Goal: Task Accomplishment & Management: Manage account settings

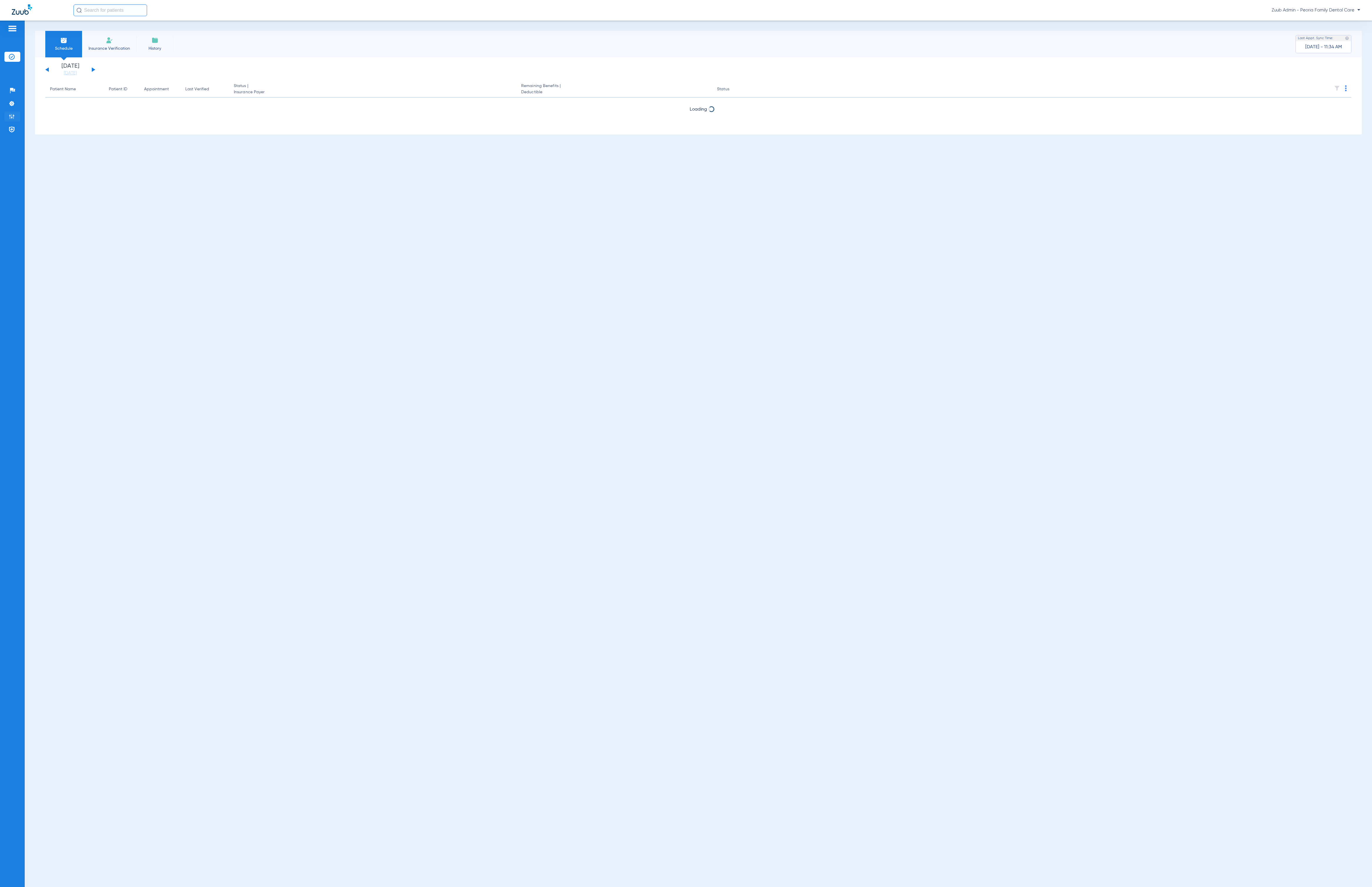
click at [9, 114] on img at bounding box center [11, 116] width 6 height 6
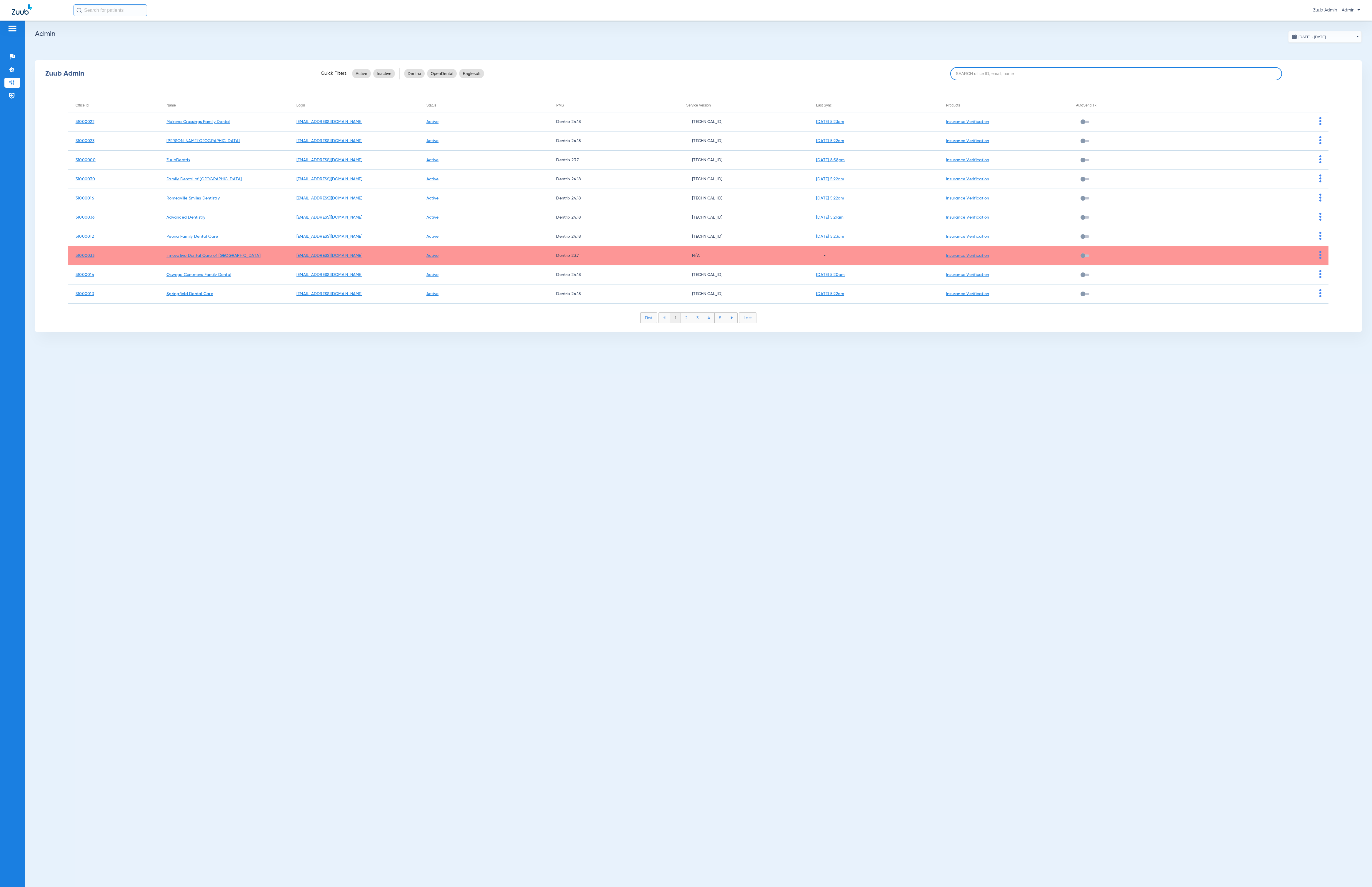
click at [1130, 77] on input at bounding box center [1116, 73] width 332 height 13
paste input "31000001"
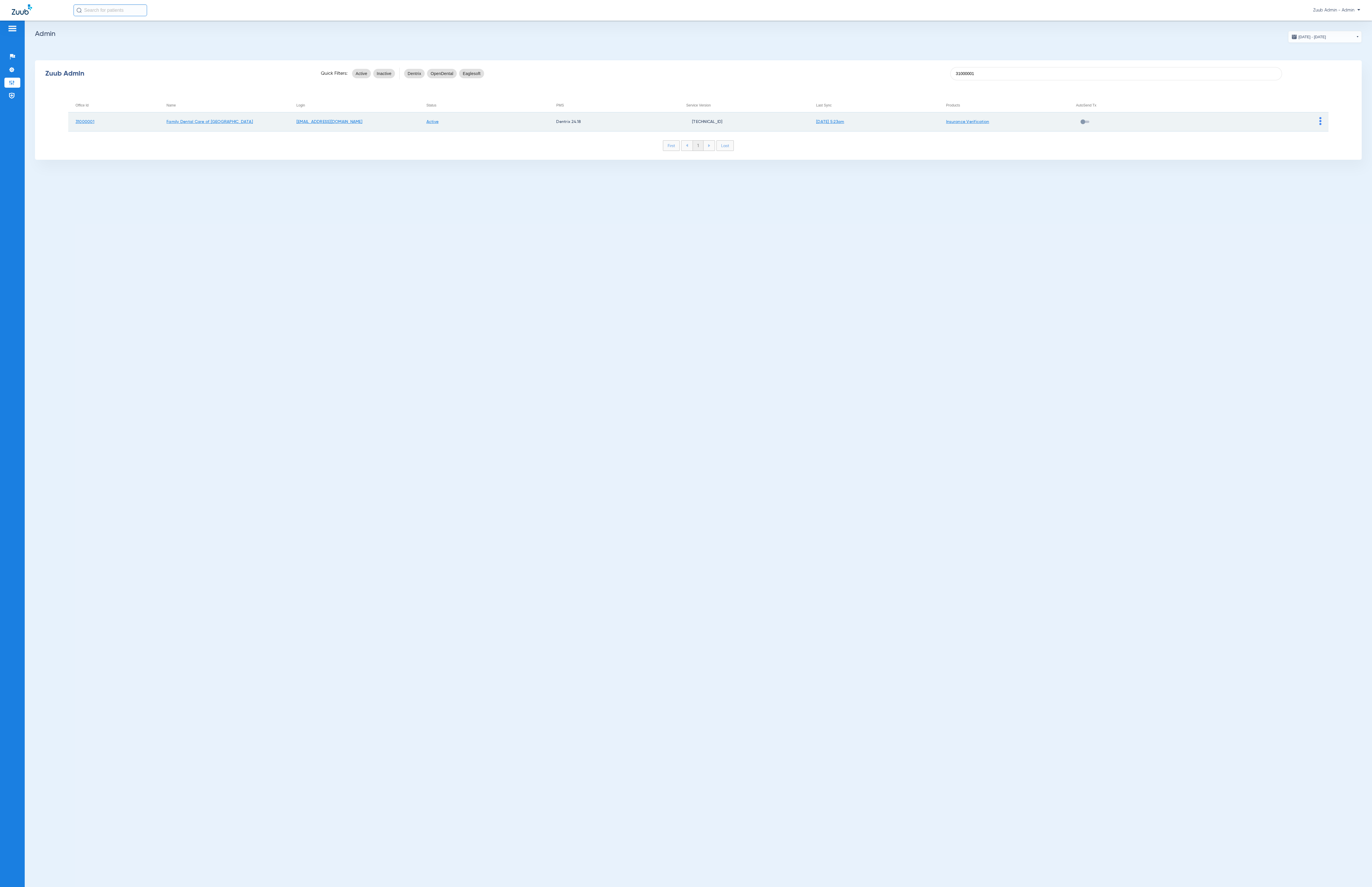
type input "31000001"
click at [1319, 122] on img at bounding box center [1320, 121] width 2 height 8
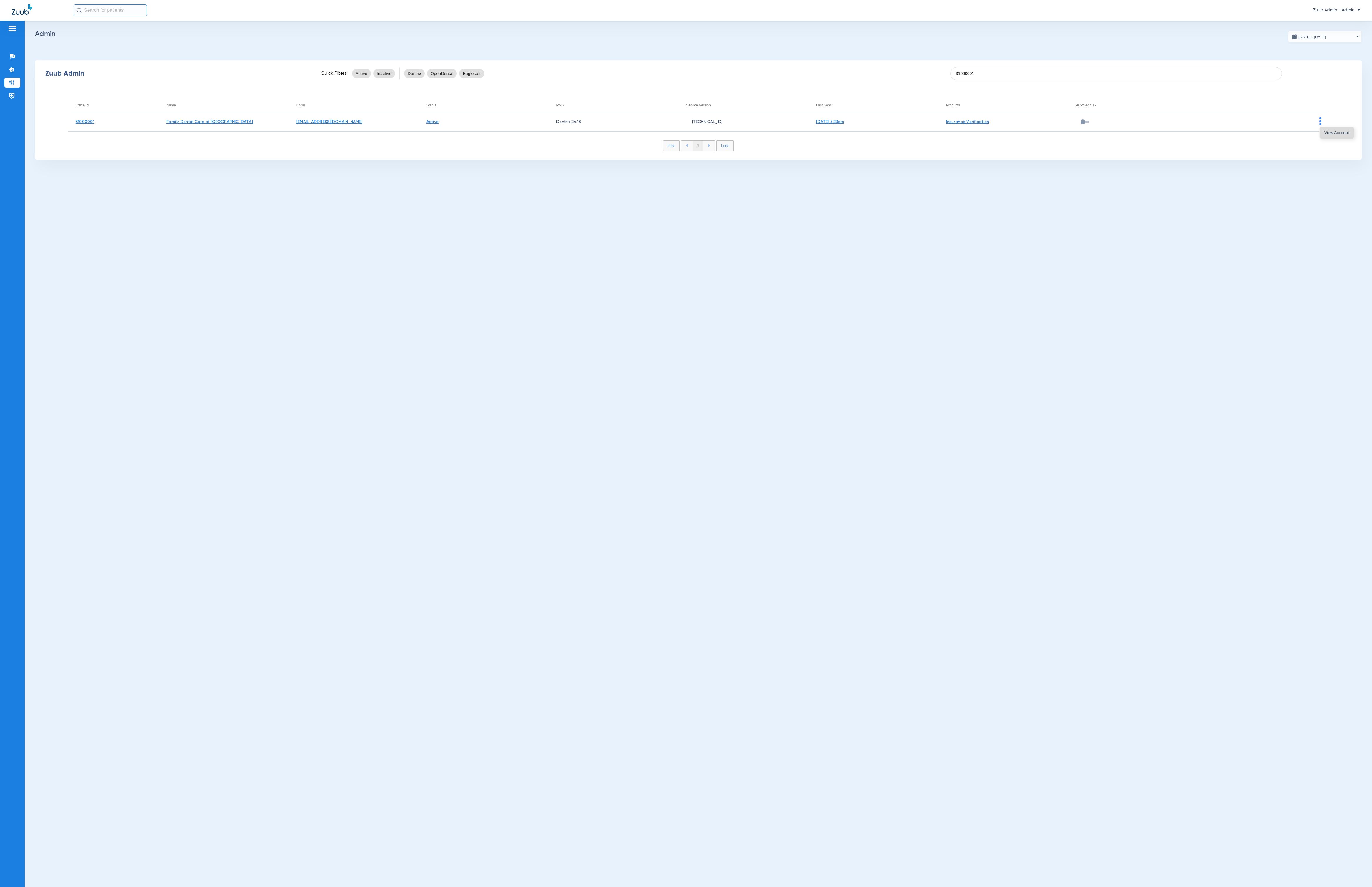
click at [1326, 129] on button "View Account" at bounding box center [1336, 132] width 34 height 12
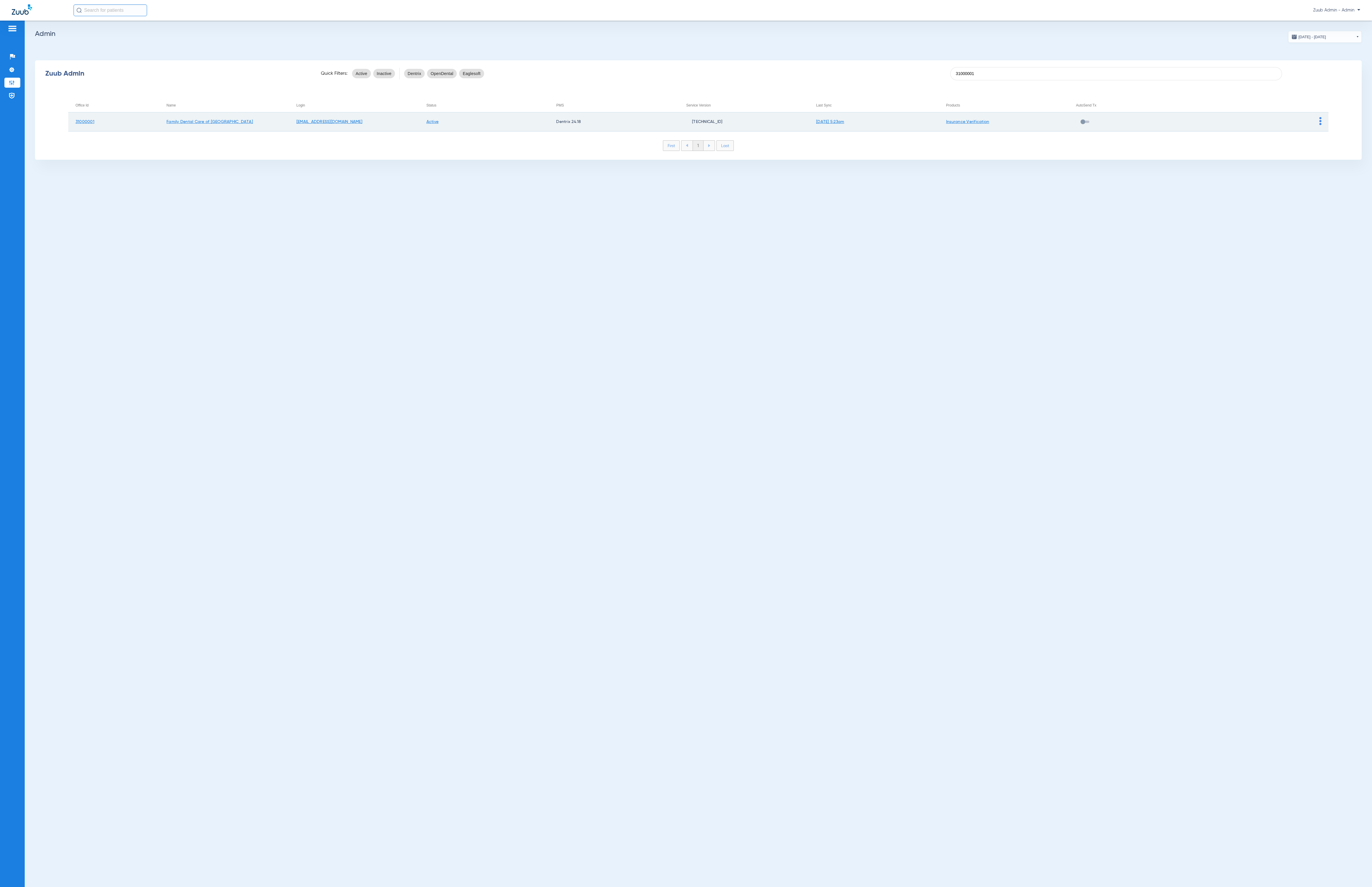
click at [1321, 120] on img at bounding box center [1320, 121] width 2 height 8
click at [1325, 134] on span "View Account" at bounding box center [1336, 132] width 24 height 4
click at [1319, 119] on img at bounding box center [1320, 121] width 2 height 8
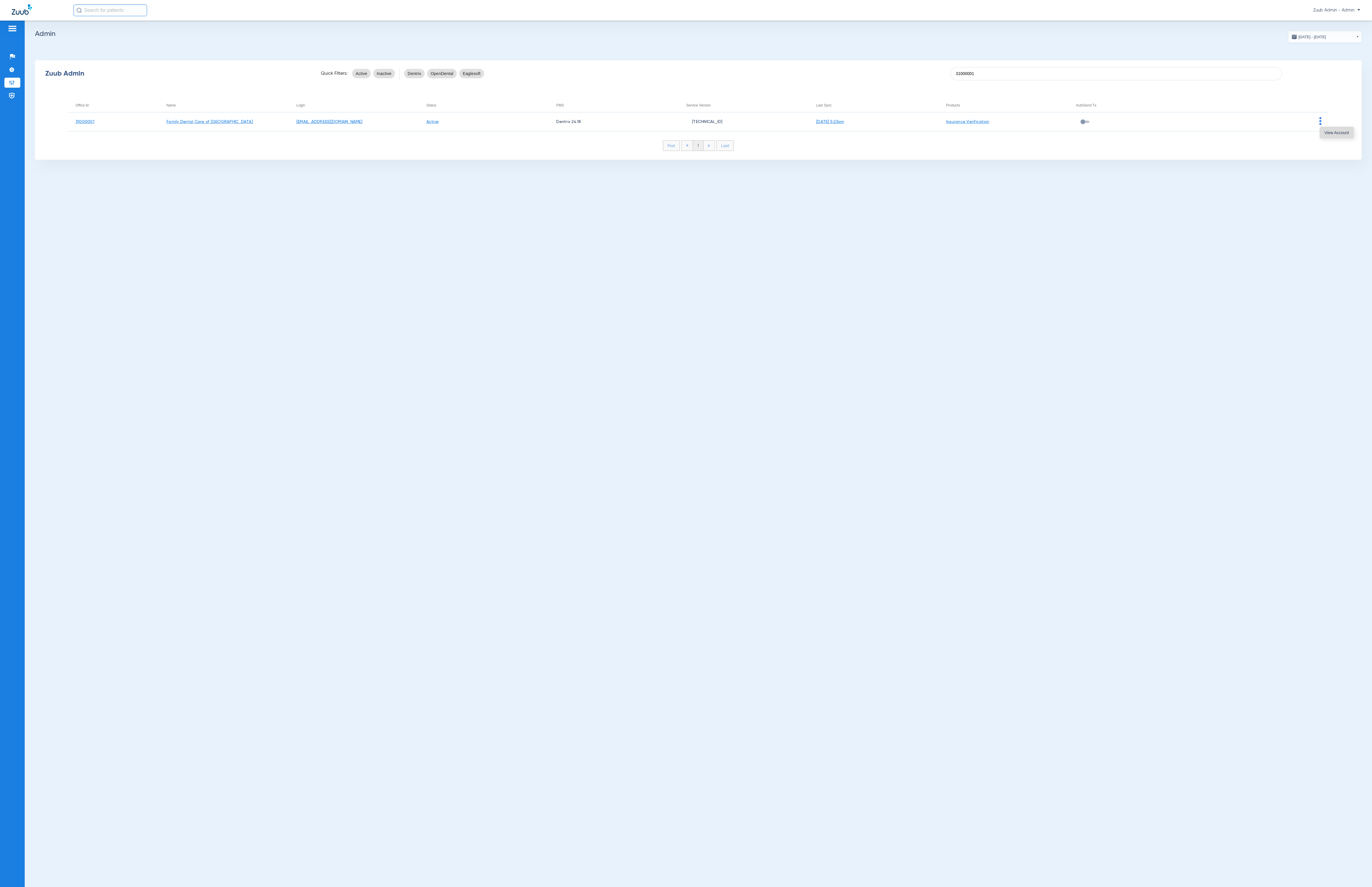
click at [1336, 128] on button "View Account" at bounding box center [1336, 132] width 34 height 12
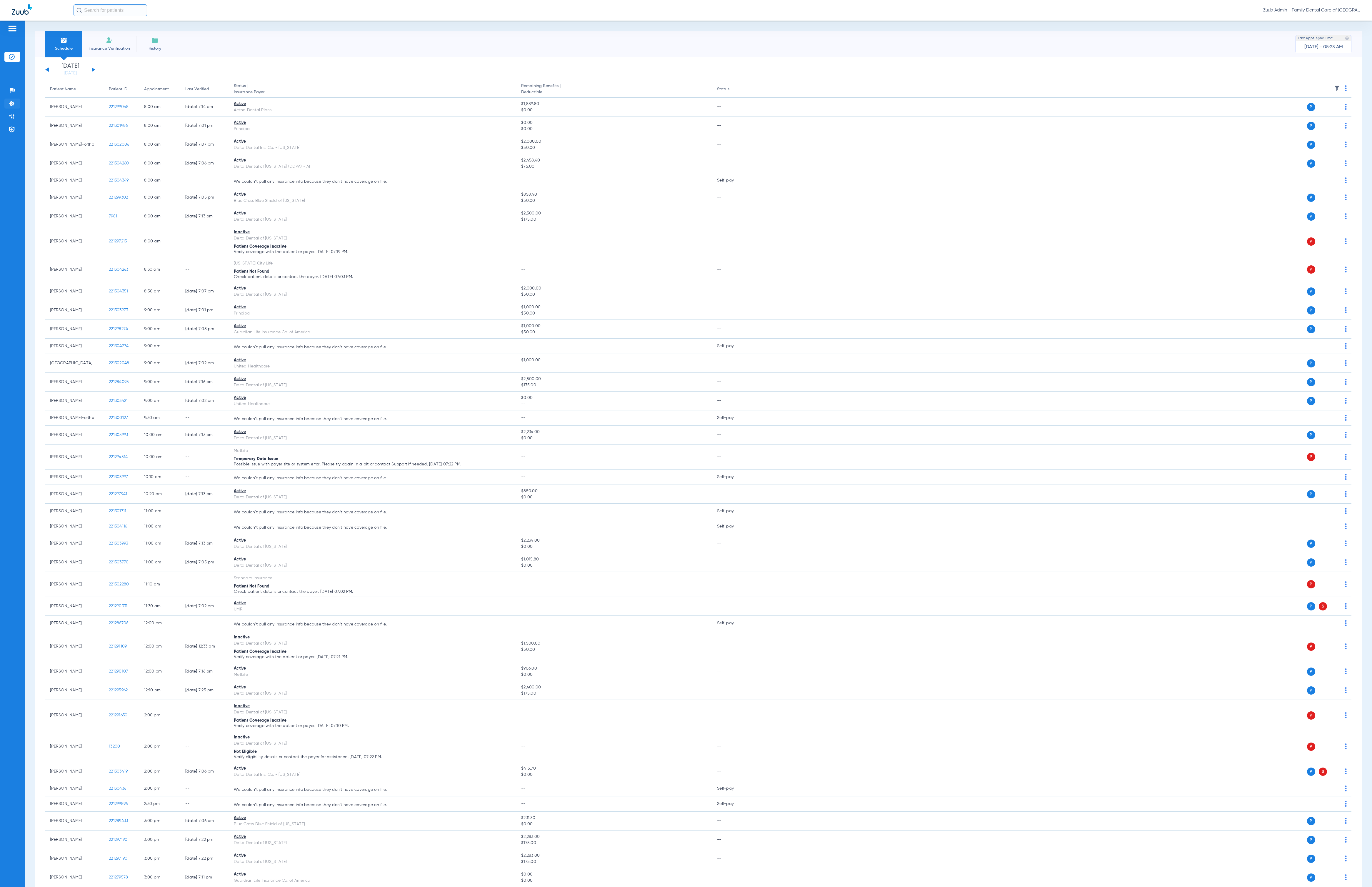
click at [12, 103] on img at bounding box center [11, 103] width 6 height 6
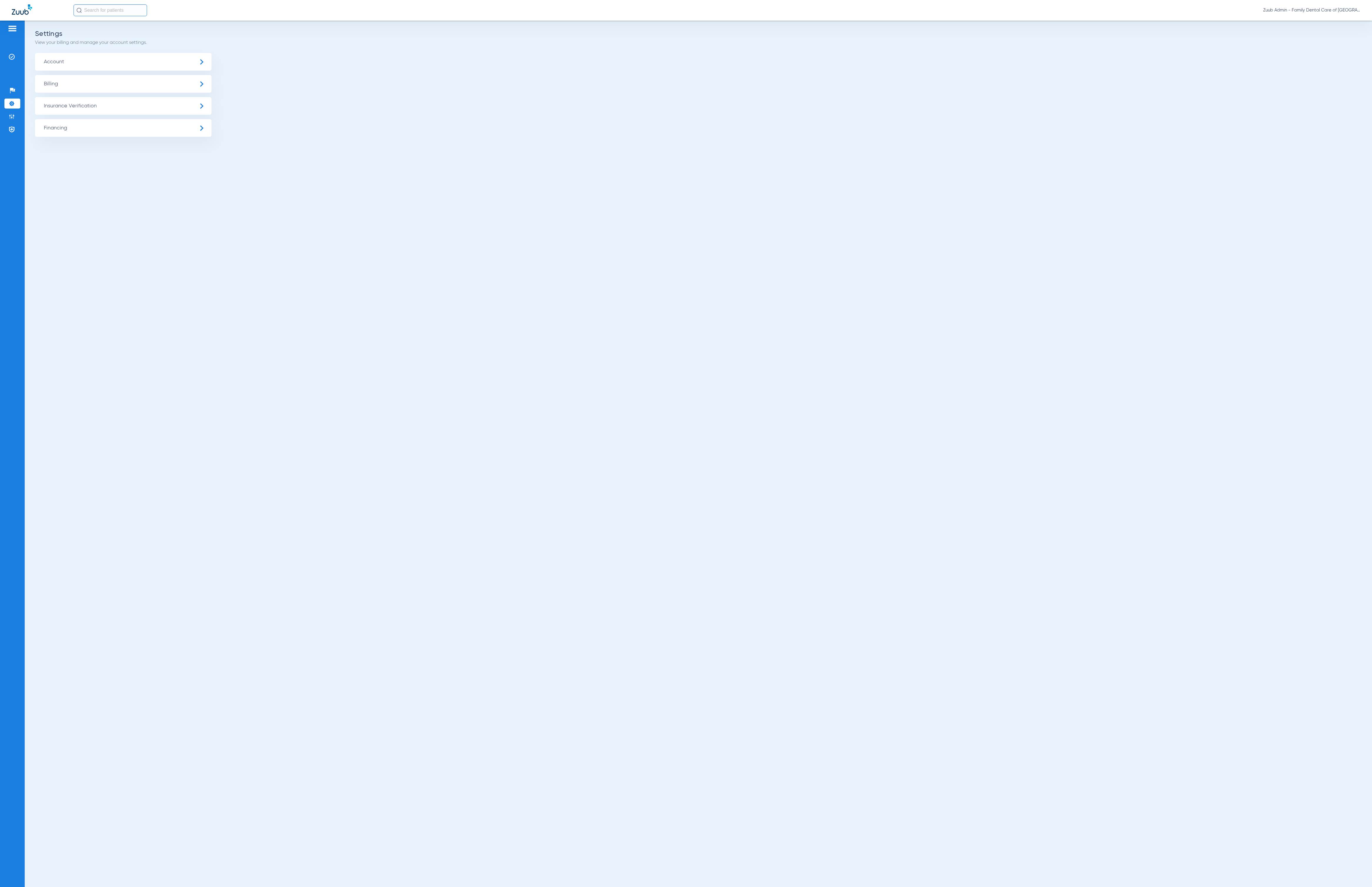
click at [95, 102] on span "Insurance Verification" at bounding box center [123, 106] width 176 height 18
click at [160, 147] on li "Insurance Payer Mapping" at bounding box center [123, 152] width 176 height 15
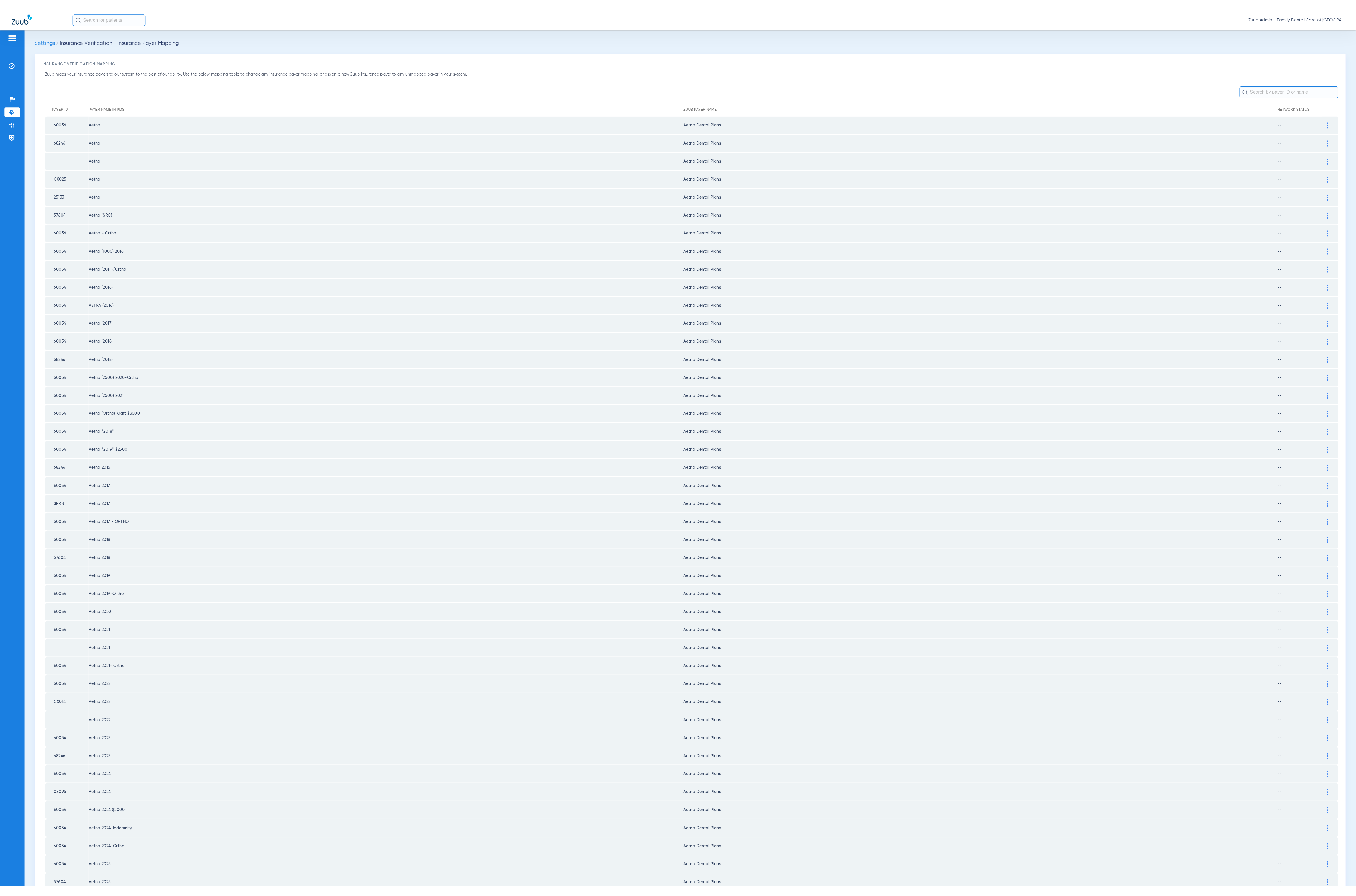
scroll to position [145, 0]
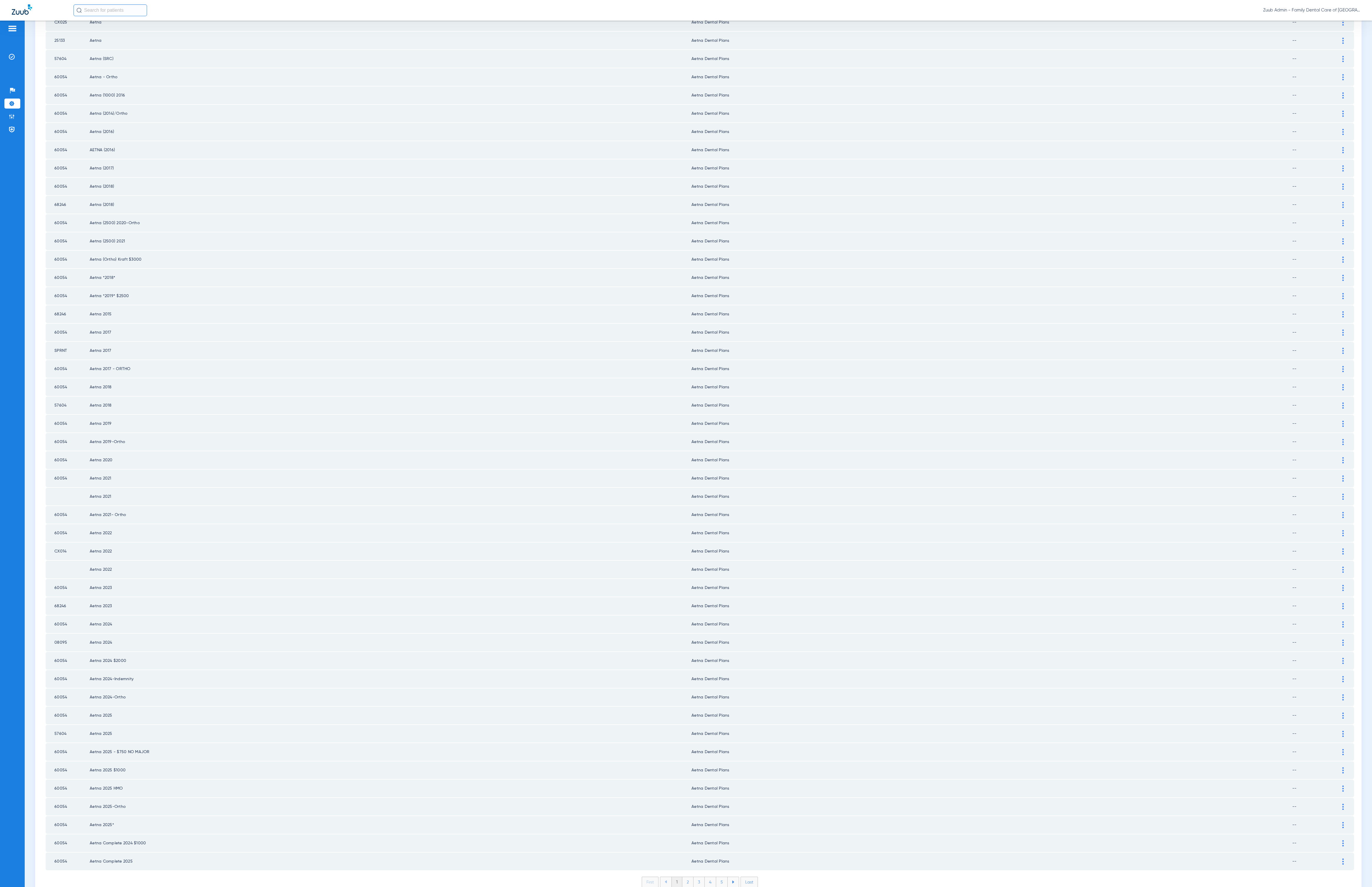
click at [682, 877] on li "2" at bounding box center [688, 882] width 11 height 10
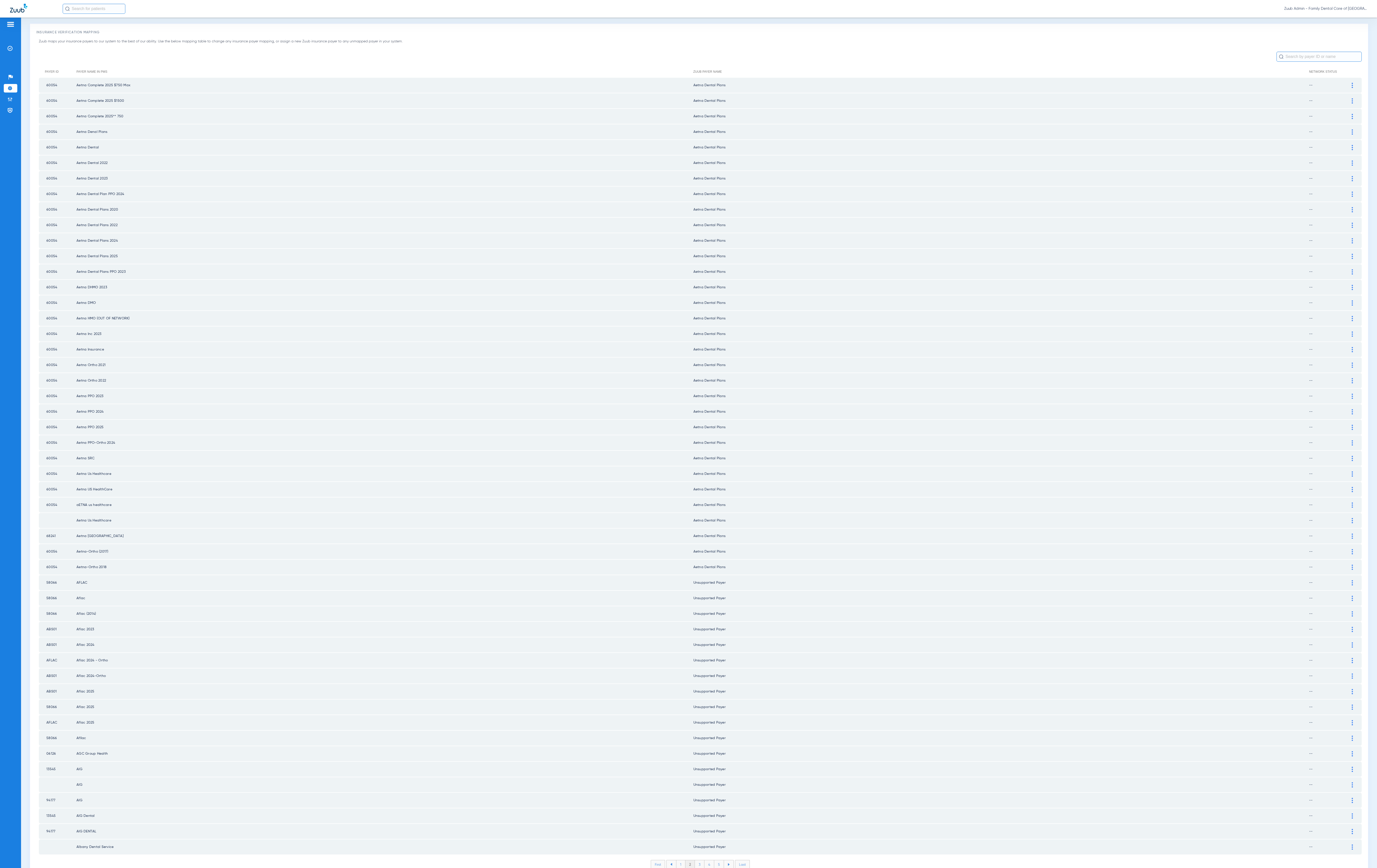
scroll to position [15, 0]
click at [697, 755] on li "3" at bounding box center [700, 864] width 10 height 9
click at [705, 755] on li "4" at bounding box center [709, 864] width 10 height 9
click at [714, 755] on li "5" at bounding box center [719, 864] width 10 height 9
click at [715, 755] on li "6" at bounding box center [720, 864] width 10 height 9
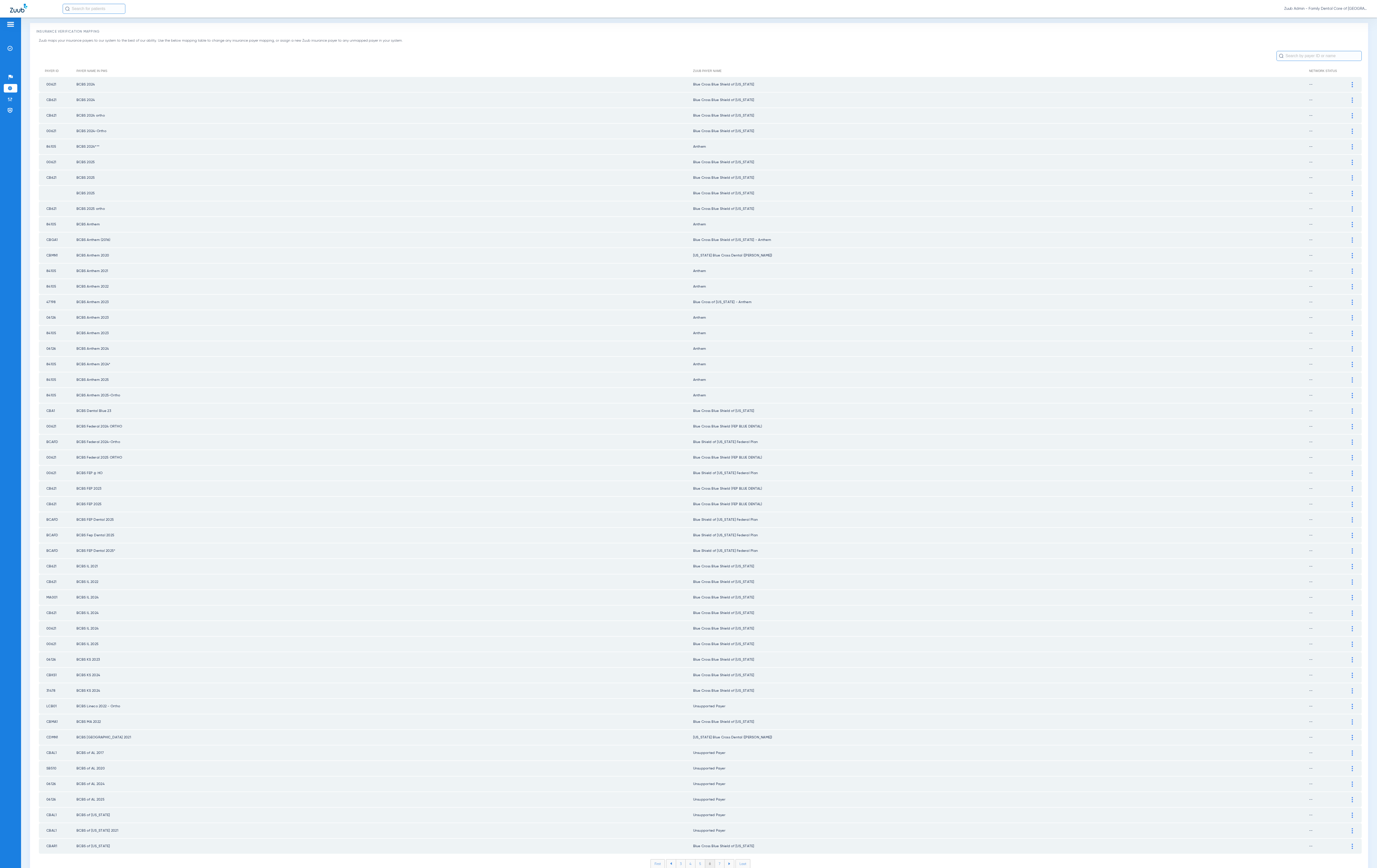
click at [715, 755] on li "7" at bounding box center [720, 864] width 10 height 9
click at [715, 755] on li "8" at bounding box center [720, 864] width 10 height 9
click at [715, 755] on li "9" at bounding box center [720, 864] width 10 height 9
click at [714, 755] on li "10" at bounding box center [720, 864] width 11 height 9
click at [715, 755] on li "11" at bounding box center [720, 864] width 10 height 9
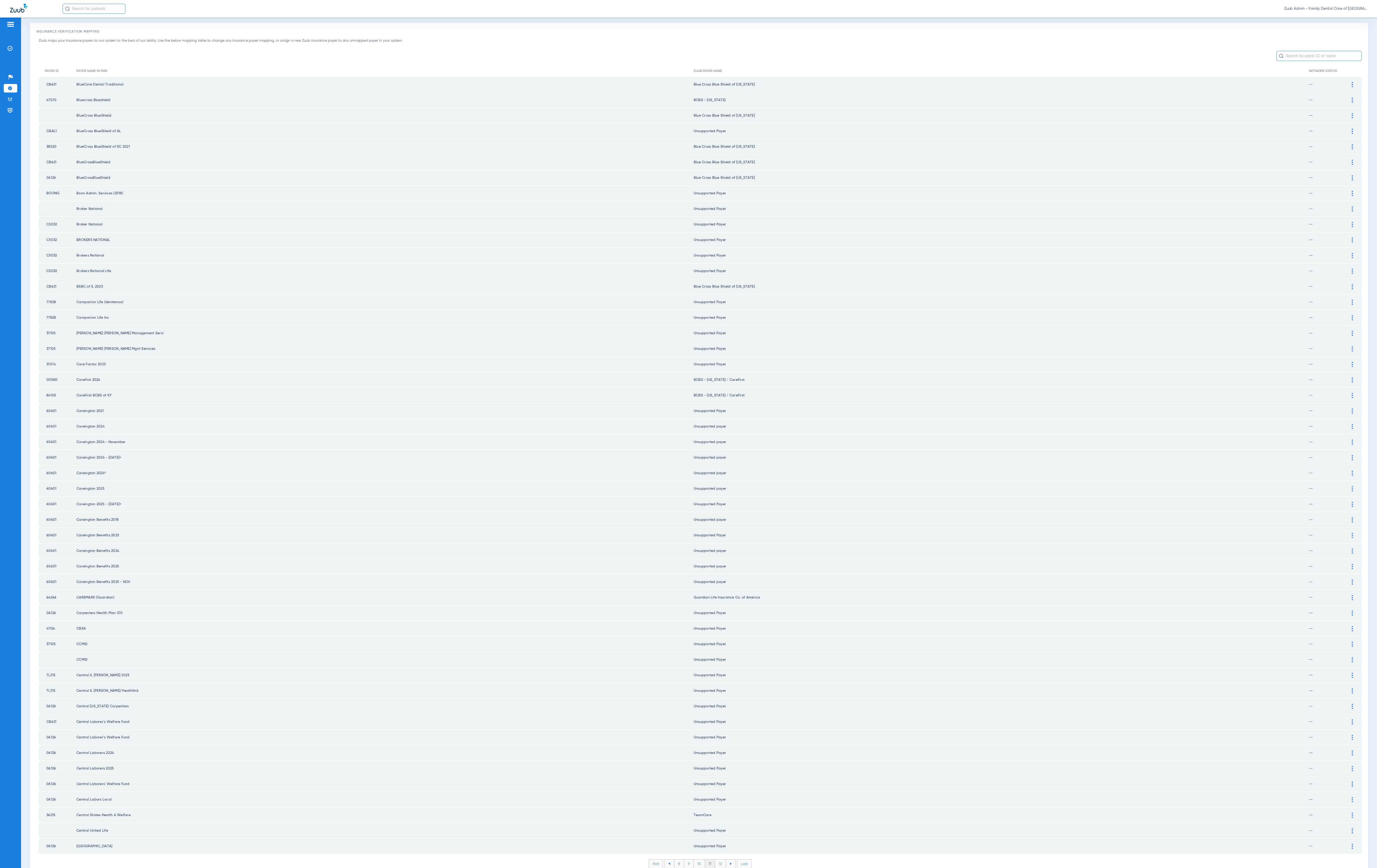
click at [715, 755] on li "12" at bounding box center [721, 864] width 11 height 9
click at [716, 755] on li "13" at bounding box center [721, 864] width 11 height 9
click at [716, 755] on li "14" at bounding box center [722, 864] width 11 height 9
click at [716, 755] on li "15" at bounding box center [722, 864] width 11 height 9
click at [717, 755] on li "16" at bounding box center [722, 864] width 11 height 9
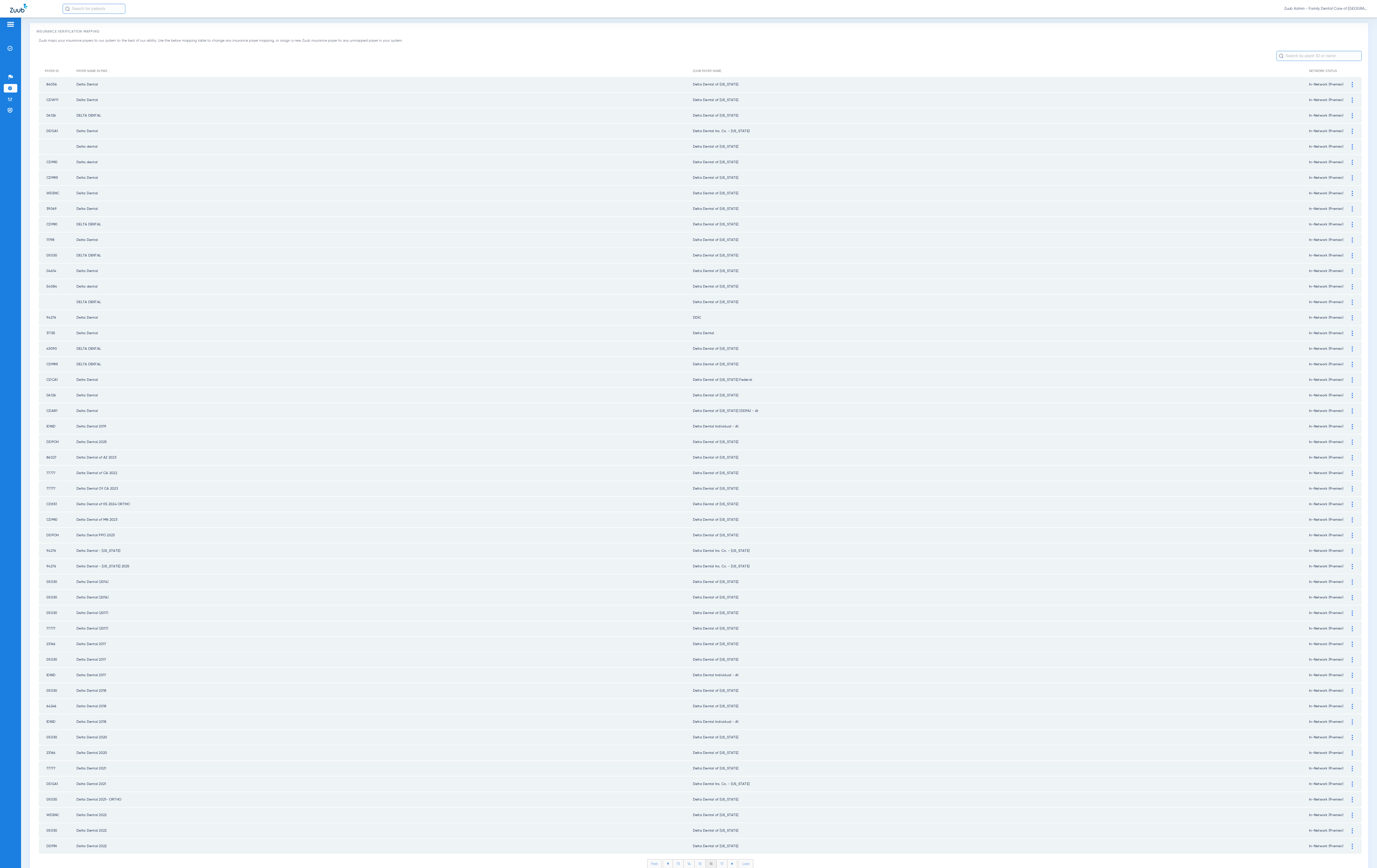
click at [717, 755] on li "17" at bounding box center [722, 864] width 11 height 9
click at [716, 755] on li "18" at bounding box center [722, 864] width 11 height 9
click at [717, 755] on li "19" at bounding box center [722, 864] width 11 height 9
click at [716, 755] on li "20" at bounding box center [722, 864] width 12 height 9
click at [717, 755] on li "21" at bounding box center [722, 864] width 11 height 9
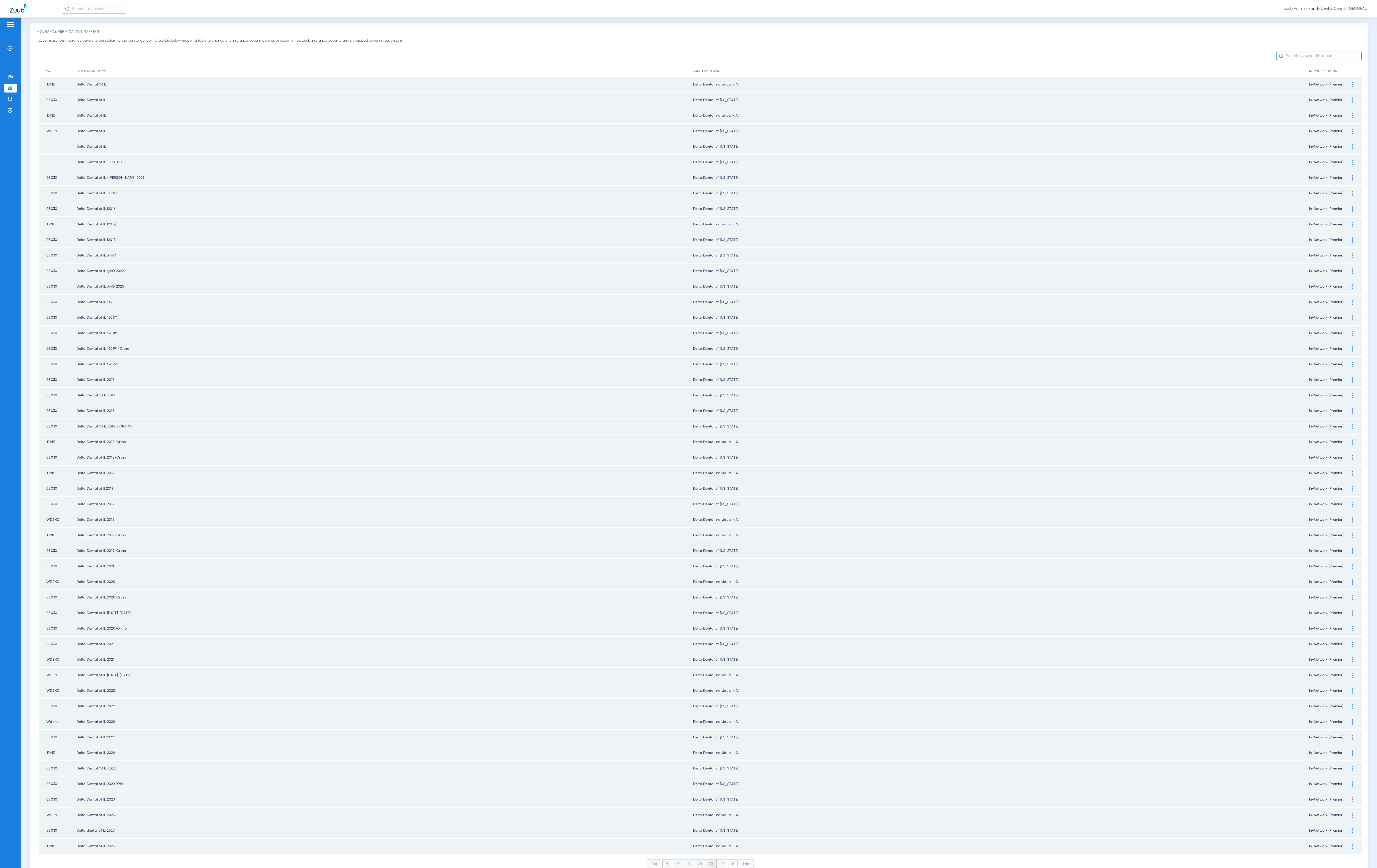
click at [717, 755] on li "22" at bounding box center [722, 864] width 11 height 9
click at [717, 755] on li "23" at bounding box center [722, 864] width 11 height 9
click at [717, 755] on li "24" at bounding box center [723, 864] width 12 height 9
click at [717, 755] on li "25" at bounding box center [723, 864] width 12 height 9
click at [717, 755] on li "26" at bounding box center [723, 864] width 11 height 9
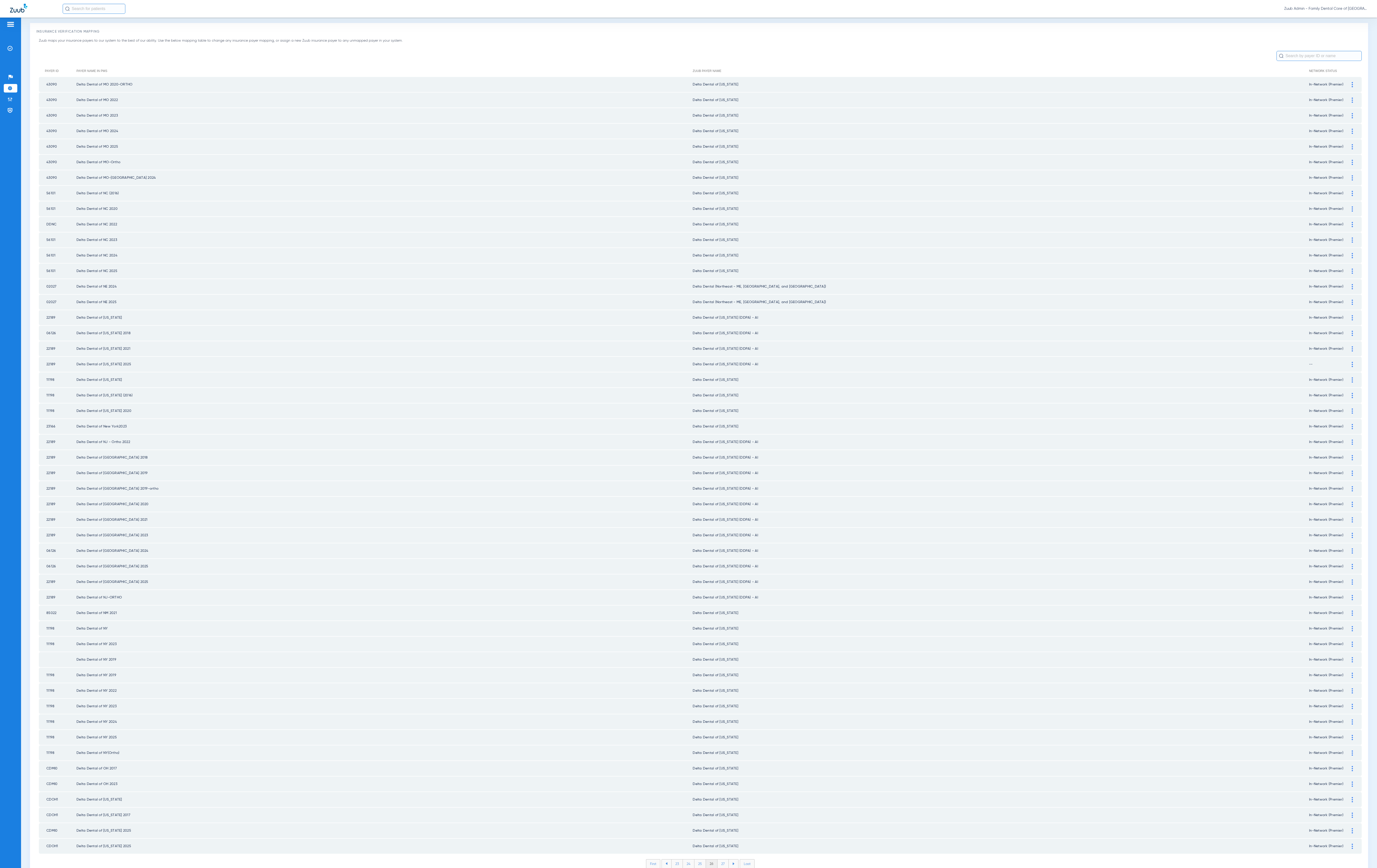
click at [717, 755] on li "27" at bounding box center [723, 864] width 11 height 9
click at [717, 755] on li "28" at bounding box center [723, 864] width 12 height 9
click at [717, 755] on li "29" at bounding box center [723, 864] width 11 height 9
click at [717, 755] on li "30" at bounding box center [723, 864] width 12 height 9
click at [718, 755] on li "31" at bounding box center [723, 864] width 11 height 9
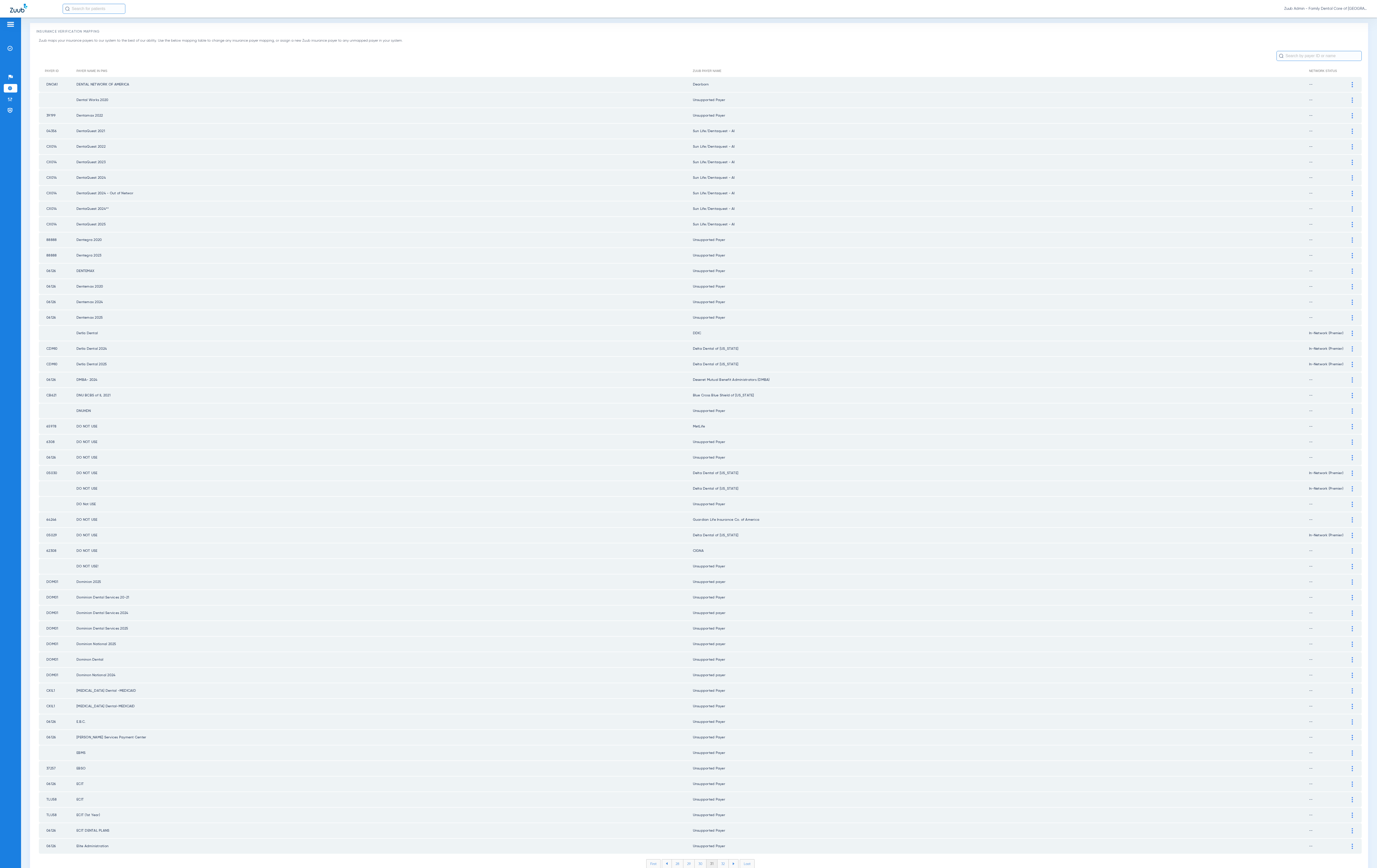
click at [717, 755] on li "32" at bounding box center [723, 864] width 11 height 9
click at [717, 755] on li "33" at bounding box center [723, 864] width 11 height 9
click at [717, 755] on li "34" at bounding box center [723, 864] width 12 height 9
click at [717, 755] on li "35" at bounding box center [723, 864] width 12 height 9
click at [717, 755] on li "36" at bounding box center [723, 864] width 11 height 9
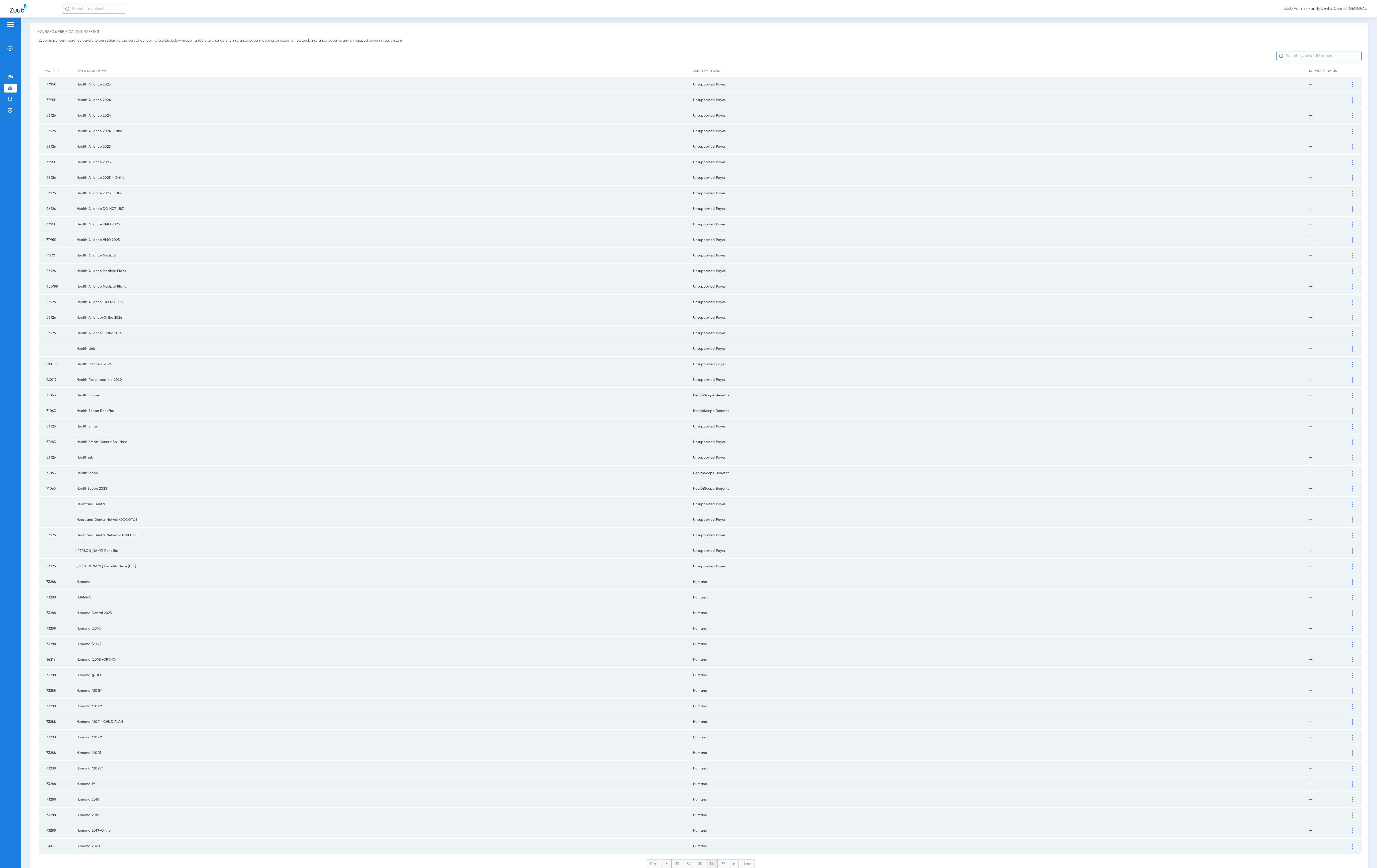
click at [718, 755] on li "37" at bounding box center [723, 864] width 11 height 9
click at [717, 755] on li "38" at bounding box center [723, 864] width 12 height 9
click at [717, 755] on li "39" at bounding box center [723, 864] width 11 height 9
click at [717, 755] on li "40" at bounding box center [723, 864] width 12 height 9
click at [718, 755] on li "41" at bounding box center [723, 864] width 11 height 9
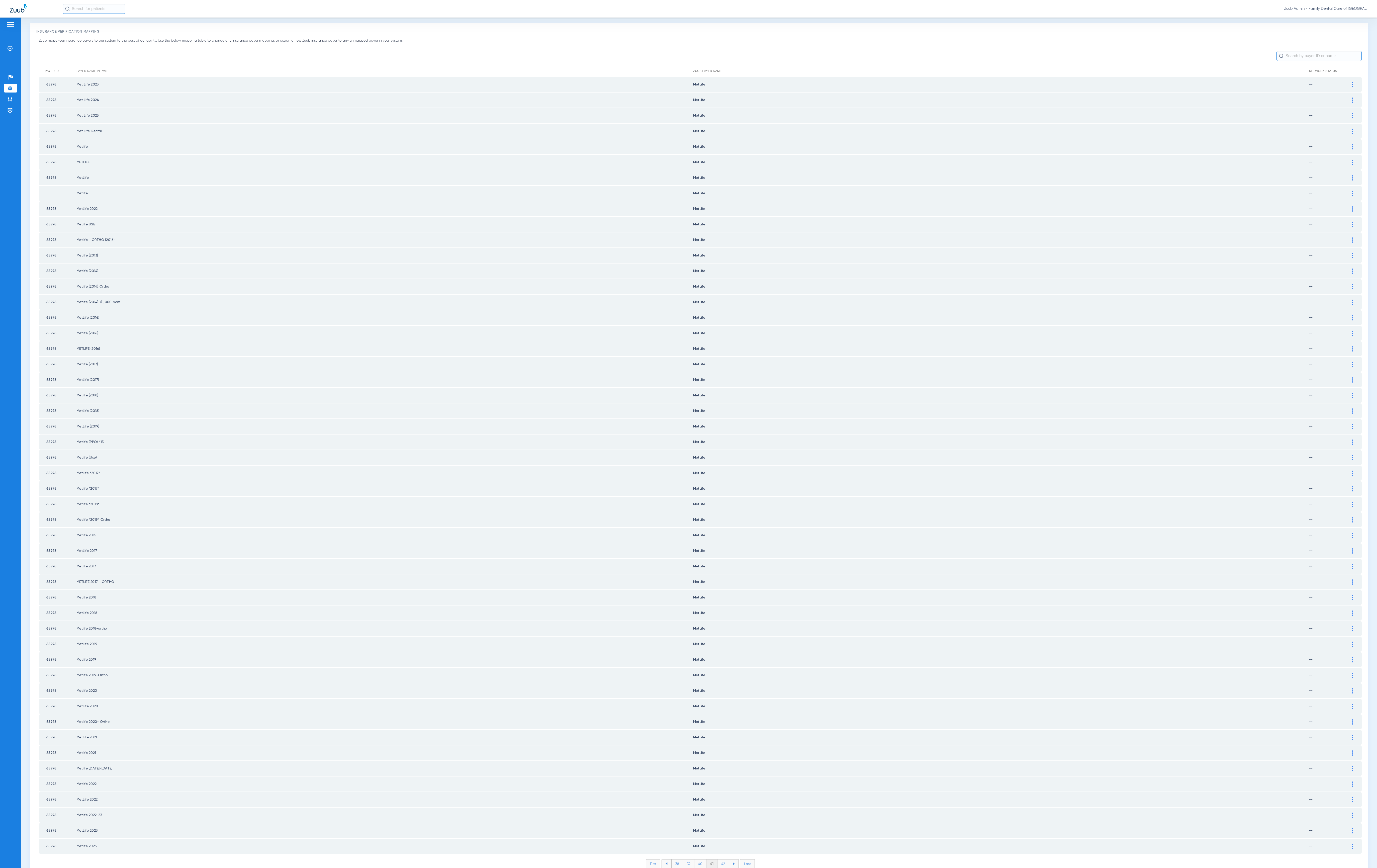
click at [717, 755] on li "42" at bounding box center [723, 864] width 12 height 9
click at [717, 755] on li "43" at bounding box center [723, 864] width 12 height 9
click at [717, 755] on li "44" at bounding box center [723, 864] width 12 height 9
click at [717, 755] on li "45" at bounding box center [723, 864] width 12 height 9
click at [718, 755] on li "46" at bounding box center [724, 864] width 12 height 9
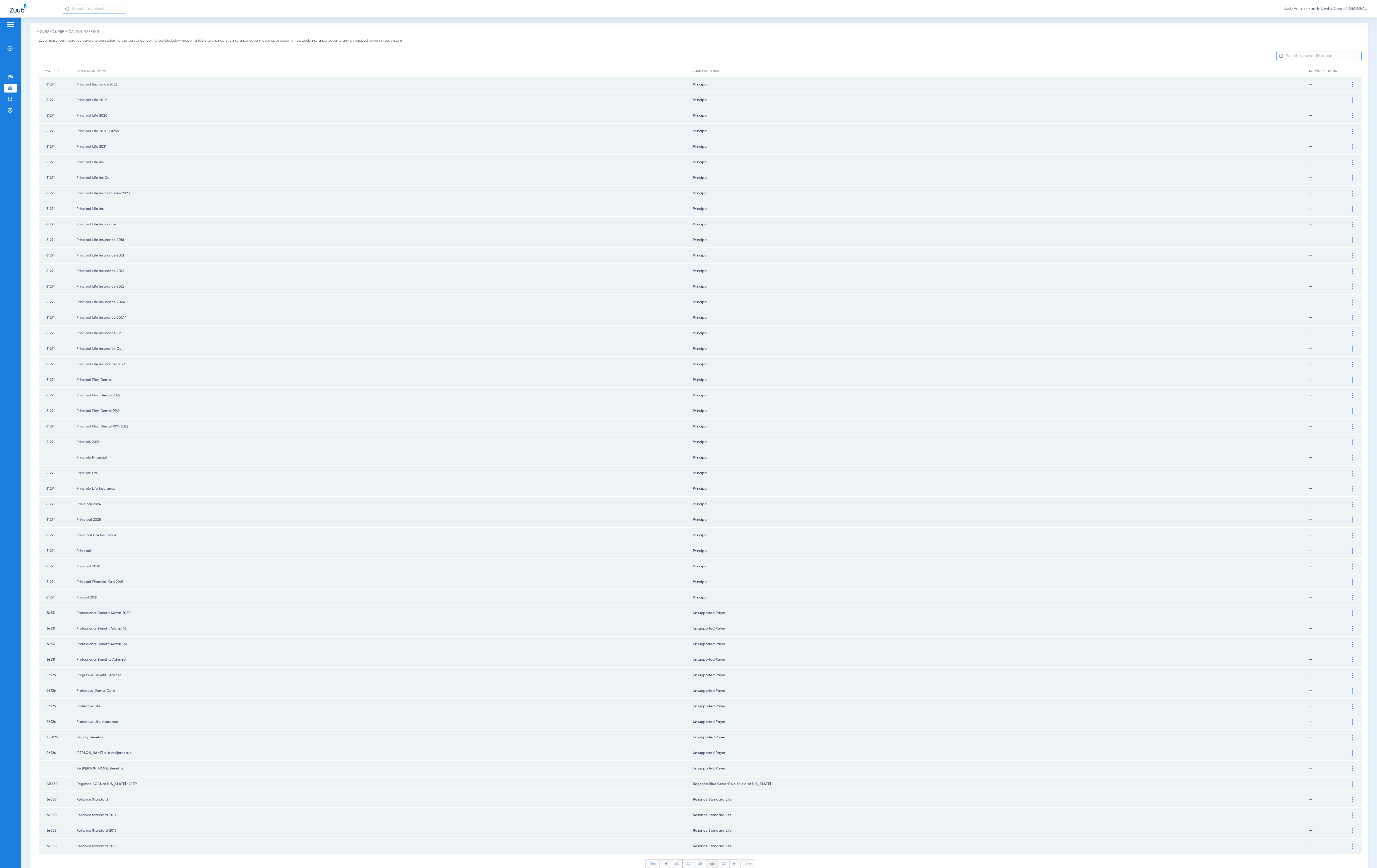
click at [718, 755] on li "47" at bounding box center [724, 864] width 12 height 9
click at [718, 755] on li "48" at bounding box center [724, 864] width 12 height 9
click at [718, 755] on li "49" at bounding box center [724, 864] width 12 height 9
click at [717, 755] on li "50" at bounding box center [723, 864] width 12 height 9
click at [718, 755] on li "51" at bounding box center [724, 864] width 11 height 9
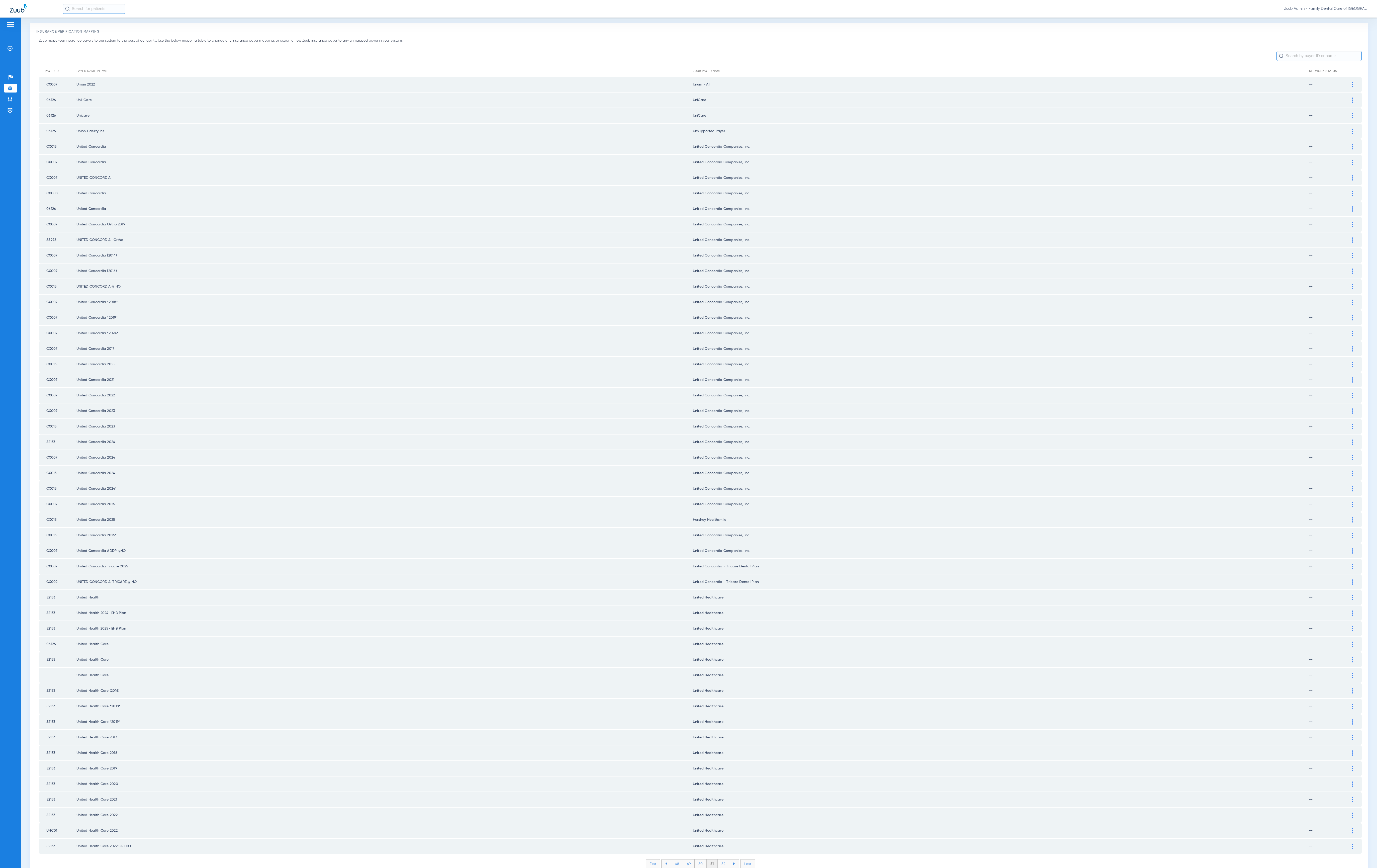
click at [718, 755] on li "52" at bounding box center [724, 864] width 12 height 9
click at [717, 755] on li "53" at bounding box center [723, 864] width 12 height 9
click at [717, 755] on li "54" at bounding box center [723, 864] width 12 height 9
click at [717, 755] on li "55" at bounding box center [723, 864] width 12 height 9
click at [718, 755] on li "56" at bounding box center [724, 864] width 12 height 9
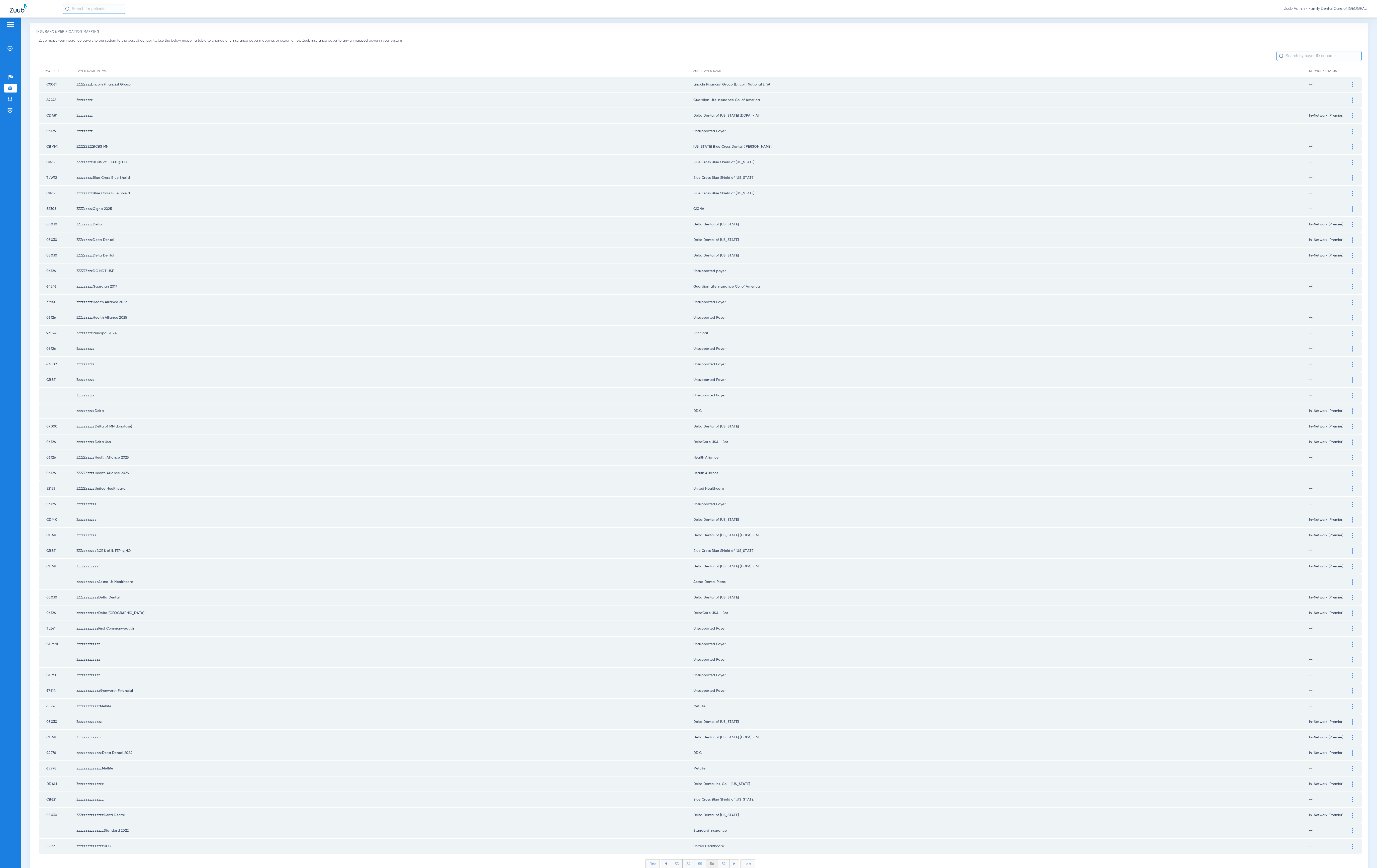
click at [718, 755] on li "57" at bounding box center [724, 864] width 12 height 9
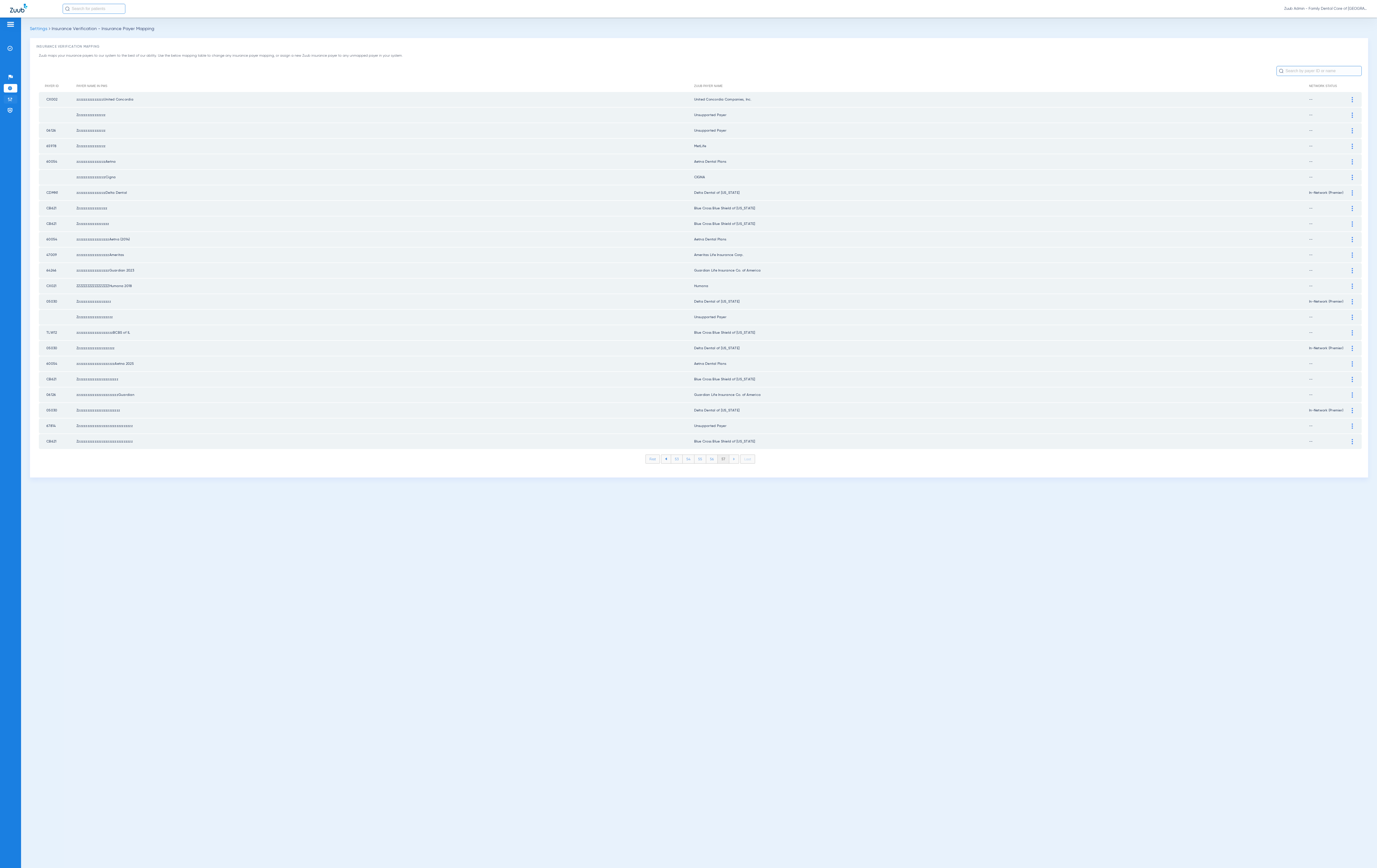
click at [10, 99] on img at bounding box center [10, 99] width 5 height 5
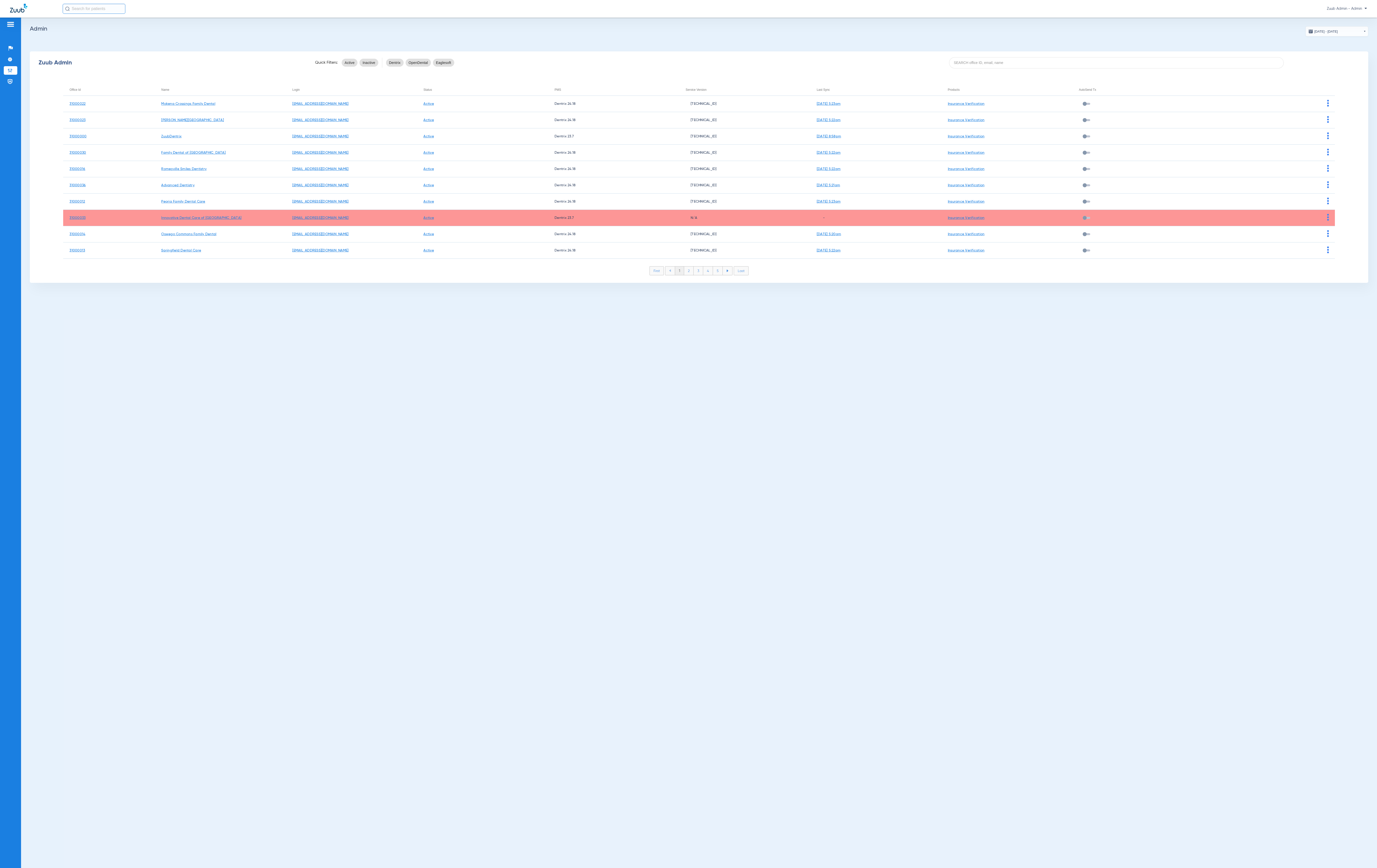
click at [1078, 69] on div "Zuub Admin Quick Filters: Active Inactive Dentrix OpenDental Eaglesoft" at bounding box center [699, 63] width 1339 height 20
click at [1078, 66] on input at bounding box center [1116, 63] width 335 height 11
paste input "31000005"
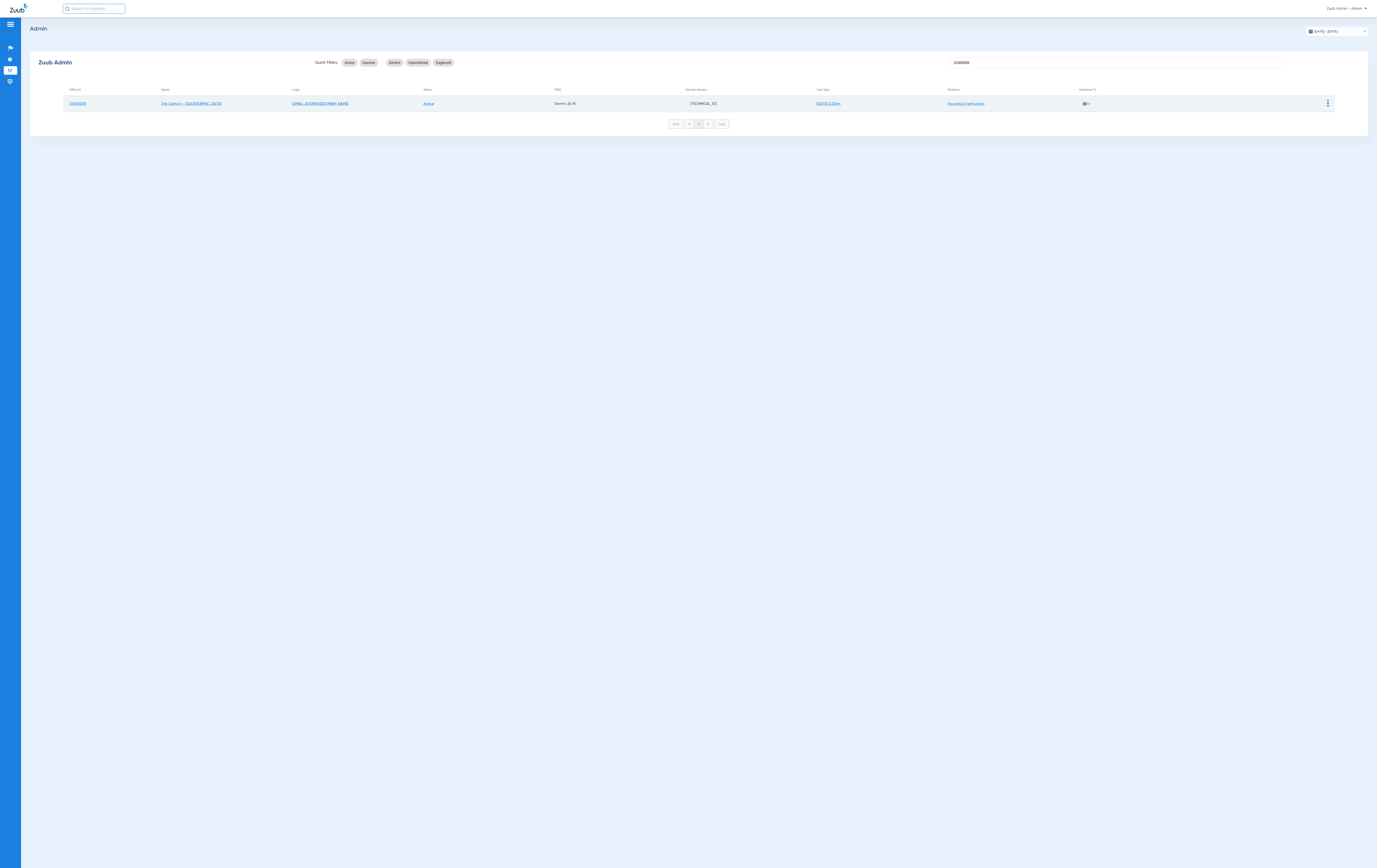
type input "31000005"
click at [1169, 104] on img at bounding box center [1328, 103] width 2 height 7
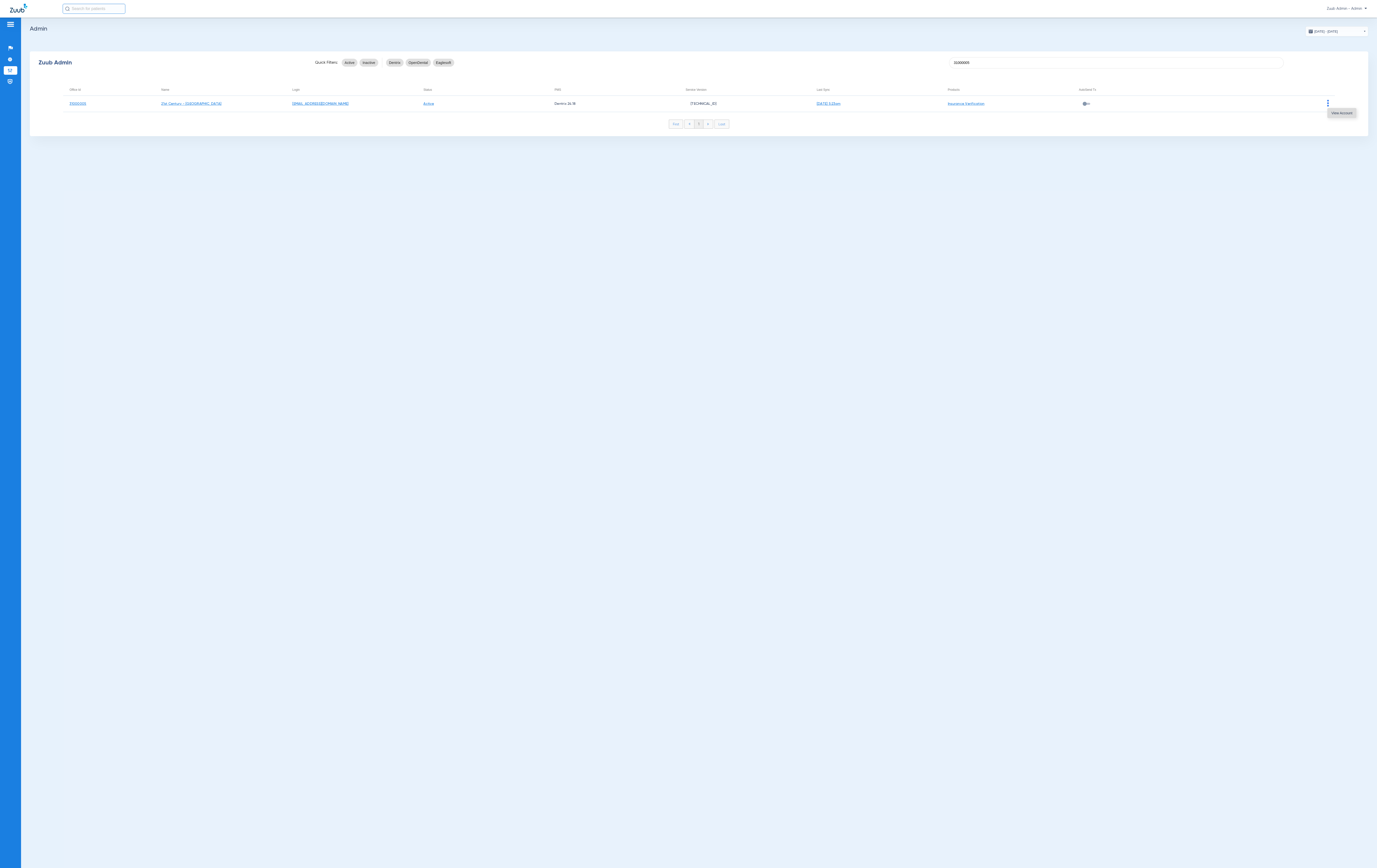
click at [1169, 109] on button "View Account" at bounding box center [1342, 113] width 29 height 10
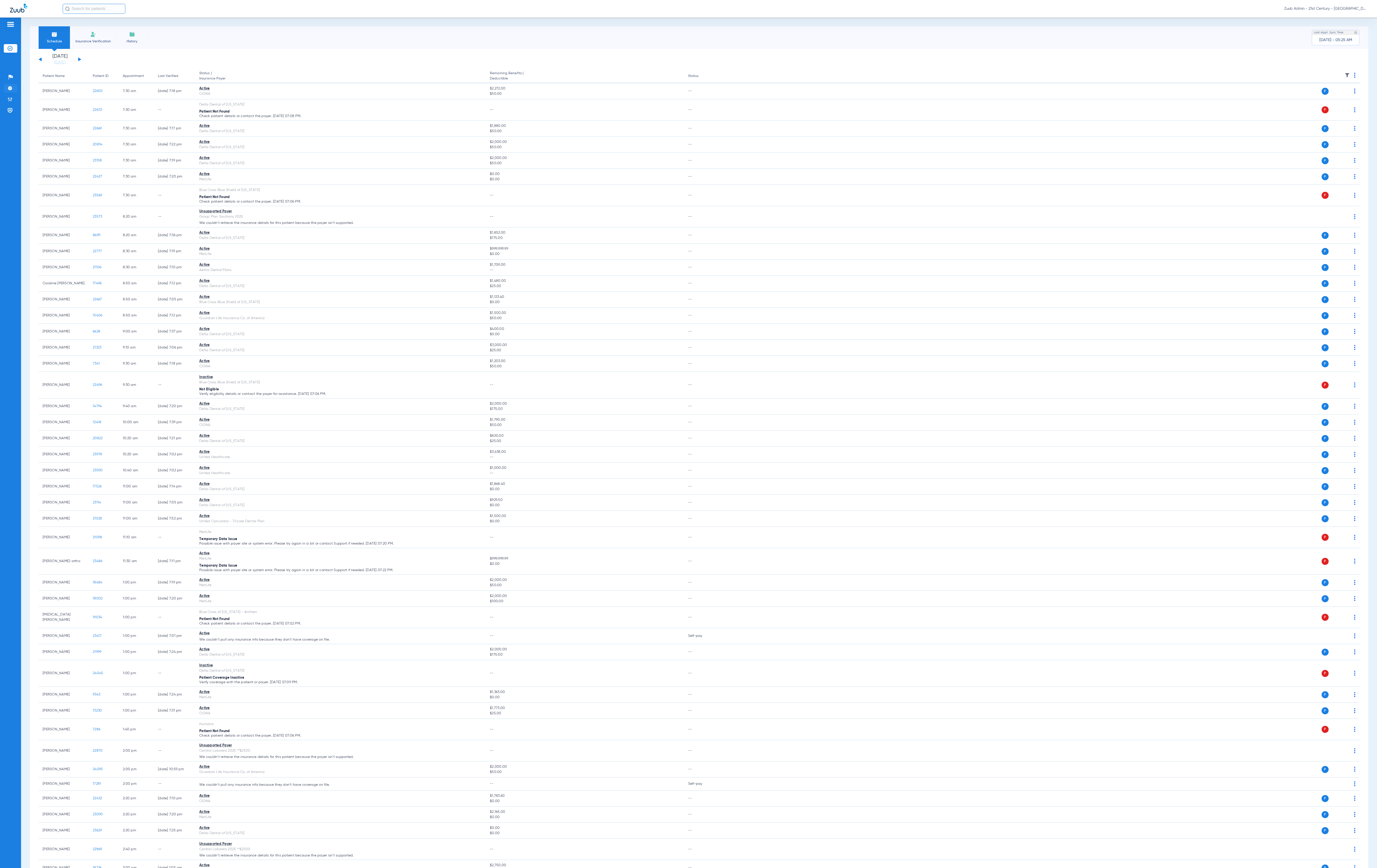
click at [8, 90] on img at bounding box center [10, 88] width 5 height 5
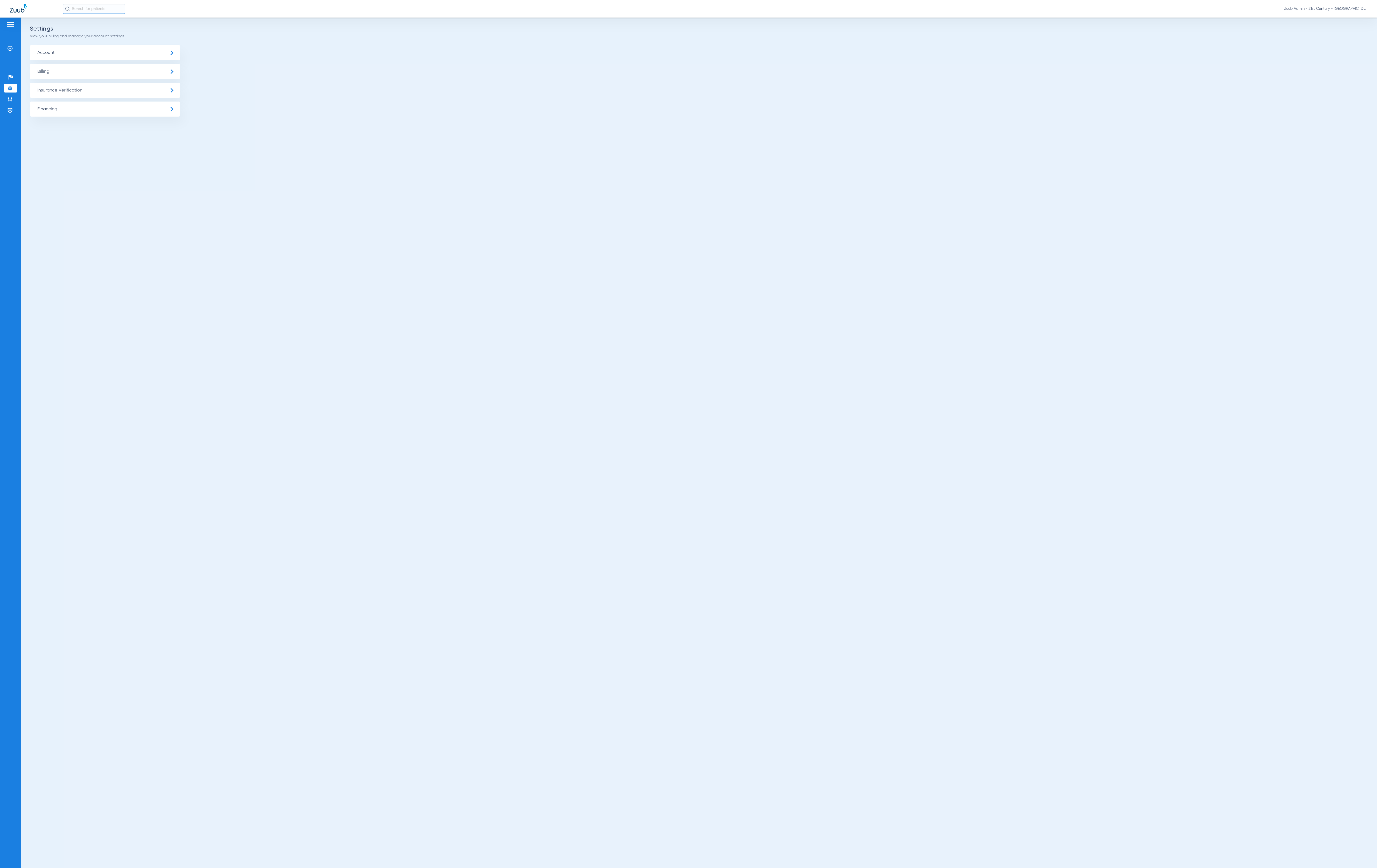
click at [96, 87] on span "Insurance Verification" at bounding box center [105, 90] width 150 height 15
click at [103, 125] on li "Insurance Payer Mapping" at bounding box center [105, 130] width 150 height 13
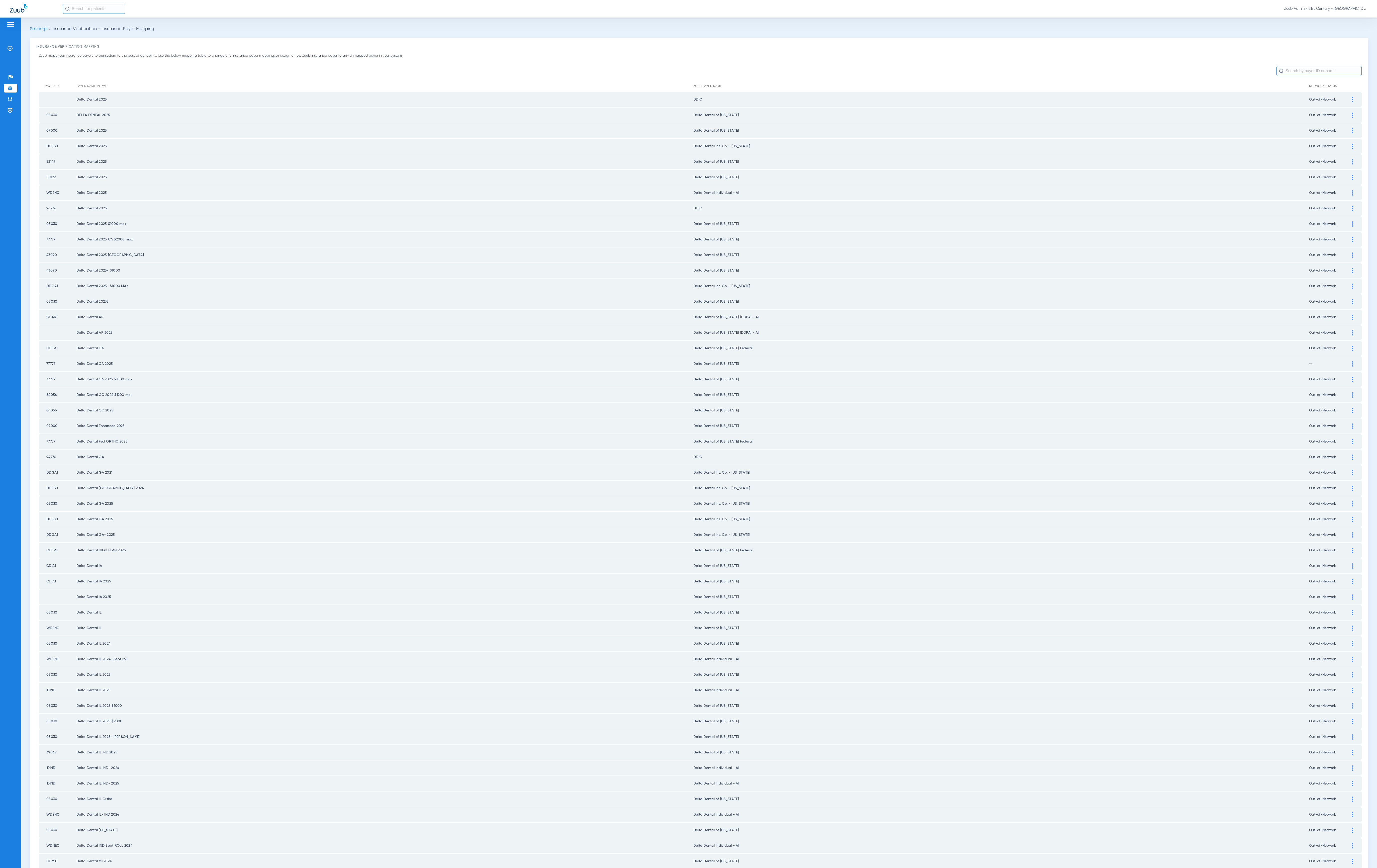
scroll to position [15, 0]
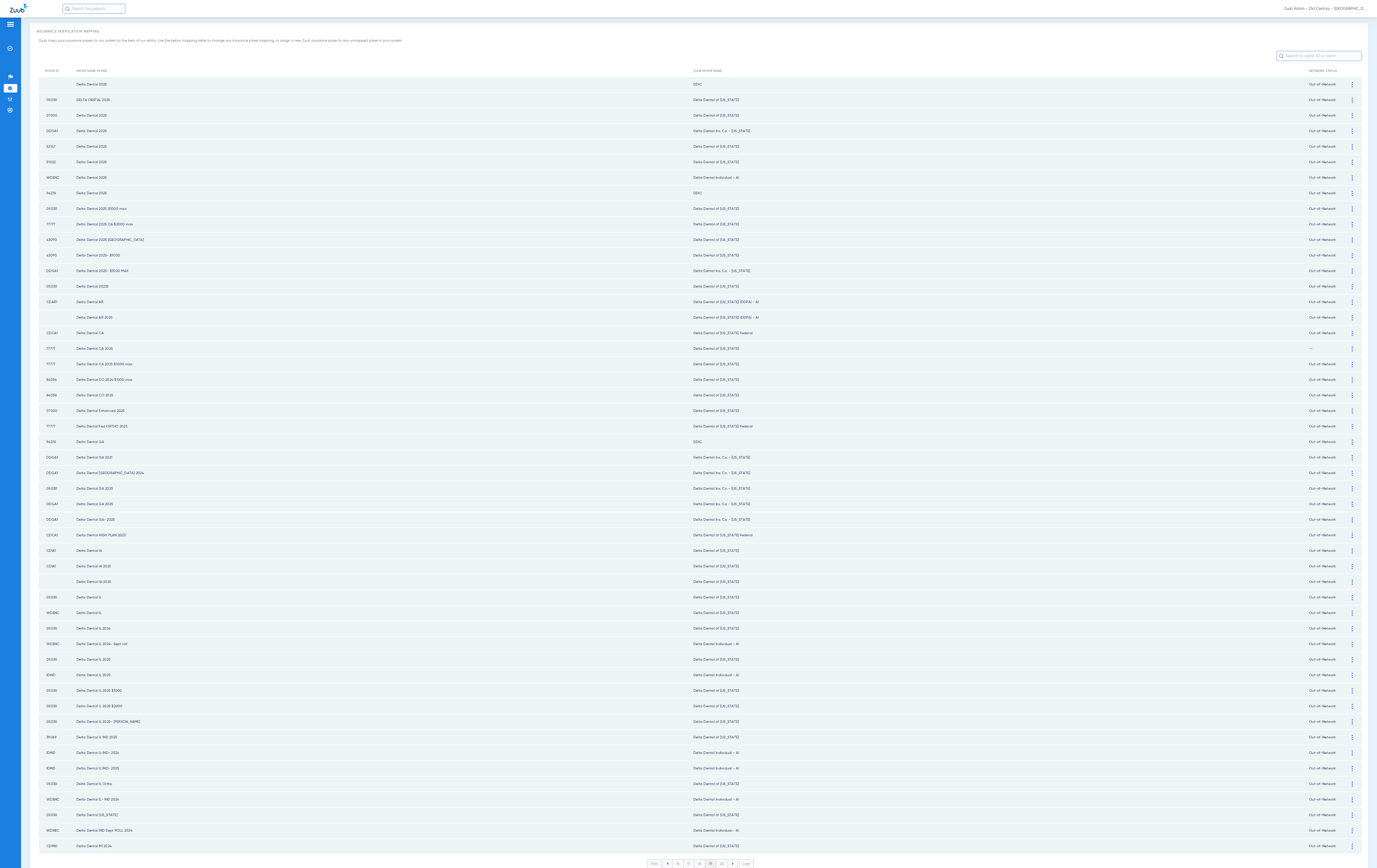
click at [716, 859] on li "20" at bounding box center [722, 864] width 12 height 9
click at [717, 859] on li "21" at bounding box center [722, 864] width 11 height 9
click at [717, 859] on li "22" at bounding box center [722, 864] width 11 height 9
click at [717, 859] on li "23" at bounding box center [722, 864] width 11 height 9
click at [717, 859] on li "24" at bounding box center [723, 864] width 12 height 9
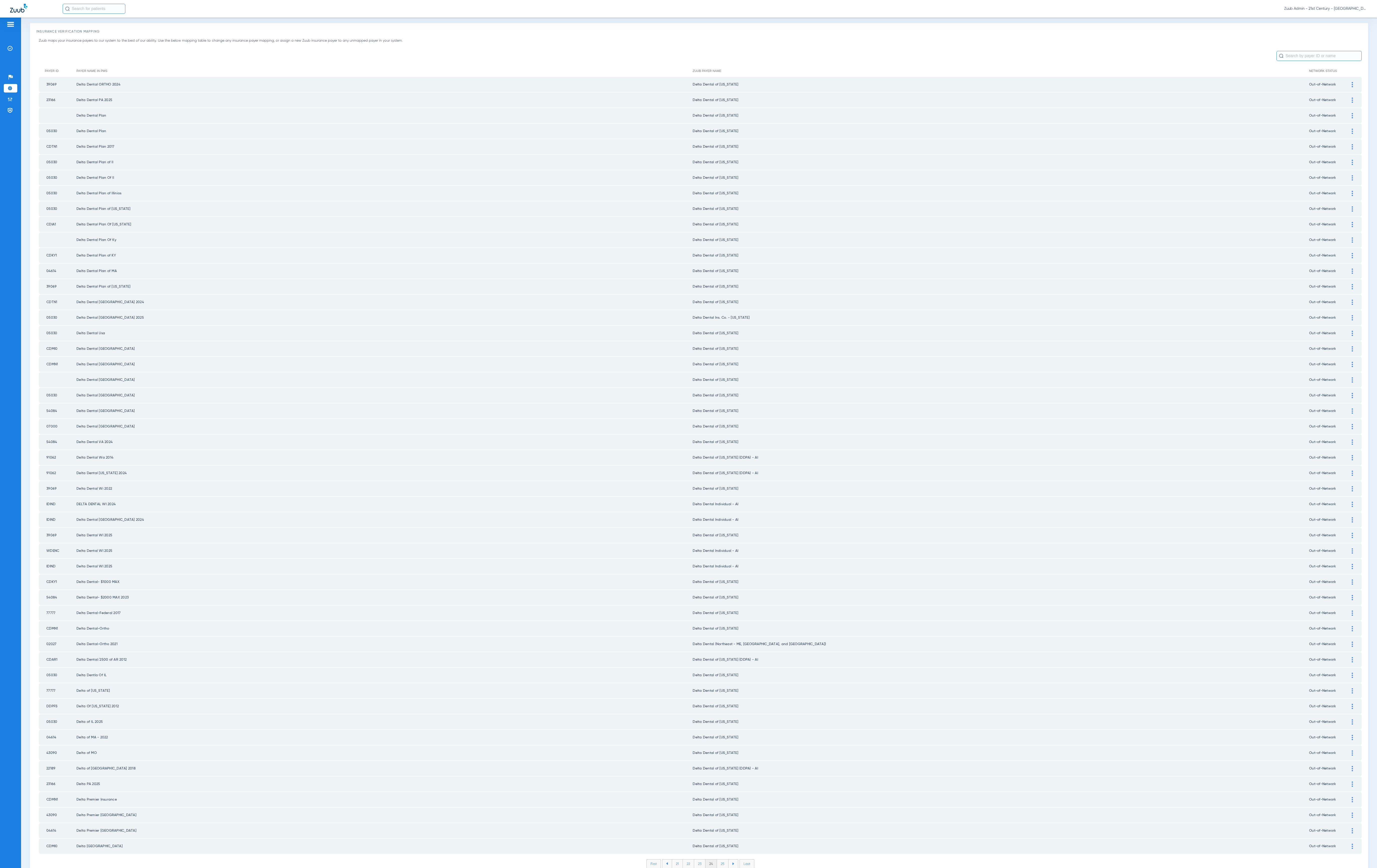
click at [717, 859] on li "25" at bounding box center [723, 864] width 12 height 9
click at [717, 859] on li "26" at bounding box center [723, 864] width 11 height 9
click at [717, 859] on li "27" at bounding box center [723, 864] width 11 height 9
click at [717, 859] on li "28" at bounding box center [723, 864] width 12 height 9
click at [719, 859] on li "29" at bounding box center [723, 864] width 11 height 9
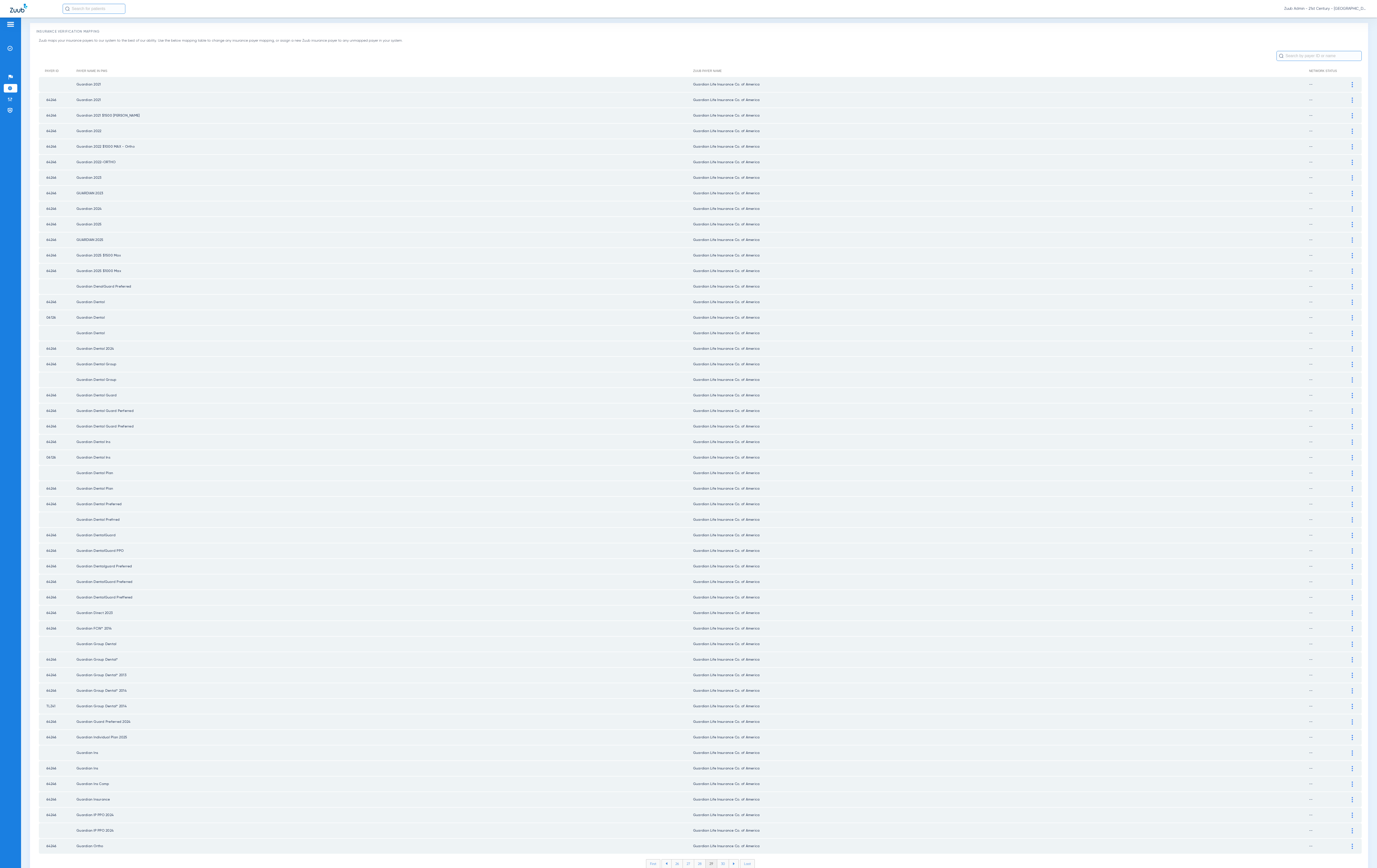
click at [719, 859] on li "30" at bounding box center [723, 864] width 12 height 9
click at [719, 859] on li "31" at bounding box center [723, 864] width 11 height 9
click at [719, 859] on li "32" at bounding box center [723, 864] width 11 height 9
click at [719, 859] on li "33" at bounding box center [723, 864] width 11 height 9
click at [719, 859] on li "34" at bounding box center [723, 864] width 12 height 9
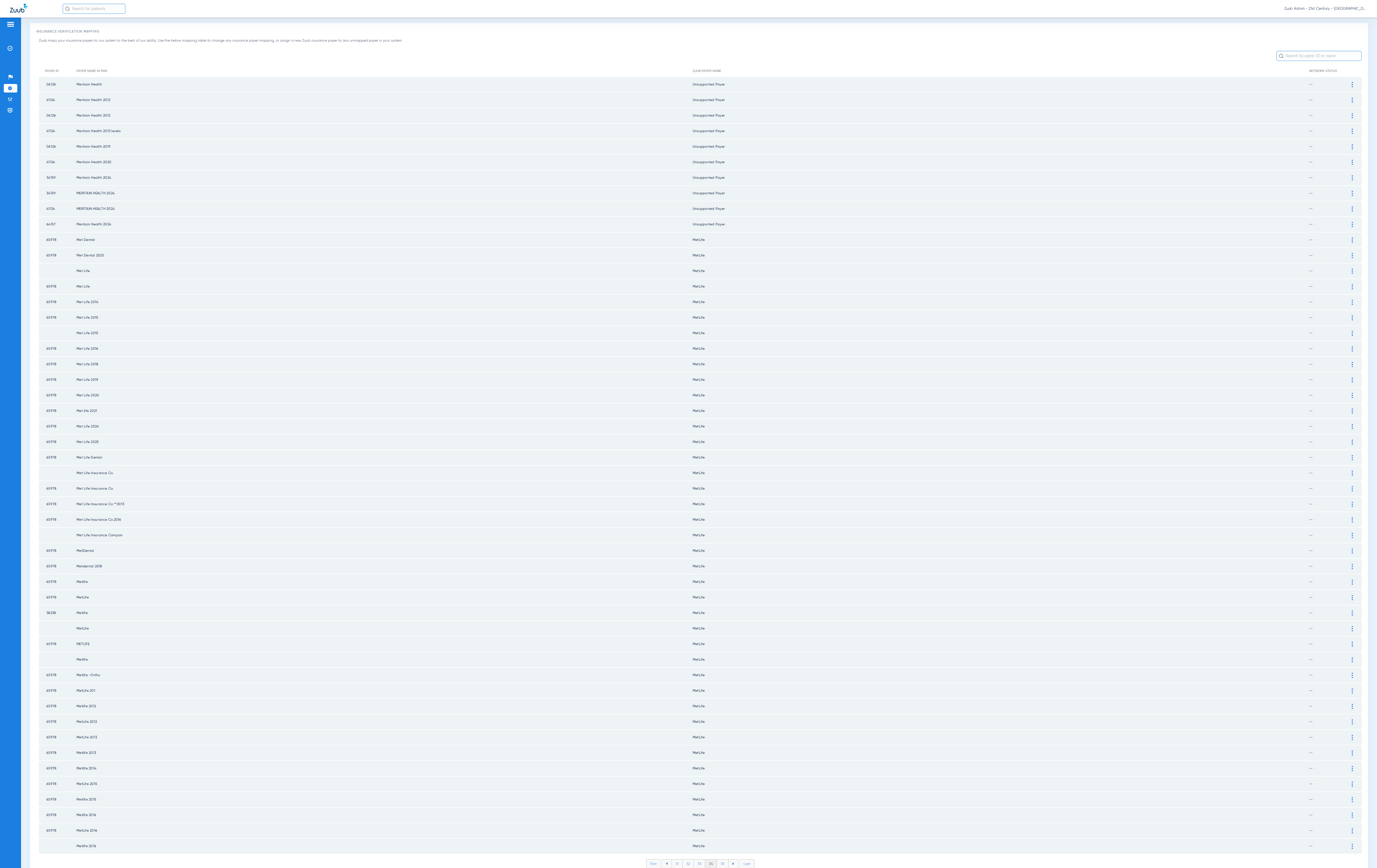
click at [719, 859] on li "35" at bounding box center [723, 864] width 12 height 9
click at [719, 859] on li "36" at bounding box center [723, 864] width 11 height 9
click at [719, 859] on li "37" at bounding box center [723, 864] width 11 height 9
click at [719, 859] on li "38" at bounding box center [723, 864] width 12 height 9
click at [719, 859] on li "39" at bounding box center [723, 864] width 11 height 9
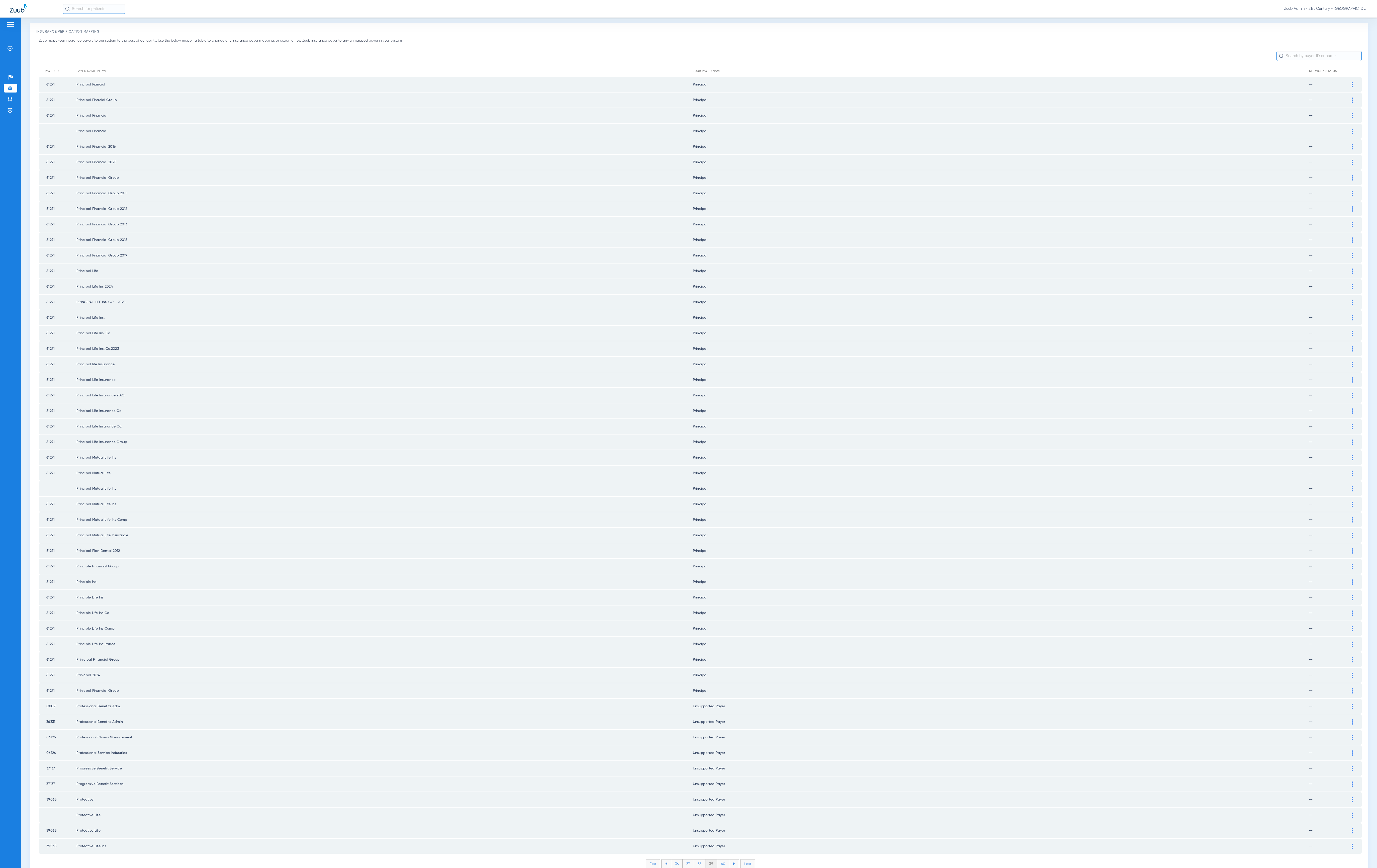
click at [719, 859] on li "40" at bounding box center [723, 864] width 12 height 9
click at [719, 859] on li "41" at bounding box center [723, 864] width 11 height 9
click at [719, 859] on li "42" at bounding box center [723, 864] width 12 height 9
click at [719, 859] on li "43" at bounding box center [723, 864] width 12 height 9
click at [719, 859] on li "44" at bounding box center [723, 864] width 12 height 9
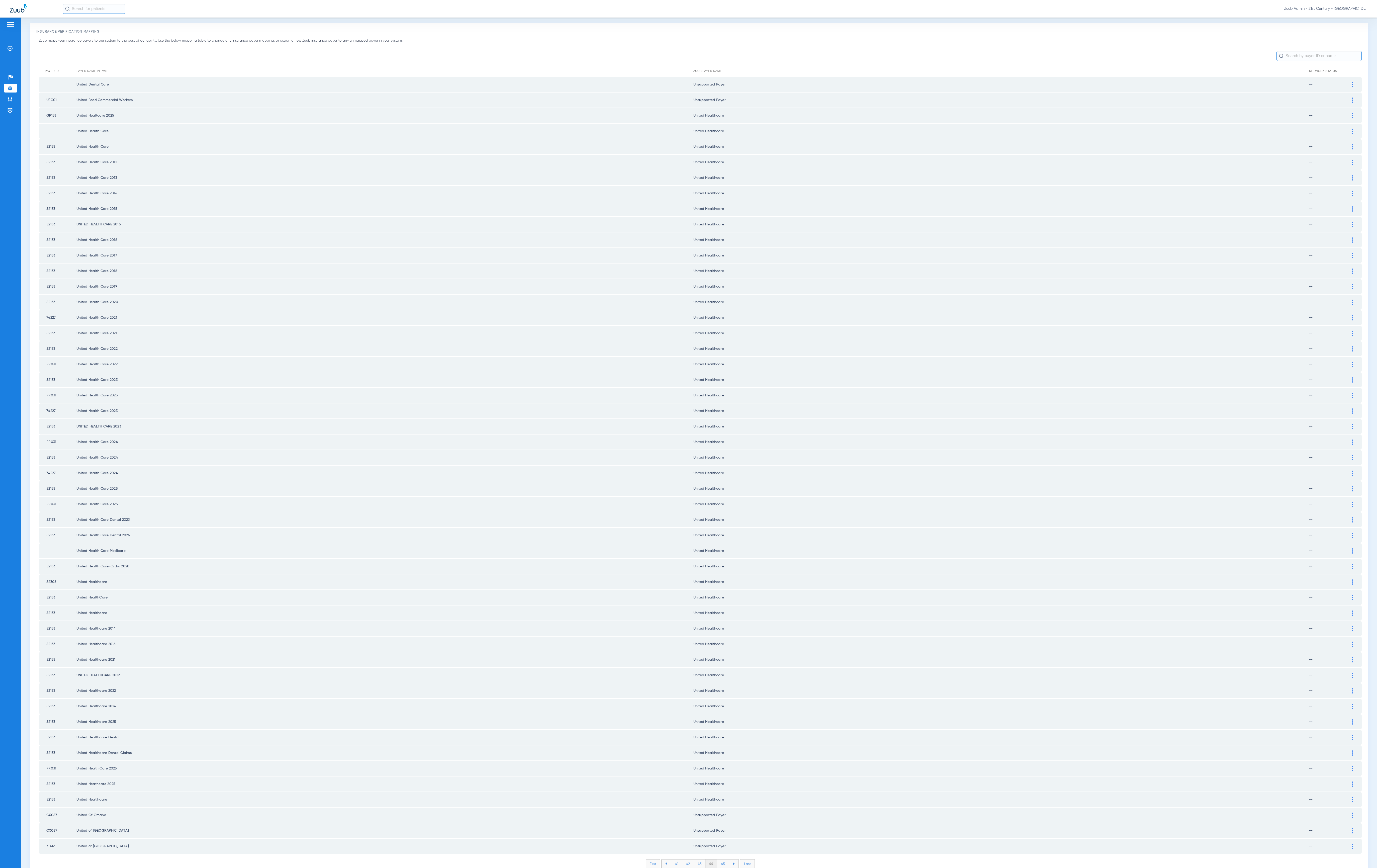
click at [719, 859] on li "45" at bounding box center [723, 864] width 12 height 9
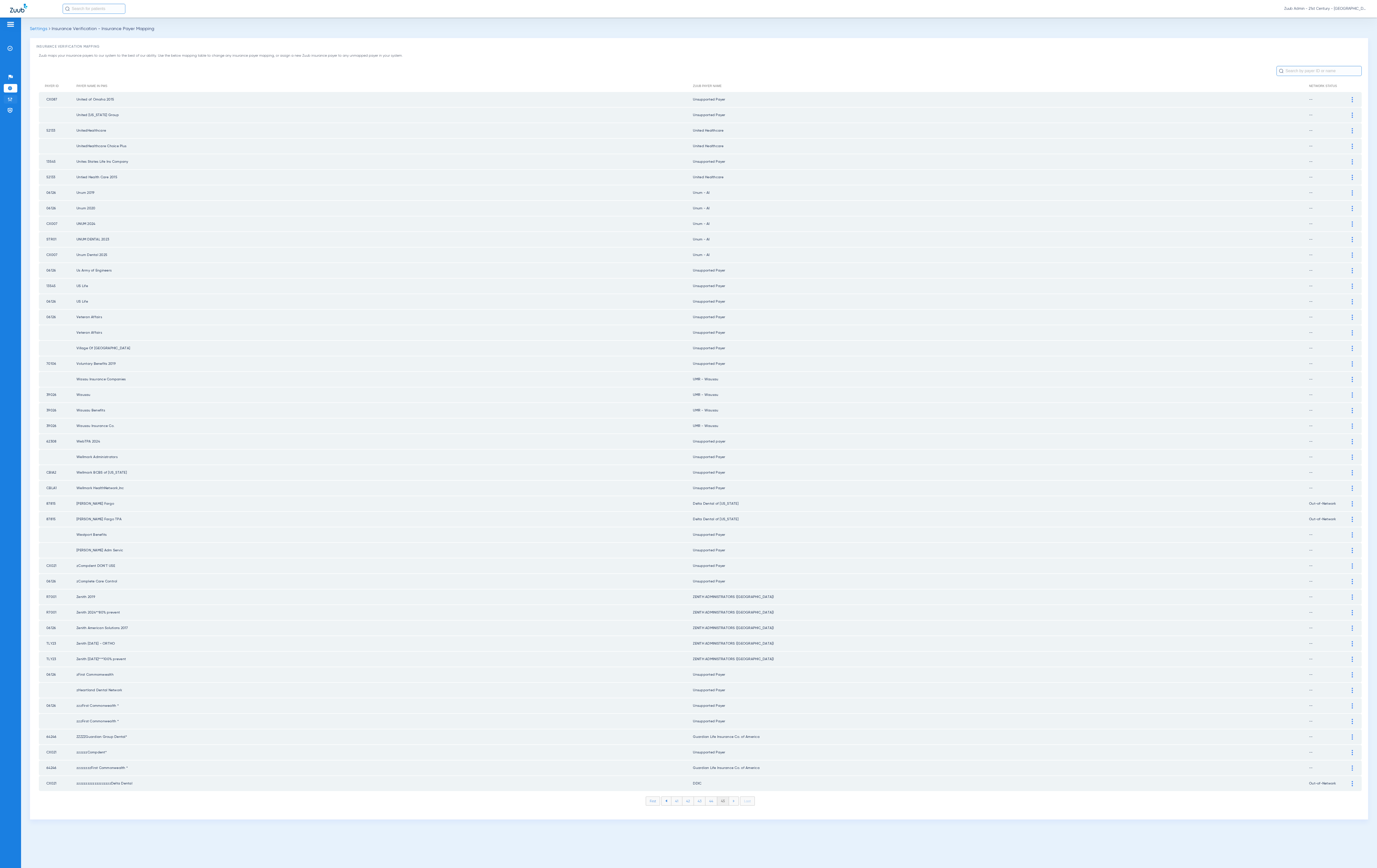
click at [12, 97] on img at bounding box center [10, 99] width 5 height 5
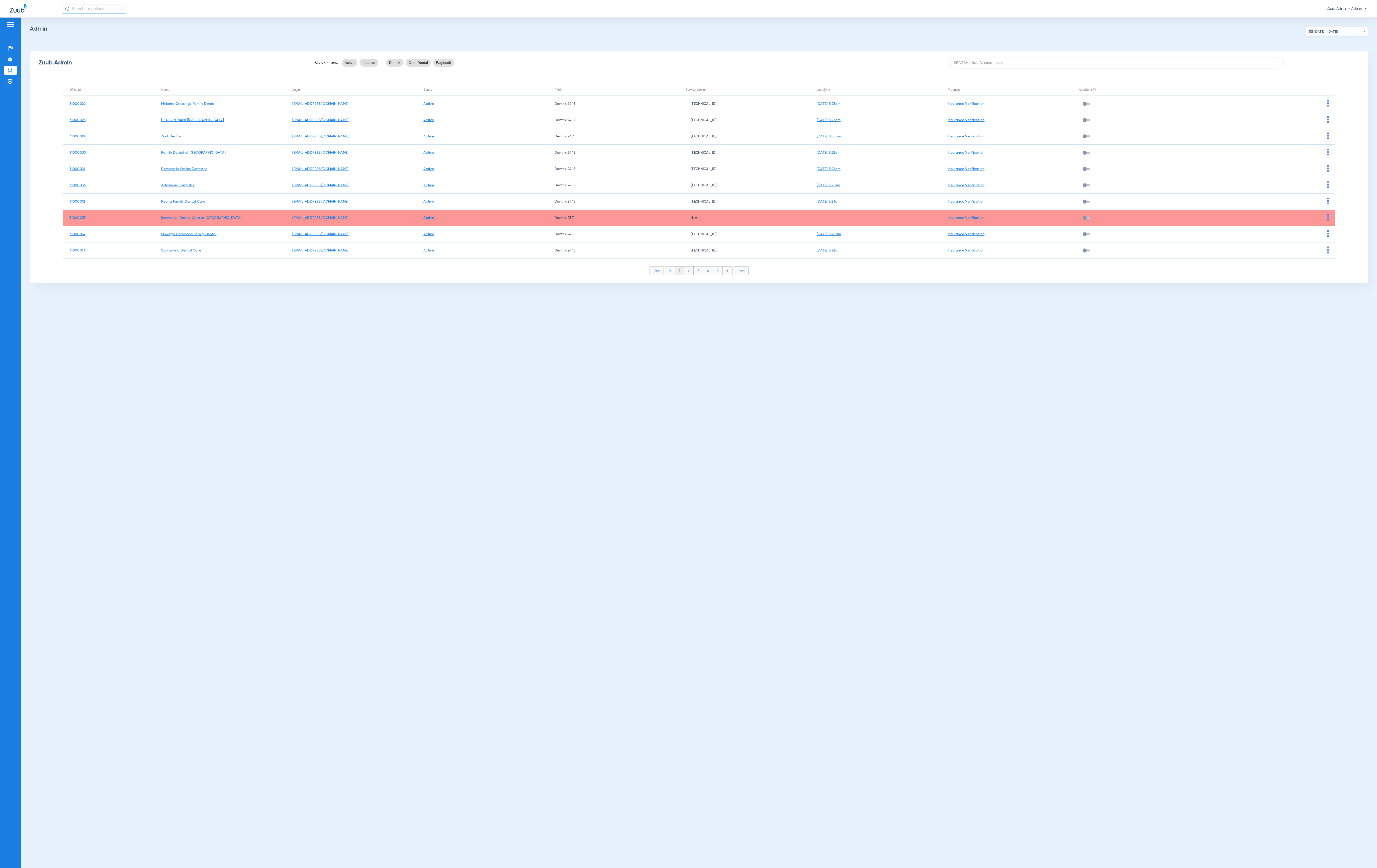
click at [1148, 74] on div "Zuub Admin Quick Filters: Active Inactive Dentrix OpenDental Eaglesoft Office I…" at bounding box center [699, 167] width 1339 height 231
click at [1146, 66] on input at bounding box center [1116, 63] width 335 height 11
paste input "31000015"
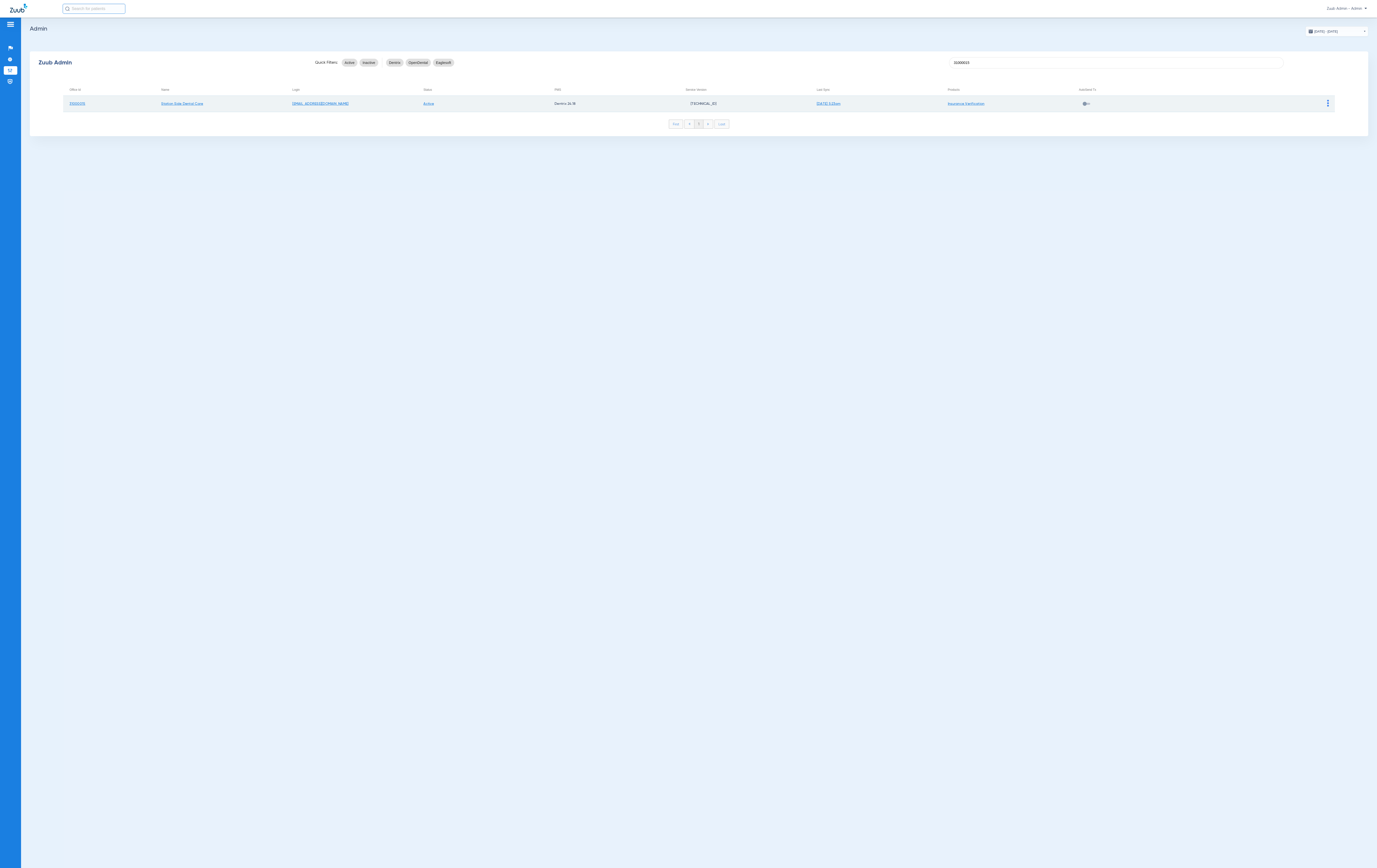
type input "31000015"
click at [1328, 103] on img at bounding box center [1328, 103] width 2 height 7
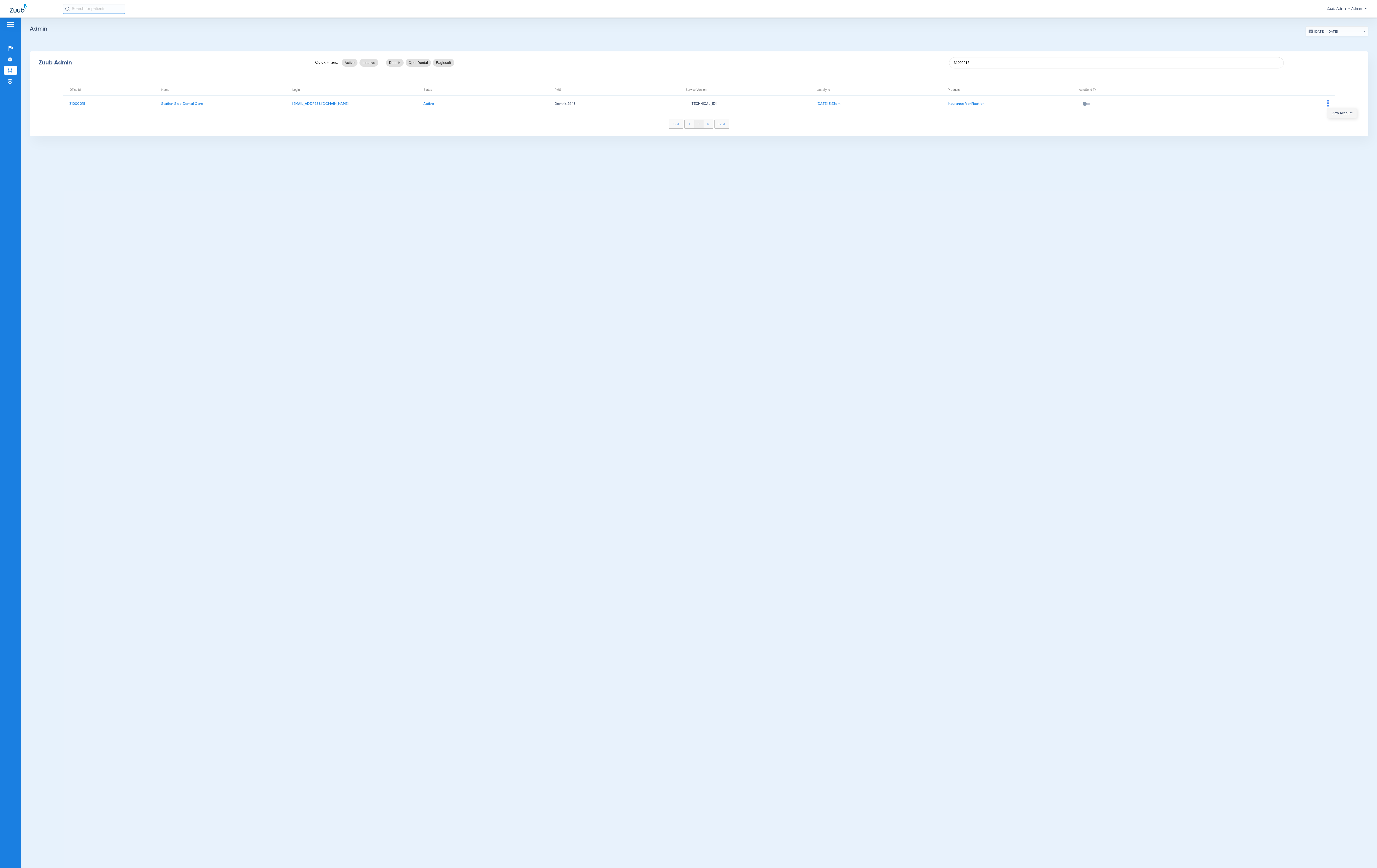
click at [1331, 111] on button "View Account" at bounding box center [1342, 113] width 29 height 10
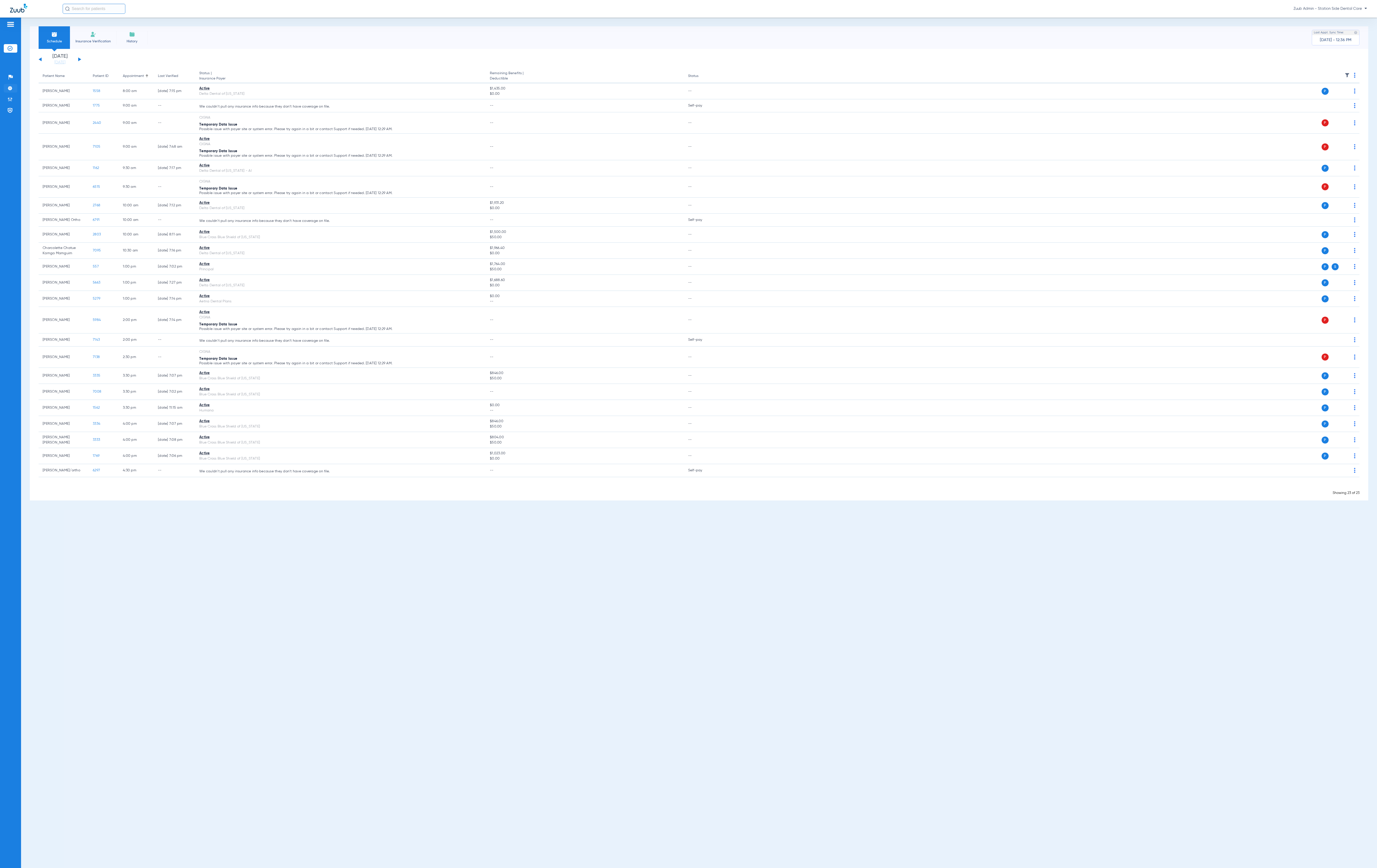
click at [10, 91] on img at bounding box center [10, 88] width 5 height 5
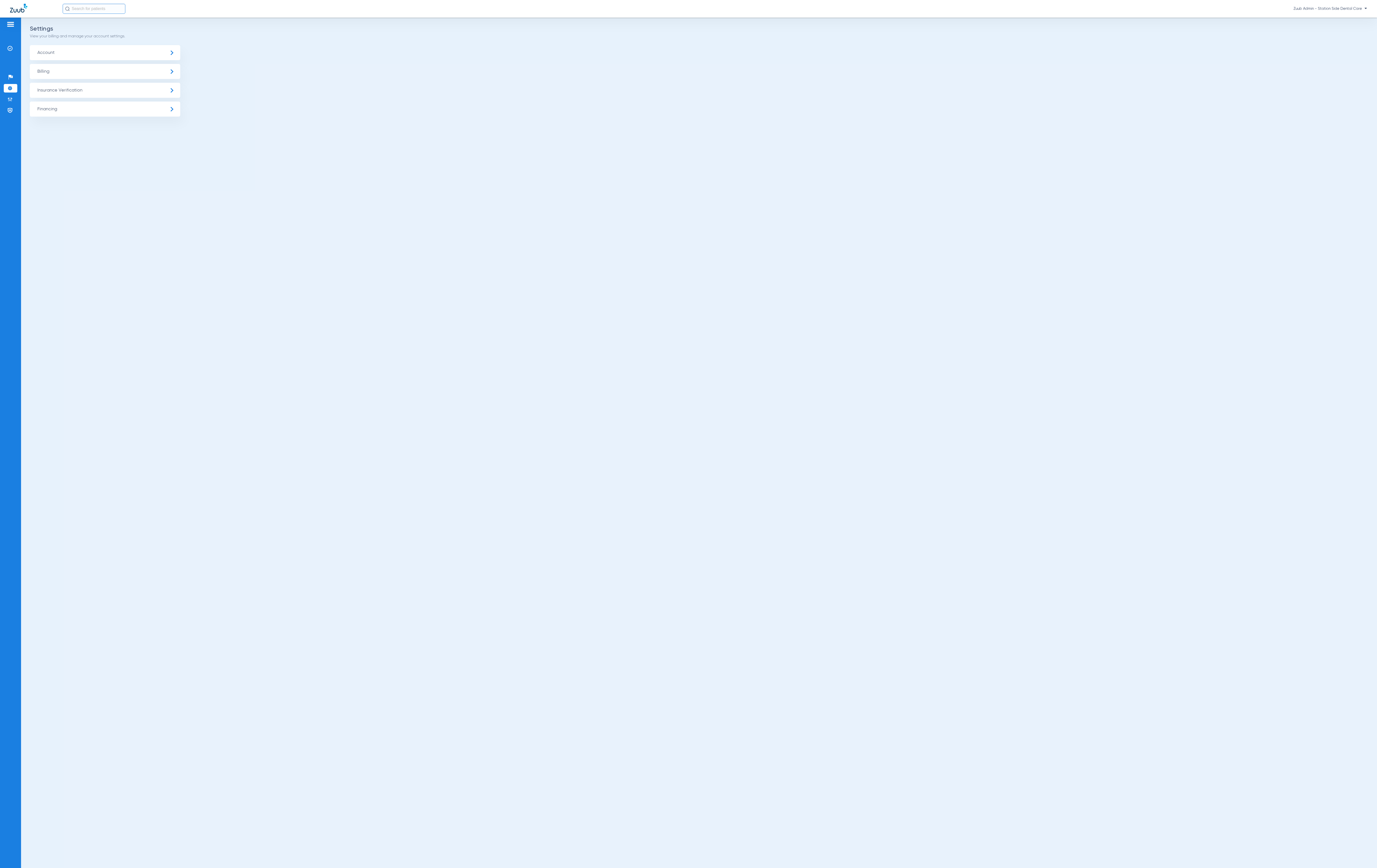
click at [143, 88] on span "Insurance Verification" at bounding box center [105, 90] width 150 height 15
click at [137, 133] on li "Insurance Payer Mapping" at bounding box center [105, 130] width 150 height 13
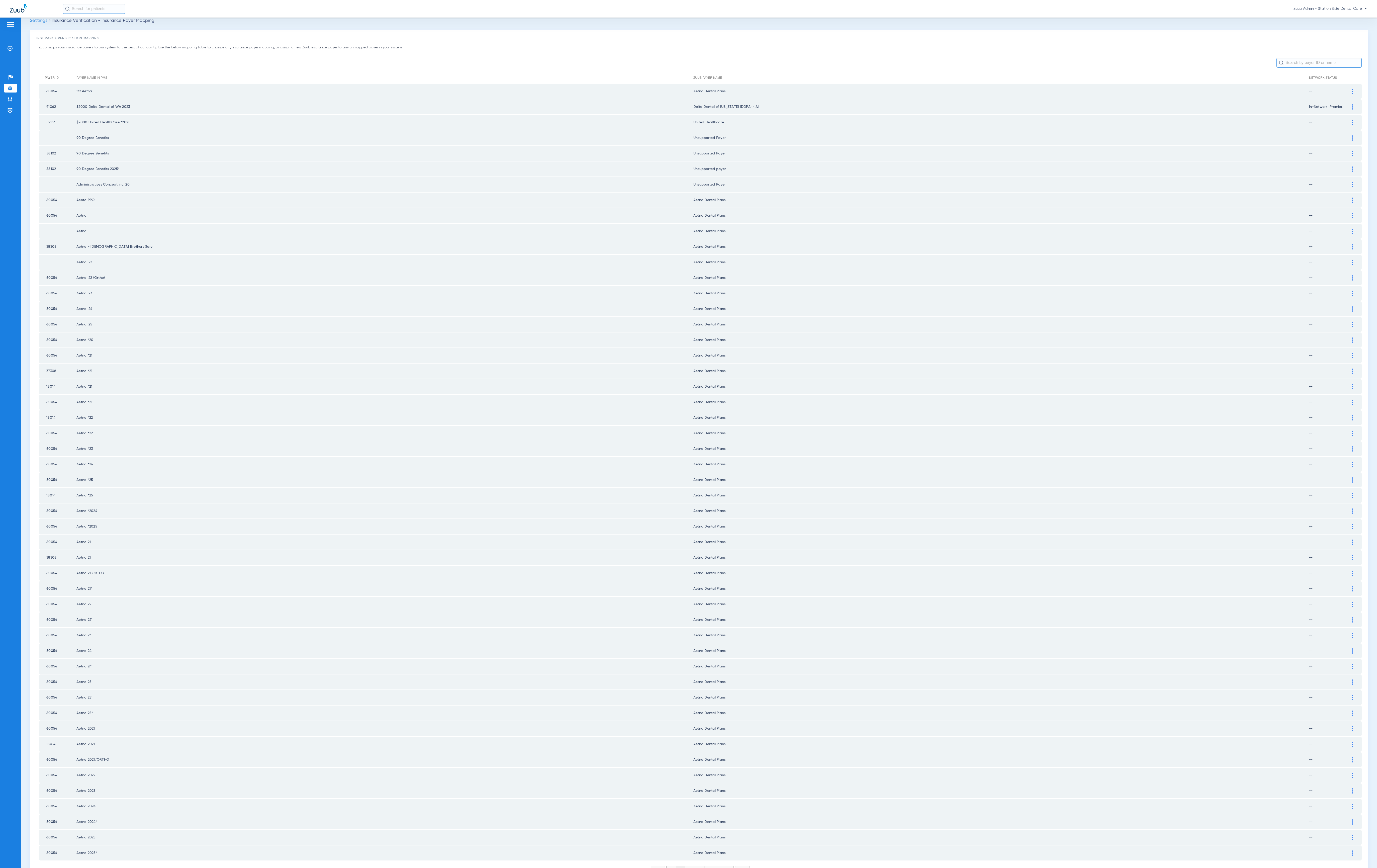
scroll to position [15, 0]
click at [685, 859] on li "2" at bounding box center [690, 864] width 10 height 9
click at [695, 859] on li "3" at bounding box center [700, 864] width 10 height 9
click at [705, 859] on li "4" at bounding box center [709, 864] width 10 height 9
click at [715, 859] on li "5" at bounding box center [719, 864] width 10 height 9
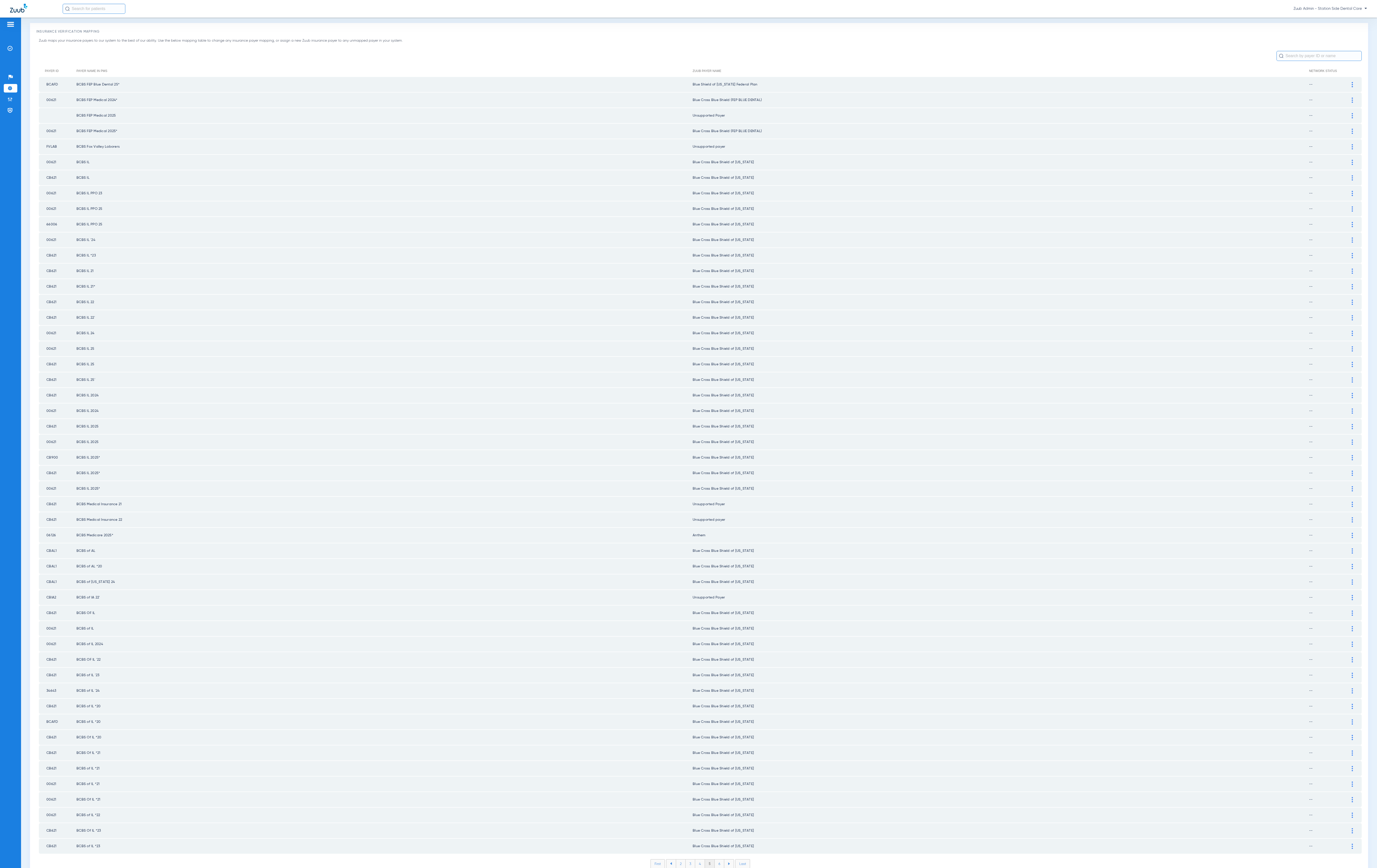
click at [715, 859] on li "6" at bounding box center [720, 864] width 10 height 9
click at [715, 859] on li "7" at bounding box center [720, 864] width 10 height 9
click at [715, 859] on li "8" at bounding box center [720, 864] width 10 height 9
click at [715, 859] on li "9" at bounding box center [720, 864] width 10 height 9
click at [715, 859] on li "10" at bounding box center [720, 864] width 11 height 9
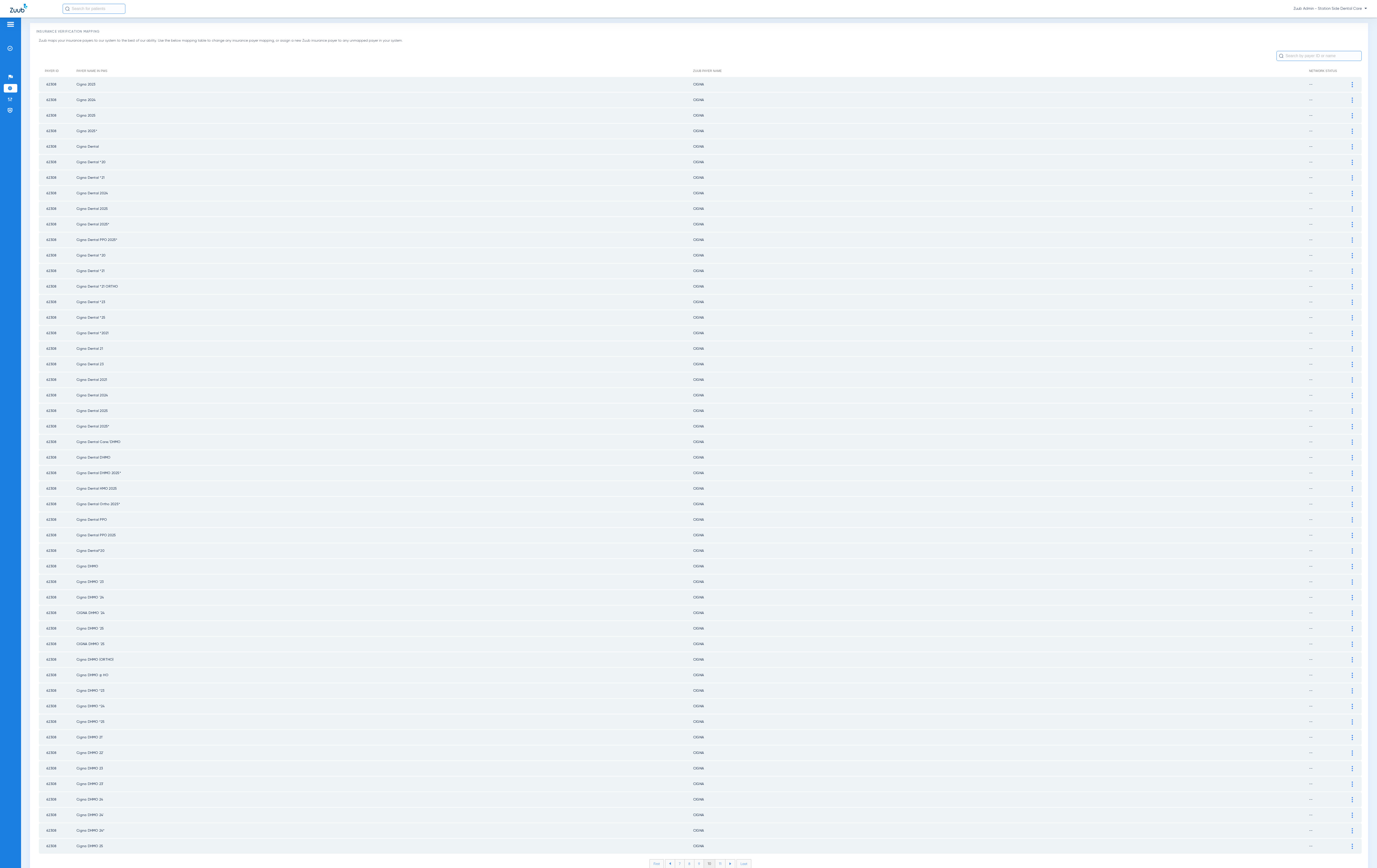
click at [715, 859] on li "11" at bounding box center [720, 864] width 10 height 9
click at [715, 859] on li "12" at bounding box center [721, 864] width 11 height 9
click at [716, 859] on li "13" at bounding box center [721, 864] width 11 height 9
click at [716, 859] on li "14" at bounding box center [722, 864] width 11 height 9
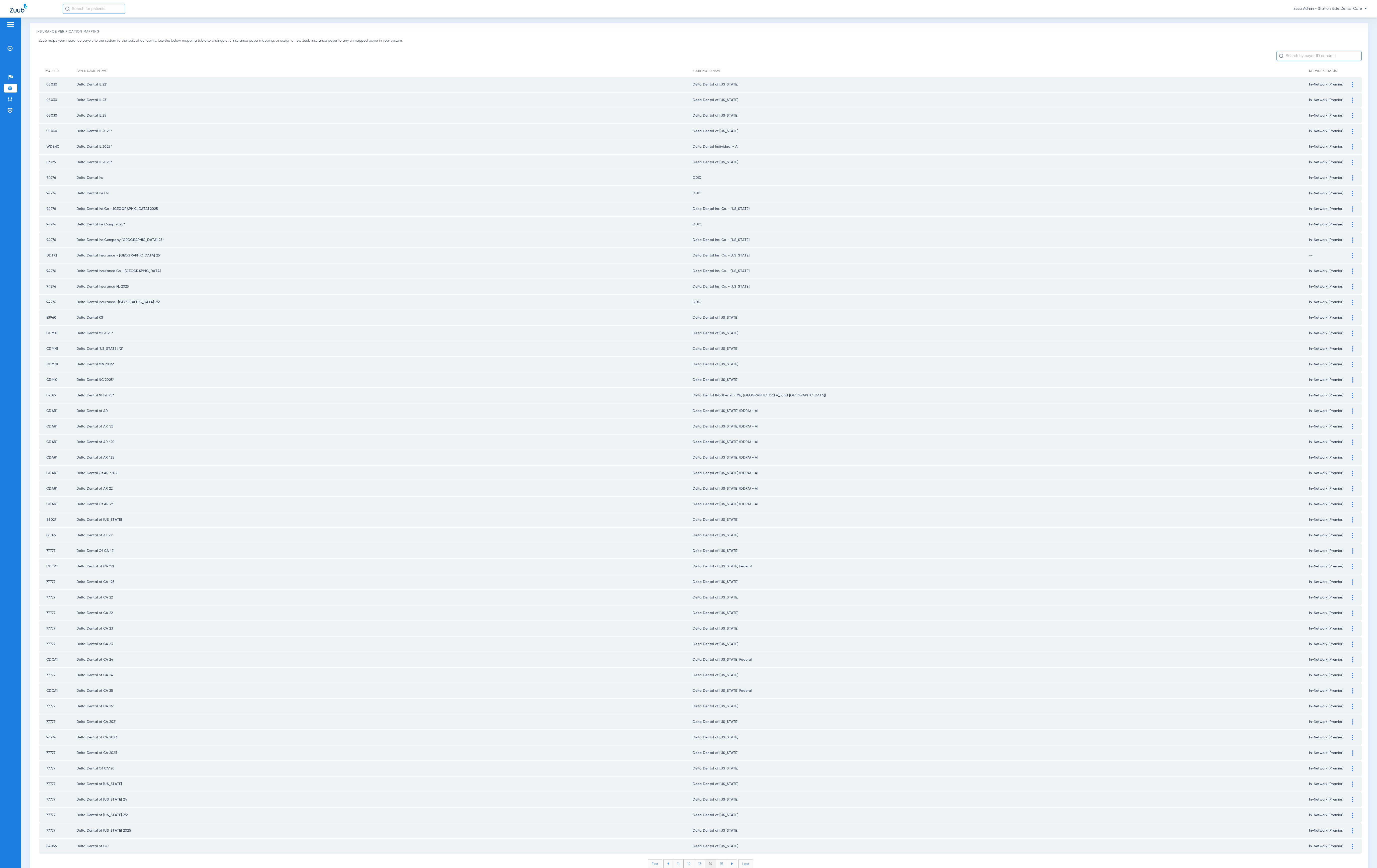
click at [716, 859] on li "15" at bounding box center [722, 864] width 11 height 9
click at [717, 859] on li "16" at bounding box center [722, 864] width 11 height 9
click at [717, 859] on li "17" at bounding box center [722, 864] width 11 height 9
click at [716, 859] on li "18" at bounding box center [722, 864] width 11 height 9
click at [717, 859] on li "19" at bounding box center [722, 864] width 11 height 9
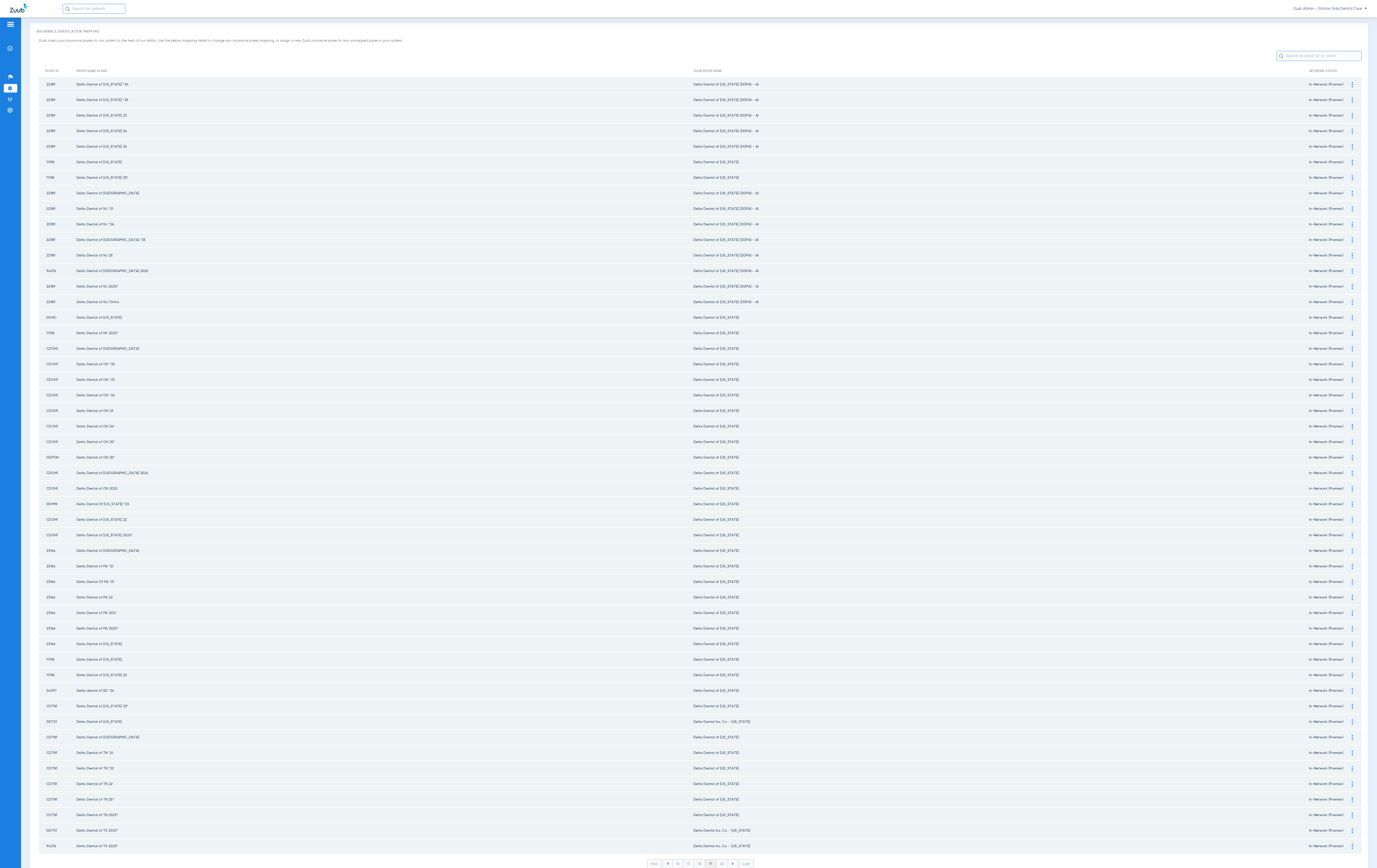
click at [716, 859] on li "20" at bounding box center [722, 864] width 12 height 9
click at [717, 859] on li "21" at bounding box center [722, 864] width 11 height 9
click at [717, 859] on li "22" at bounding box center [722, 864] width 11 height 9
click at [717, 859] on li "23" at bounding box center [722, 864] width 11 height 9
click at [717, 859] on li "24" at bounding box center [723, 864] width 12 height 9
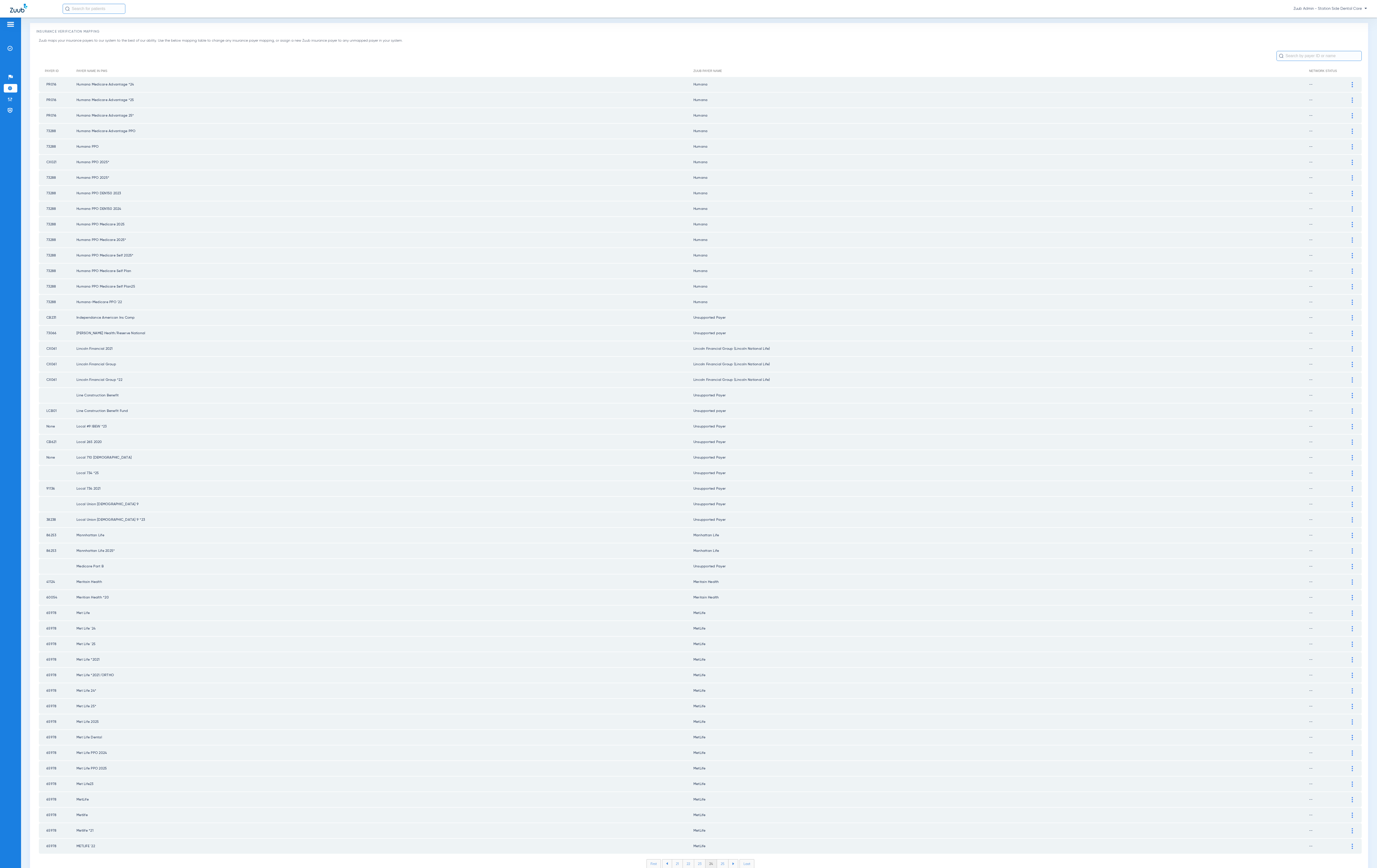
click at [717, 859] on li "25" at bounding box center [723, 864] width 12 height 9
click at [717, 859] on li "26" at bounding box center [723, 864] width 11 height 9
click at [717, 859] on li "27" at bounding box center [723, 864] width 11 height 9
click at [717, 859] on li "28" at bounding box center [723, 864] width 12 height 9
click at [717, 859] on li "29" at bounding box center [723, 864] width 11 height 9
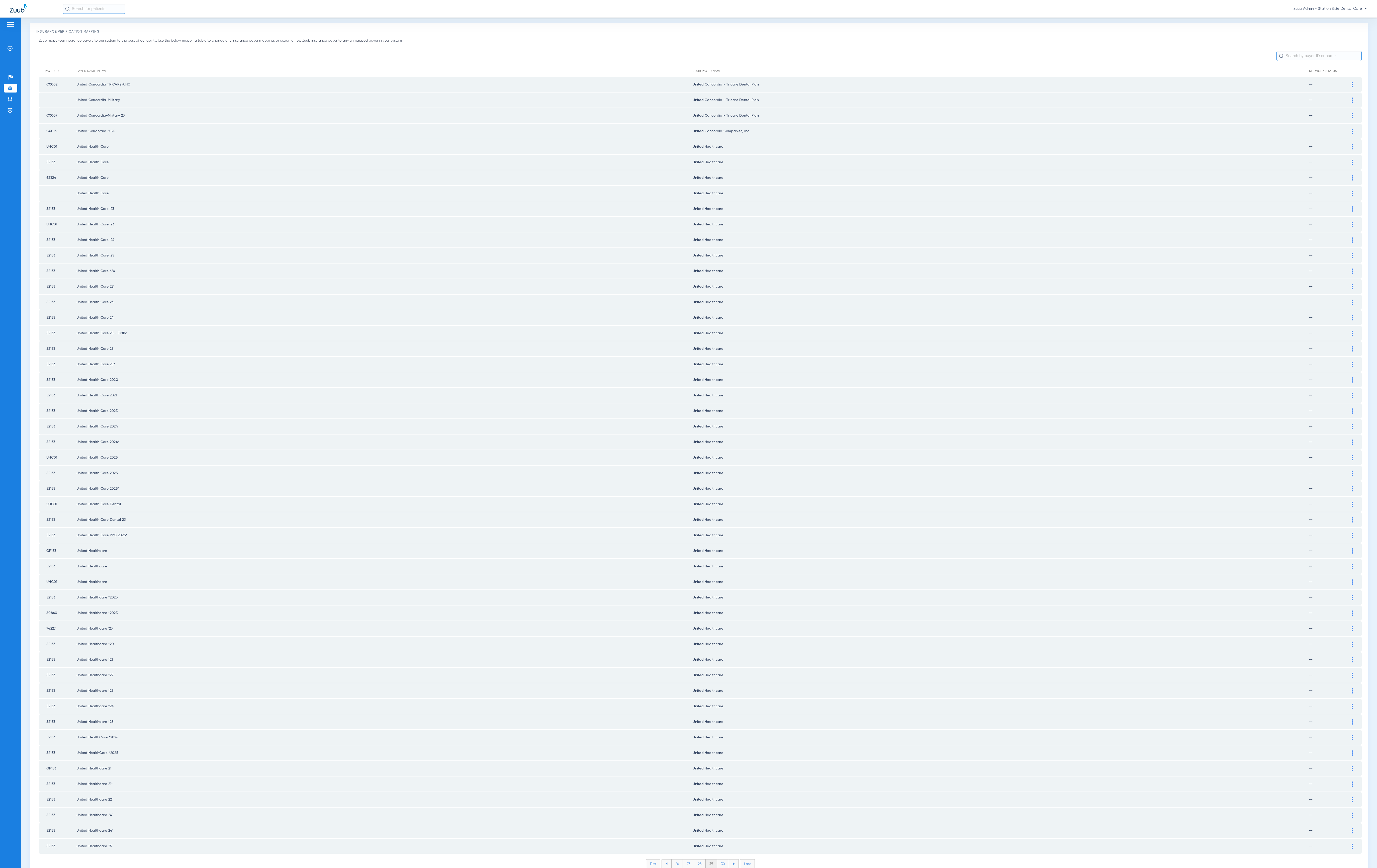
click at [717, 859] on li "30" at bounding box center [723, 864] width 12 height 9
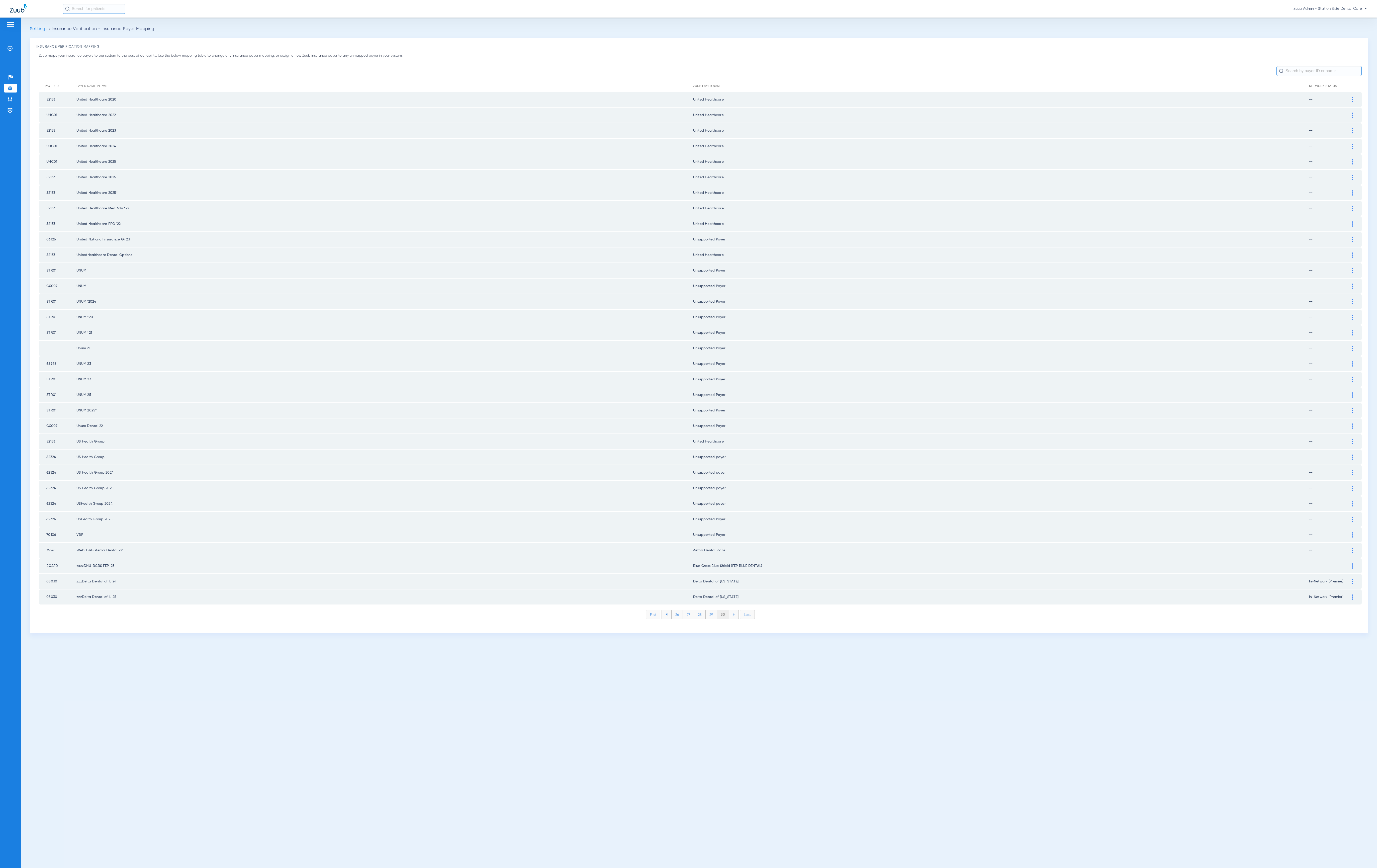
scroll to position [0, 0]
click at [712, 610] on li "29" at bounding box center [711, 614] width 11 height 9
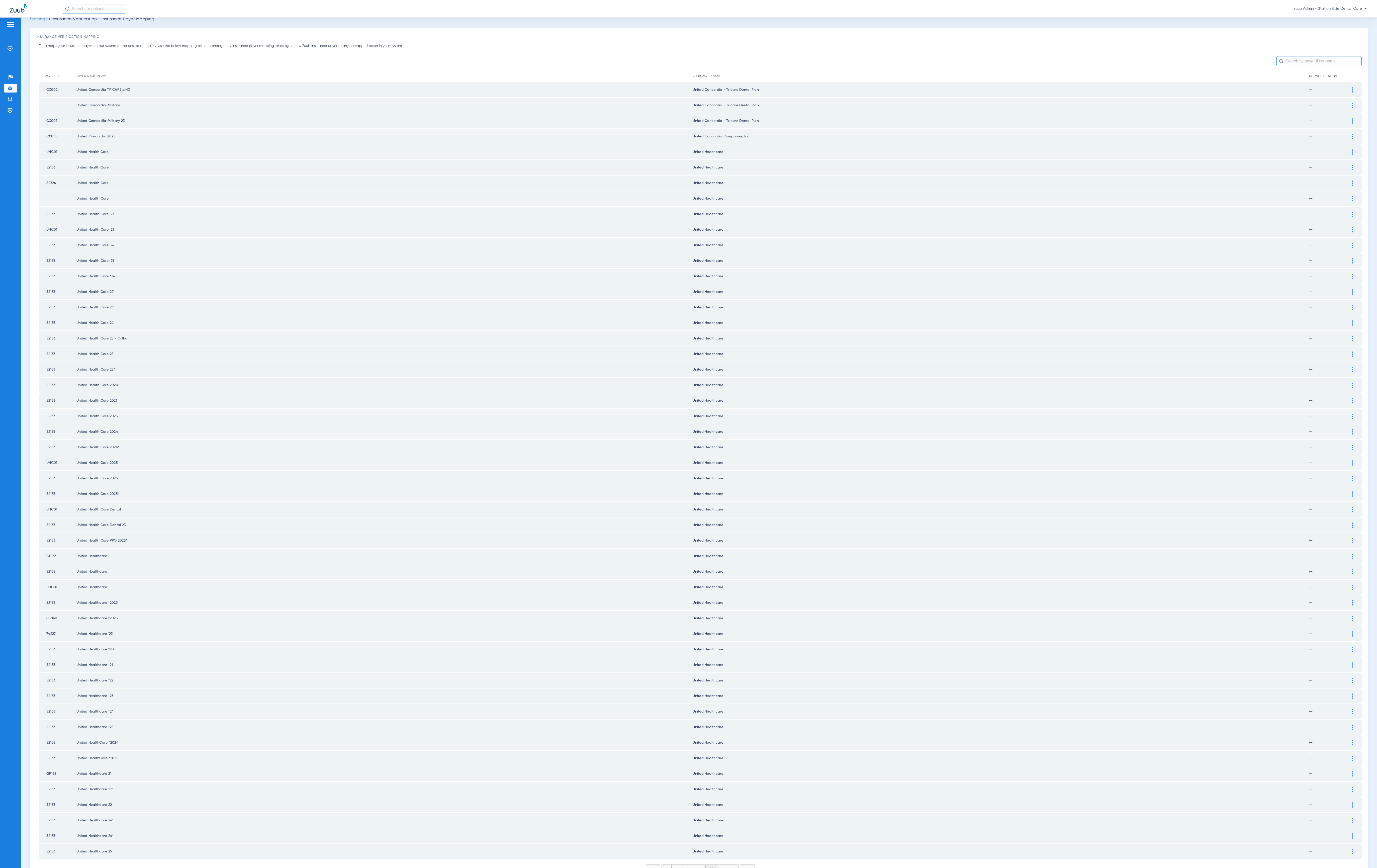
scroll to position [15, 0]
click at [694, 859] on li "28" at bounding box center [700, 864] width 12 height 9
click at [706, 859] on li "29" at bounding box center [711, 864] width 11 height 9
click at [706, 859] on li "29" at bounding box center [711, 864] width 12 height 9
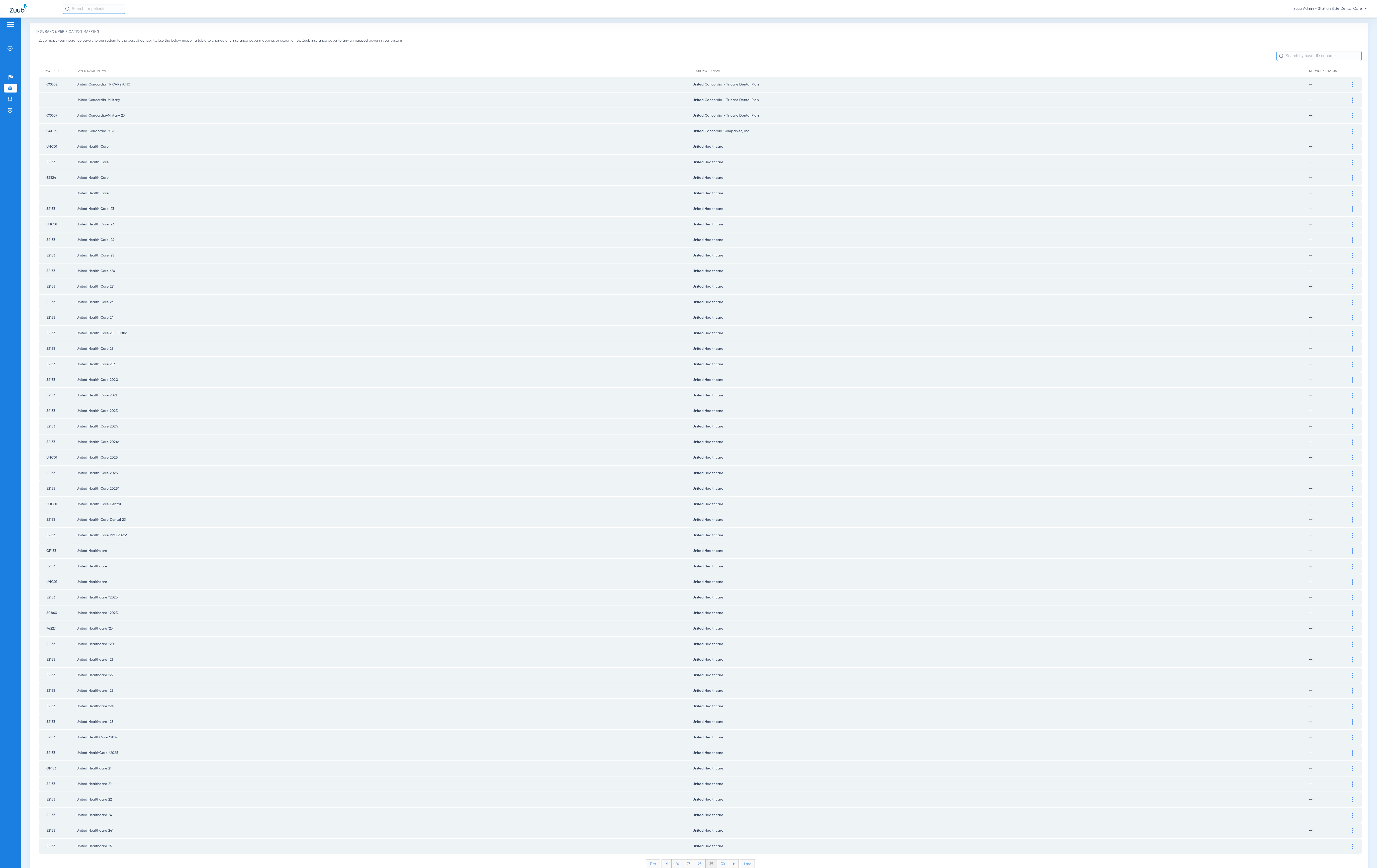
click at [706, 859] on li "29" at bounding box center [711, 864] width 12 height 9
click at [718, 859] on li "30" at bounding box center [723, 864] width 12 height 9
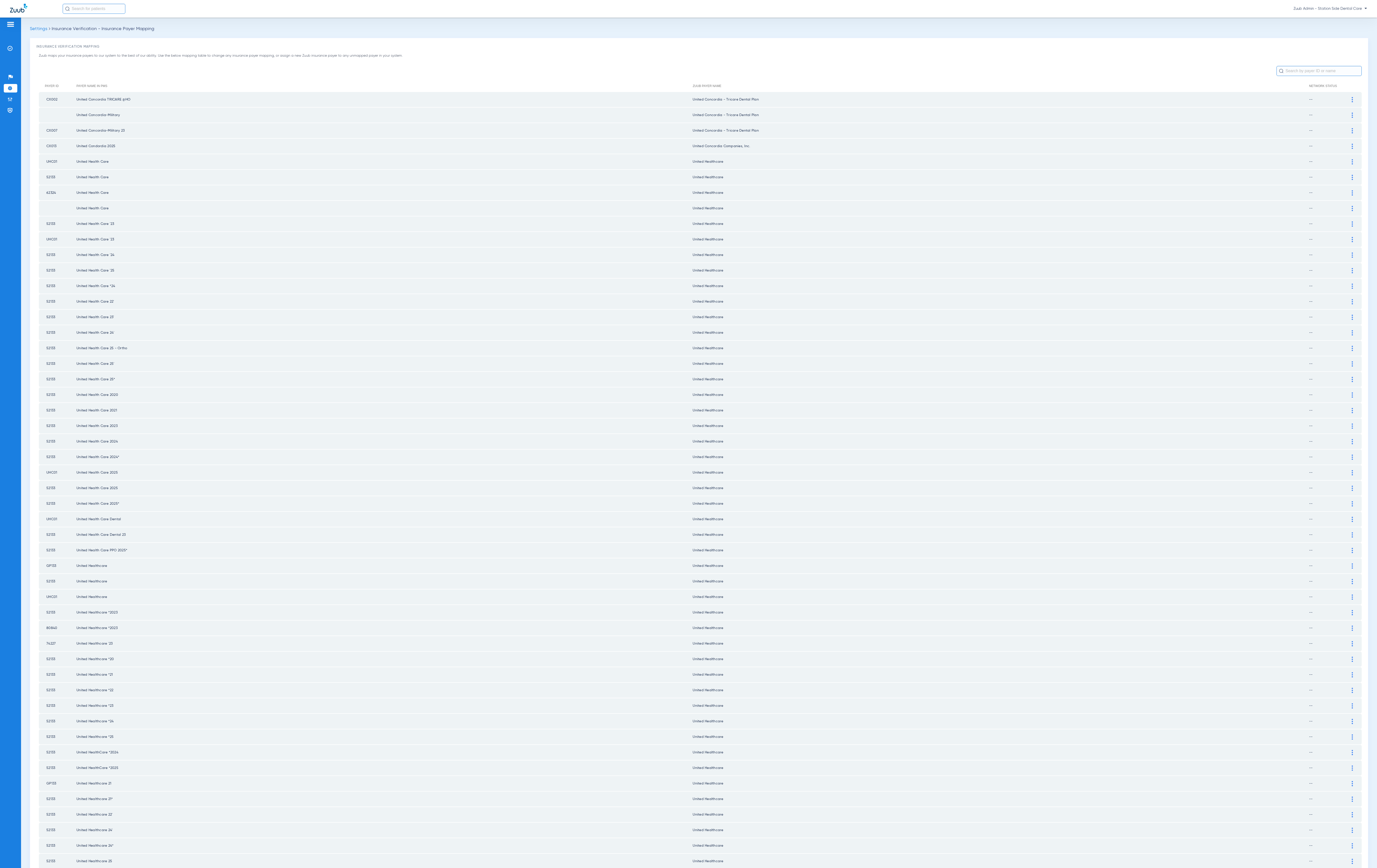
click at [718, 841] on div "Settings Insurance Verification - Insurance Payer Mapping Insurance Verificatio…" at bounding box center [699, 443] width 1356 height 850
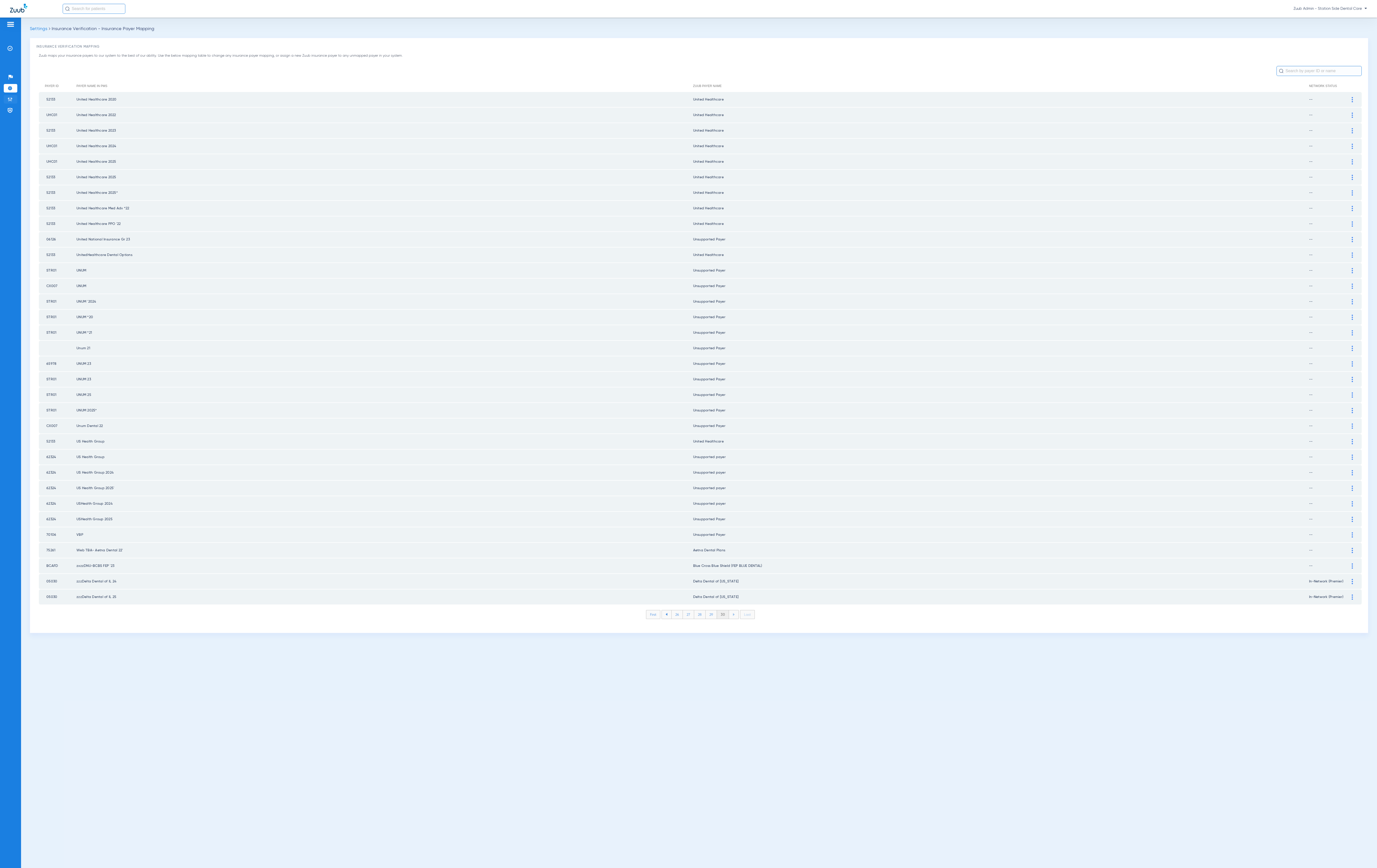
click at [8, 98] on img at bounding box center [10, 99] width 5 height 5
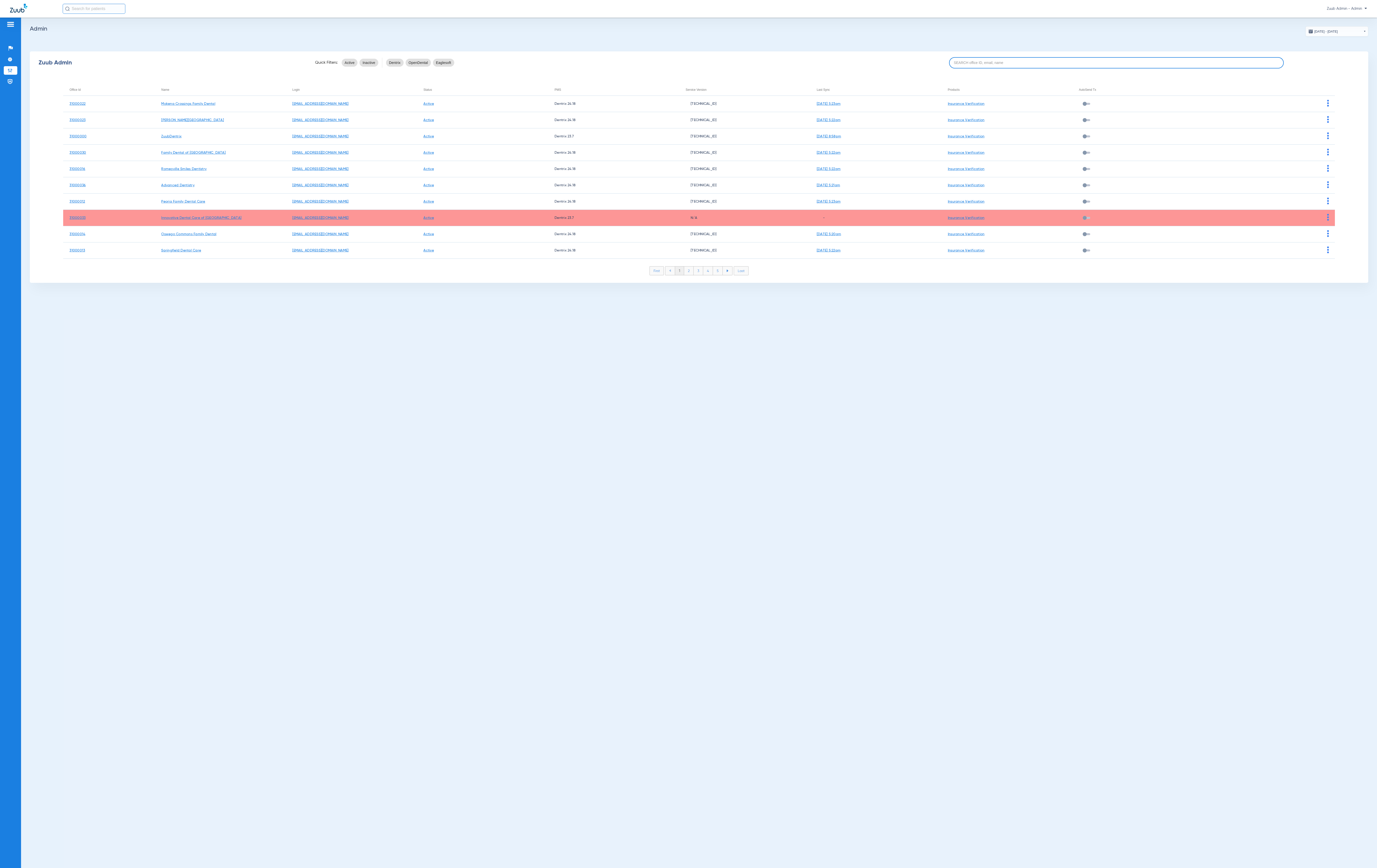
click at [1196, 68] on input at bounding box center [1116, 63] width 335 height 11
paste input "31000018"
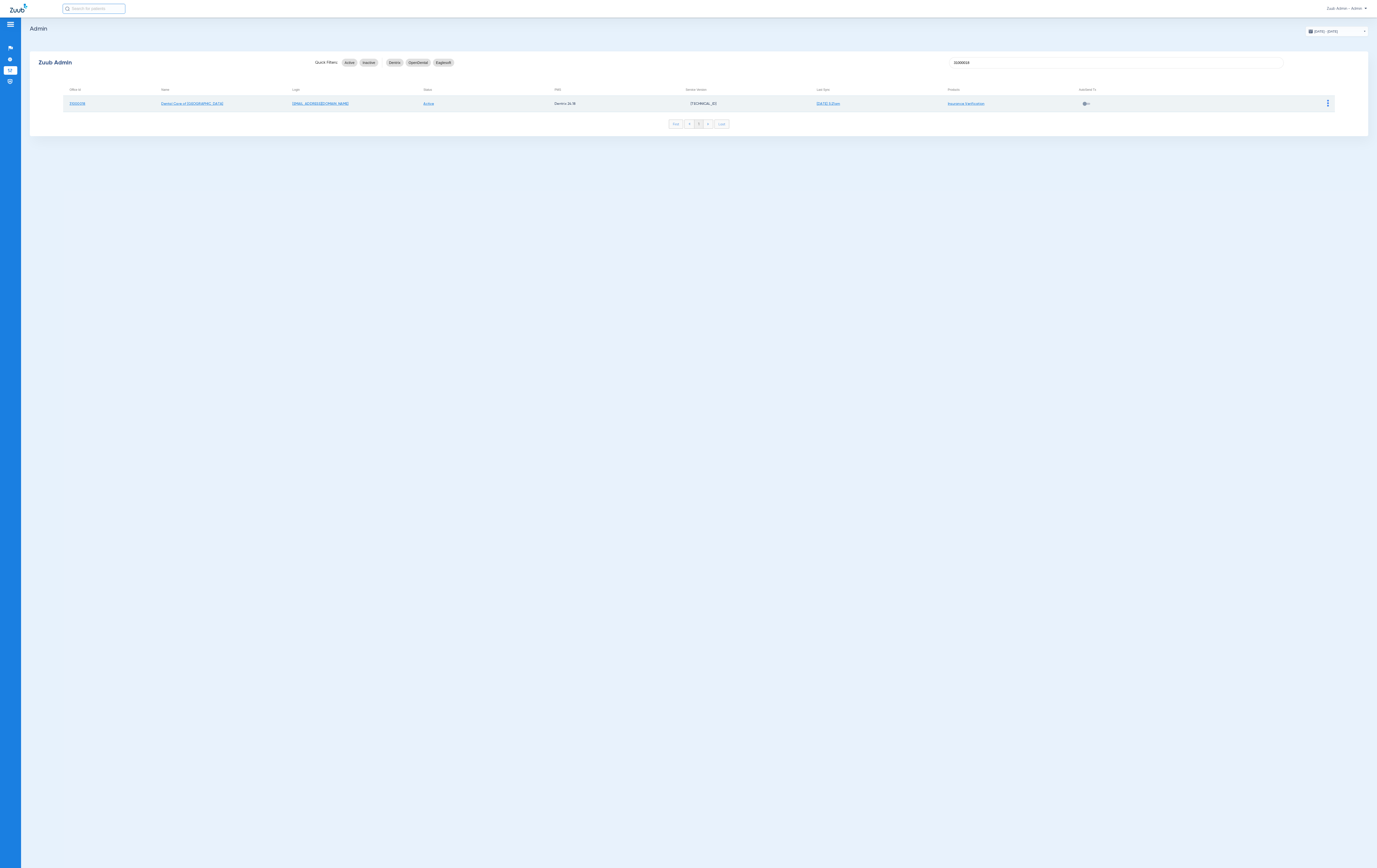
type input "31000018"
click at [1328, 103] on img at bounding box center [1328, 103] width 2 height 7
click at [1335, 111] on span "View Account" at bounding box center [1342, 113] width 21 height 4
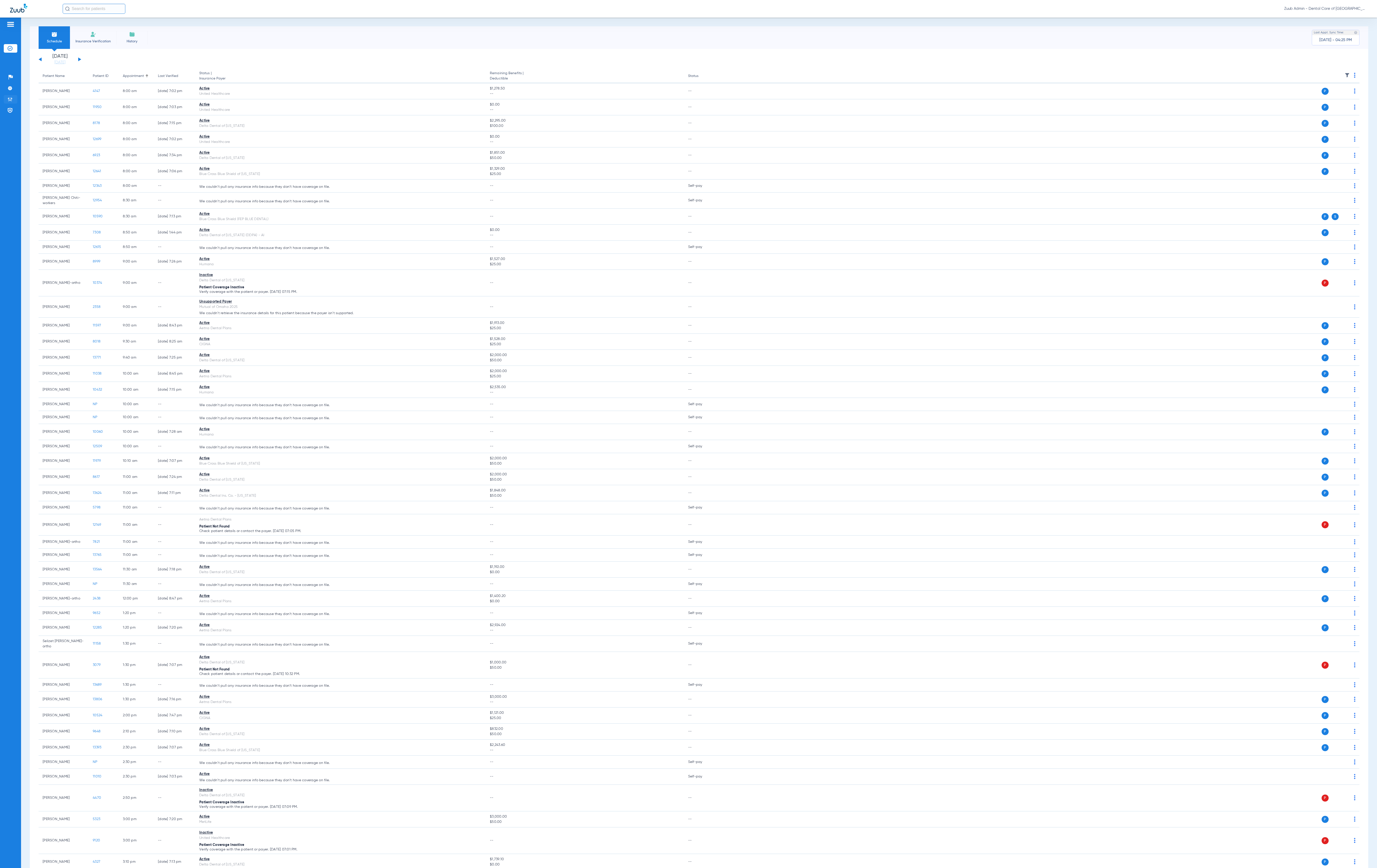
click at [7, 97] on img at bounding box center [10, 99] width 5 height 5
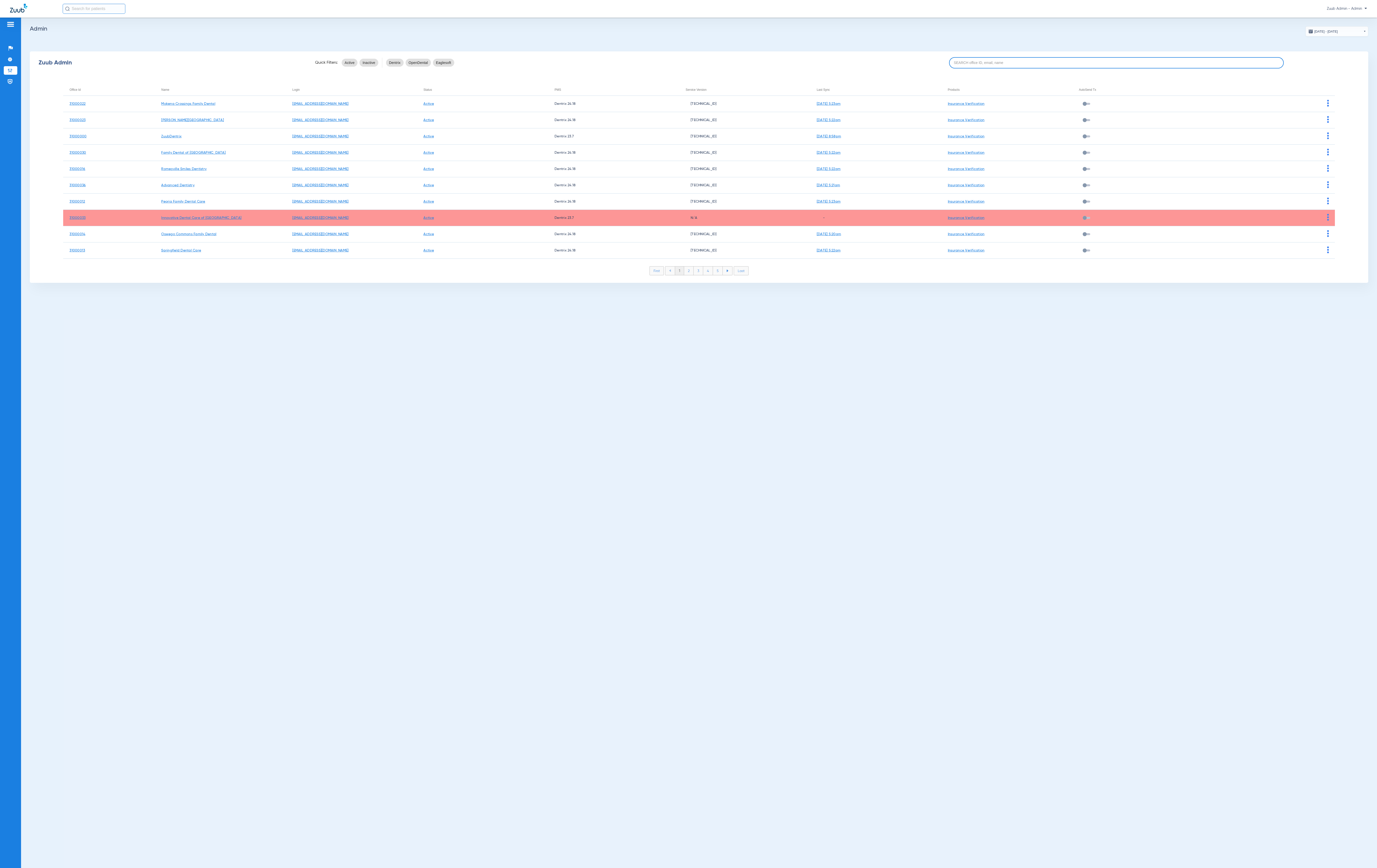
click at [1043, 65] on input at bounding box center [1116, 63] width 335 height 11
paste input "31000018"
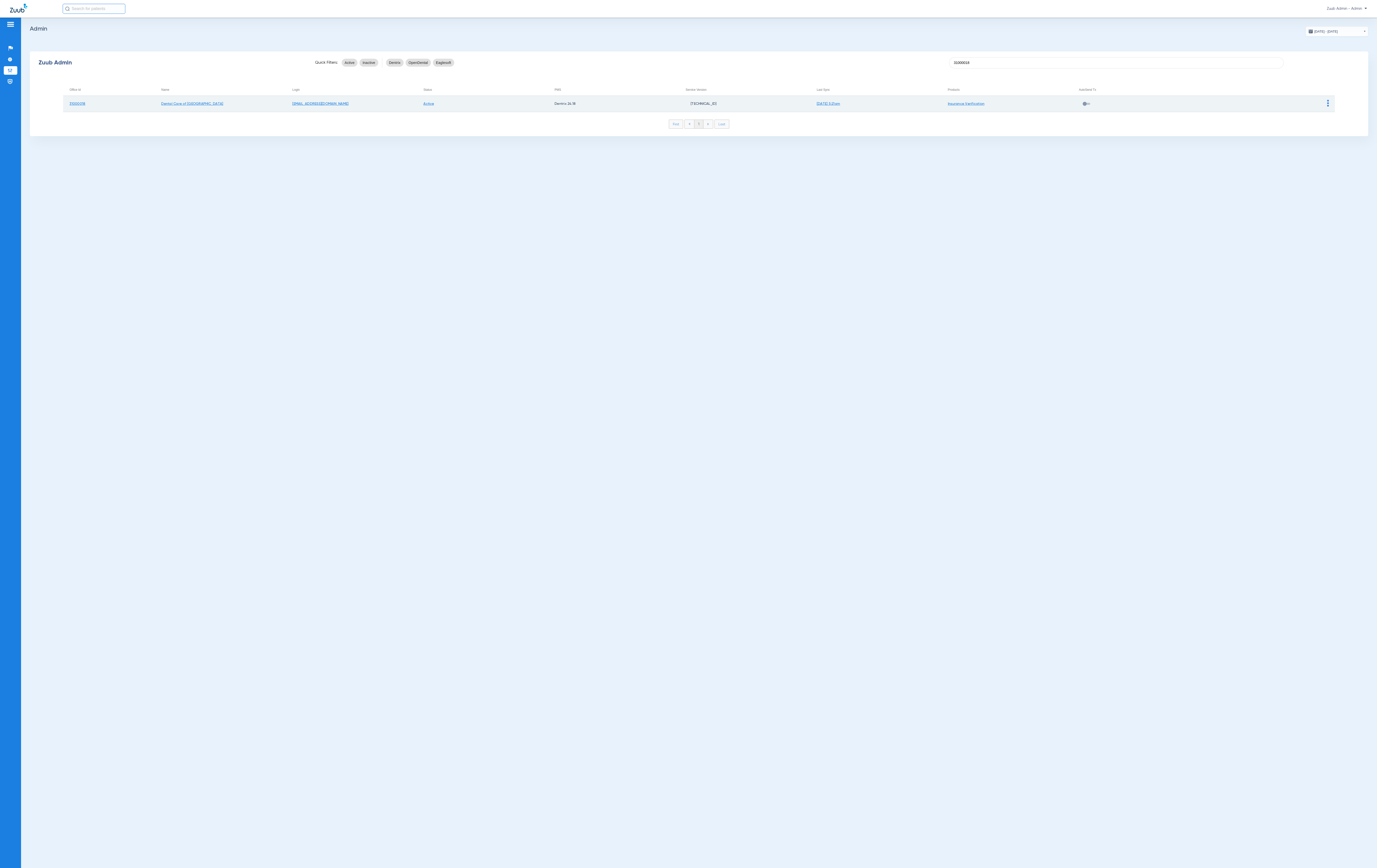
type input "31000018"
click at [1329, 101] on td at bounding box center [1269, 104] width 131 height 16
click at [1327, 101] on img at bounding box center [1328, 103] width 2 height 7
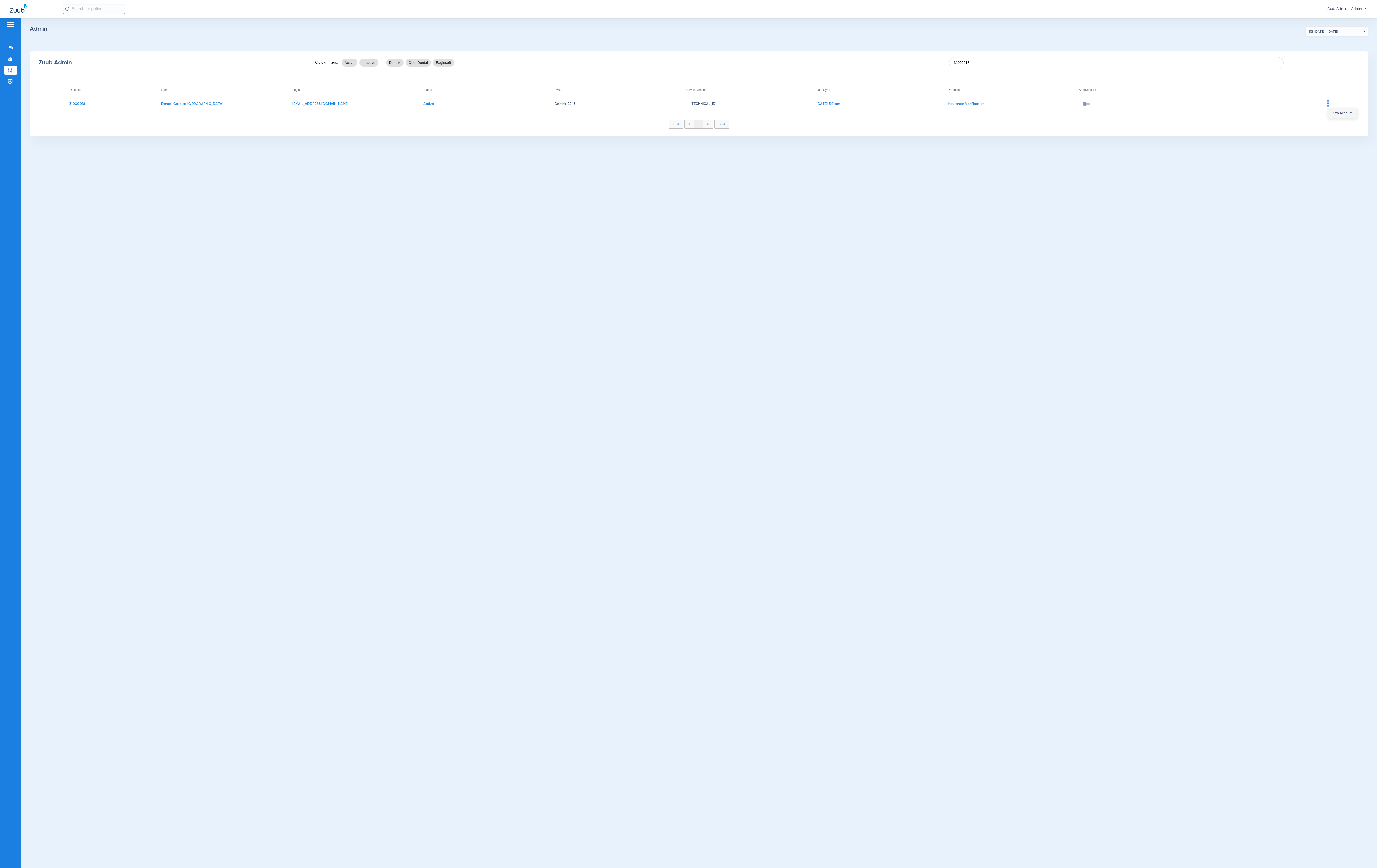
click at [1330, 110] on button "View Account" at bounding box center [1342, 113] width 29 height 10
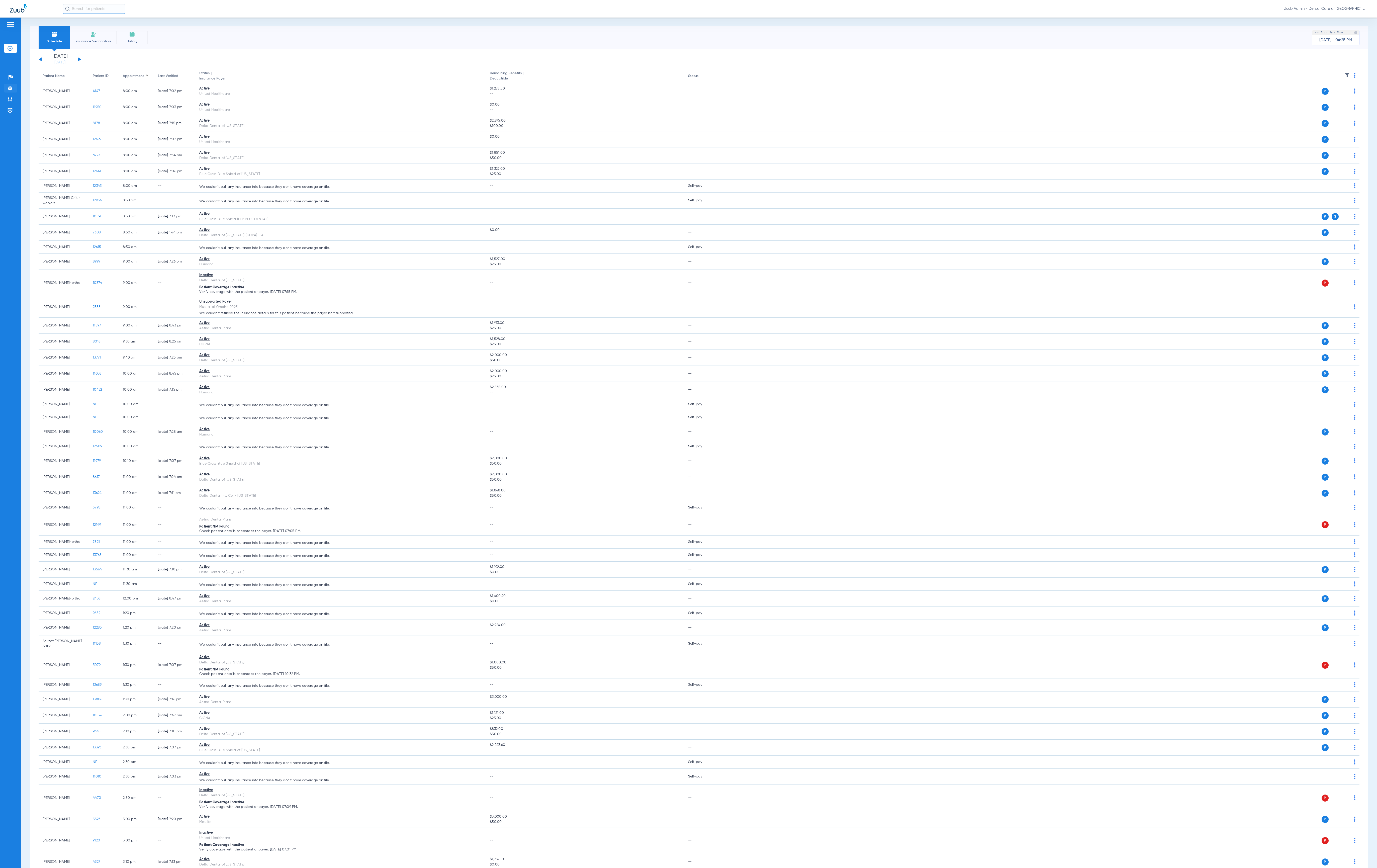
click at [9, 88] on img at bounding box center [10, 88] width 5 height 5
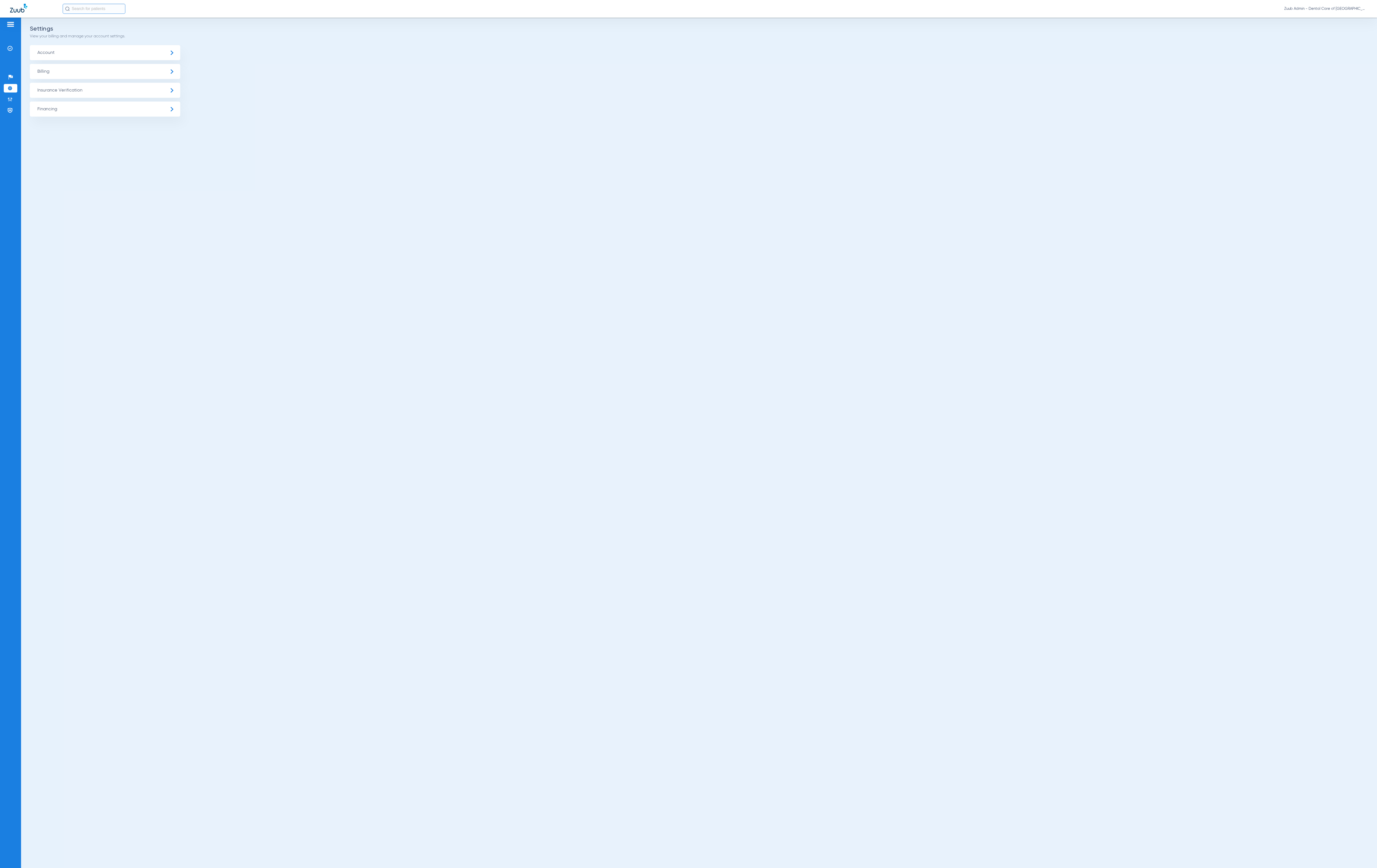
click at [104, 88] on span "Insurance Verification" at bounding box center [105, 90] width 150 height 15
click at [135, 129] on li "Insurance Payer Mapping" at bounding box center [105, 130] width 150 height 13
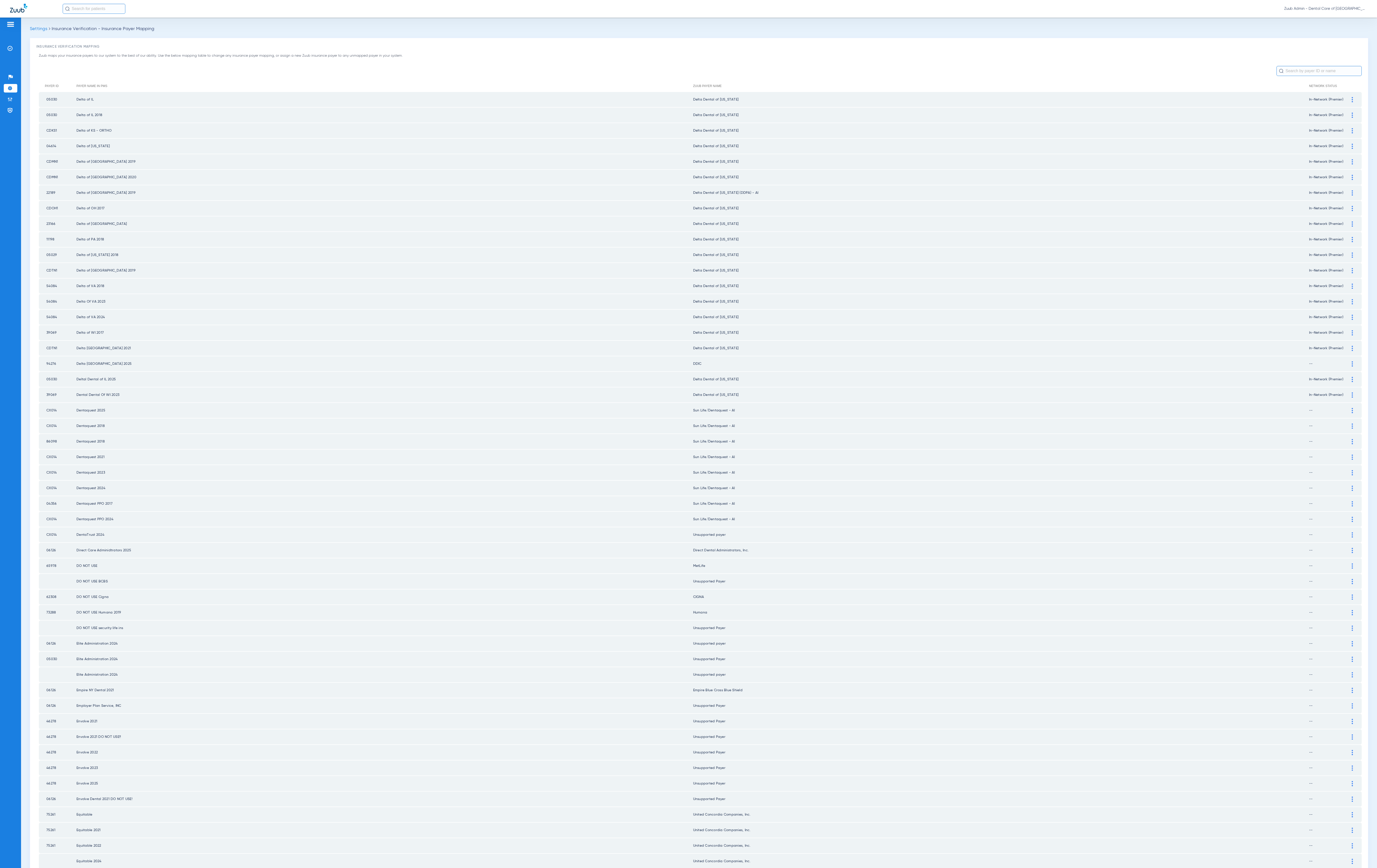
scroll to position [15, 0]
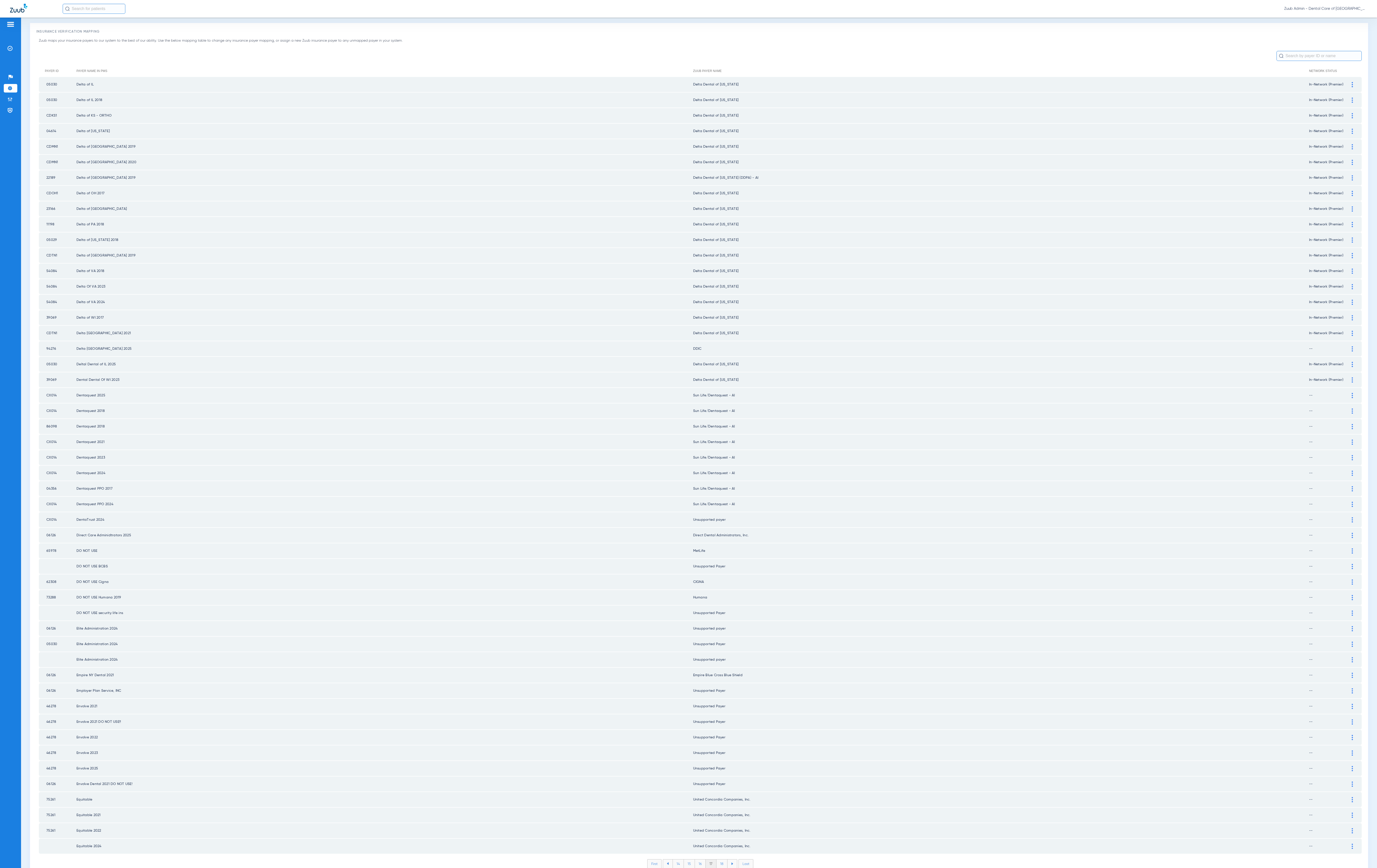
click at [716, 859] on li "18" at bounding box center [722, 864] width 11 height 9
click at [717, 859] on li "19" at bounding box center [722, 864] width 11 height 9
click at [716, 859] on li "20" at bounding box center [722, 864] width 12 height 9
click at [717, 859] on li "21" at bounding box center [722, 864] width 11 height 9
click at [717, 859] on li "22" at bounding box center [722, 864] width 11 height 9
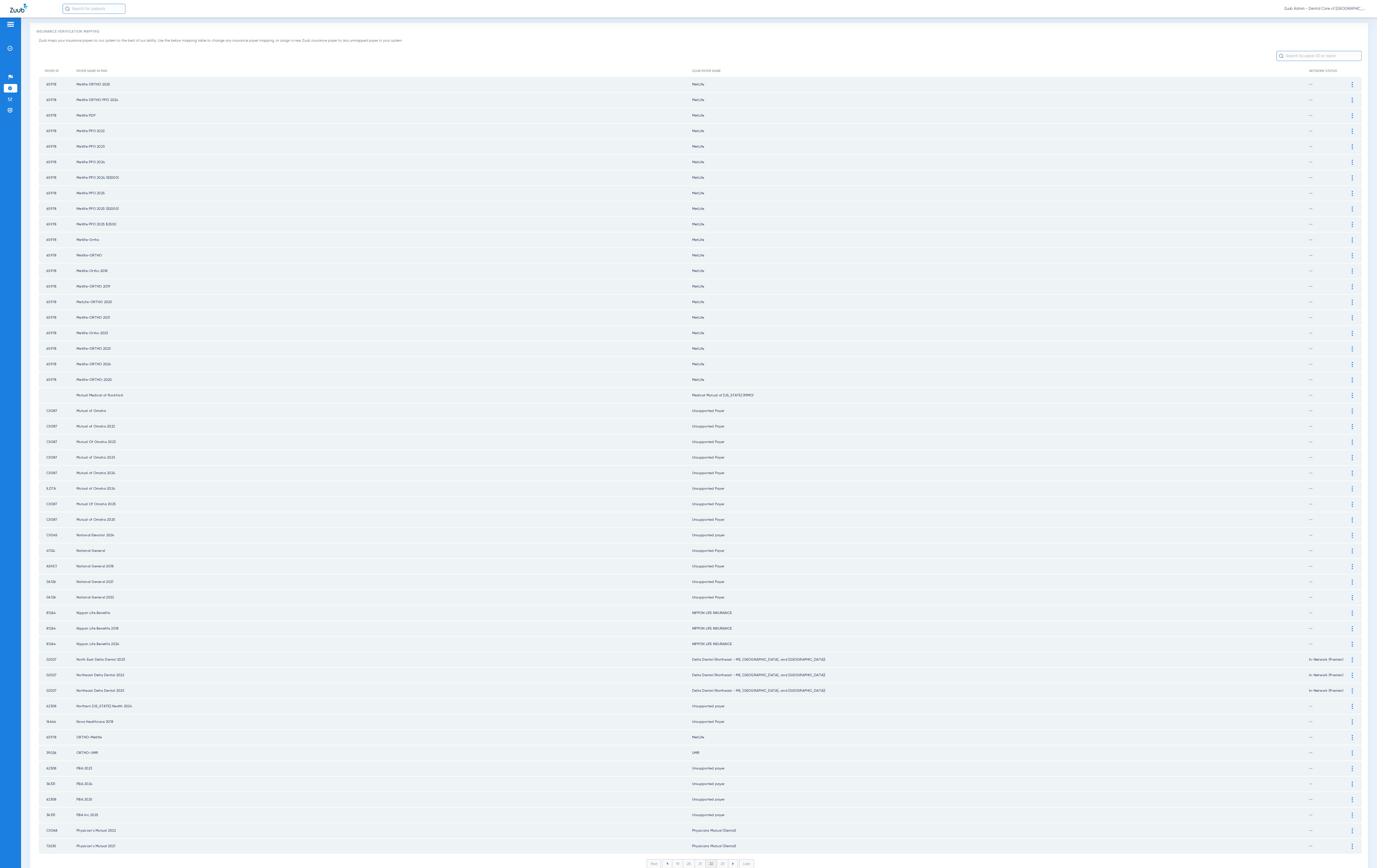
click at [717, 859] on li "23" at bounding box center [722, 864] width 11 height 9
click at [717, 859] on li "24" at bounding box center [723, 864] width 12 height 9
click at [717, 859] on li "25" at bounding box center [723, 864] width 12 height 9
click at [717, 859] on li "26" at bounding box center [723, 864] width 11 height 9
click at [717, 859] on li "27" at bounding box center [723, 864] width 11 height 9
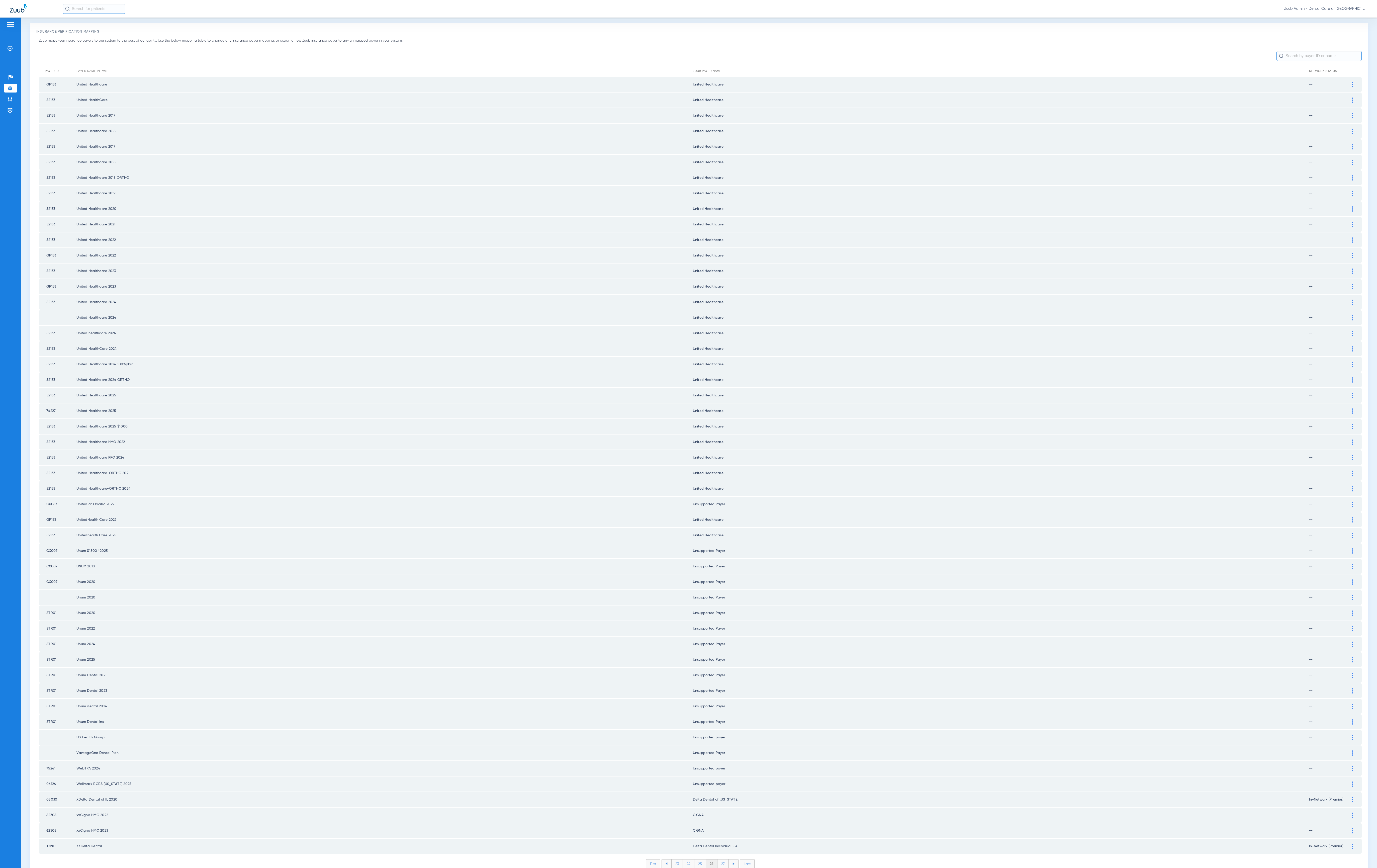
scroll to position [0, 0]
